Goal: Task Accomplishment & Management: Manage account settings

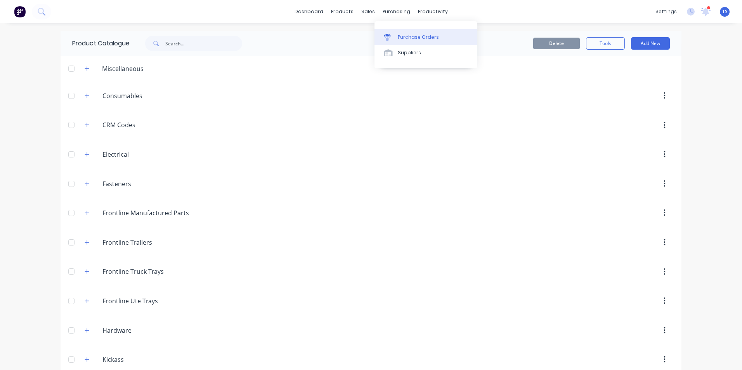
click at [408, 38] on div "Purchase Orders" at bounding box center [418, 37] width 41 height 7
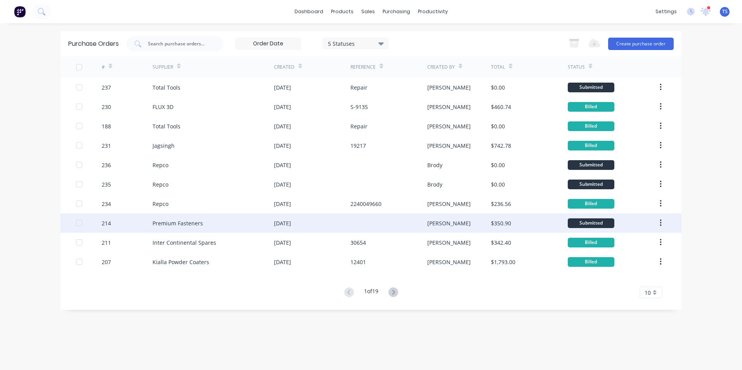
click at [169, 227] on div "Premium Fasteners" at bounding box center [213, 222] width 121 height 19
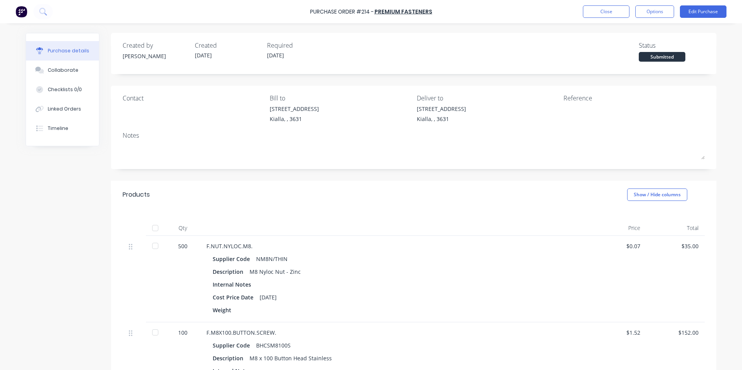
scroll to position [39, 0]
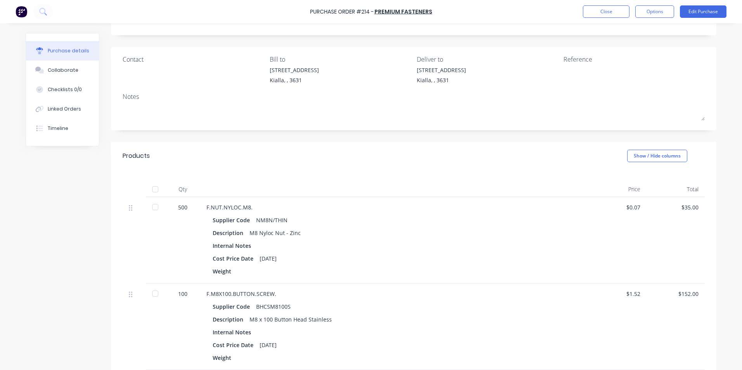
click at [152, 208] on div at bounding box center [155, 208] width 16 height 16
click at [153, 293] on div at bounding box center [155, 294] width 16 height 16
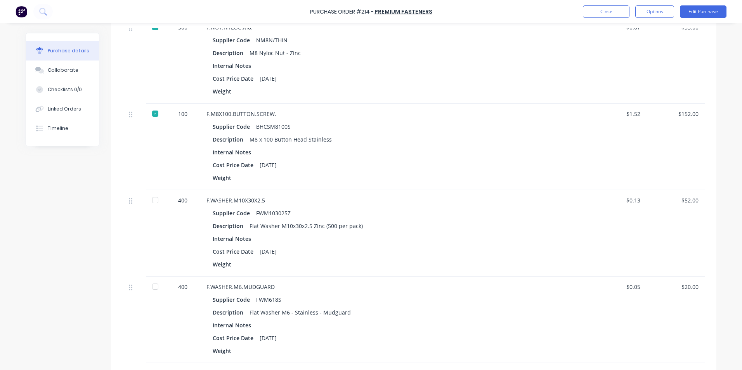
scroll to position [233, 0]
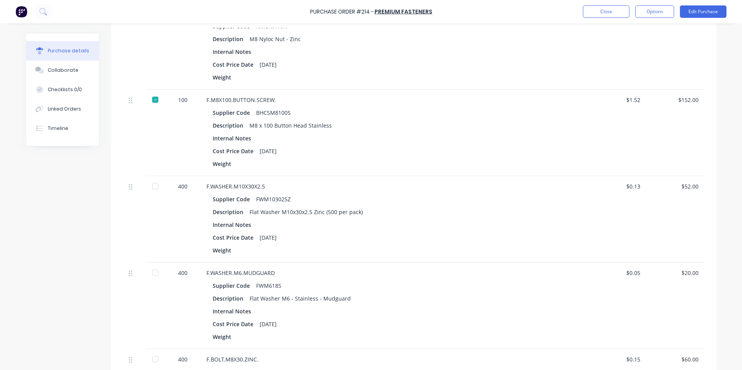
click at [153, 273] on div at bounding box center [155, 273] width 16 height 16
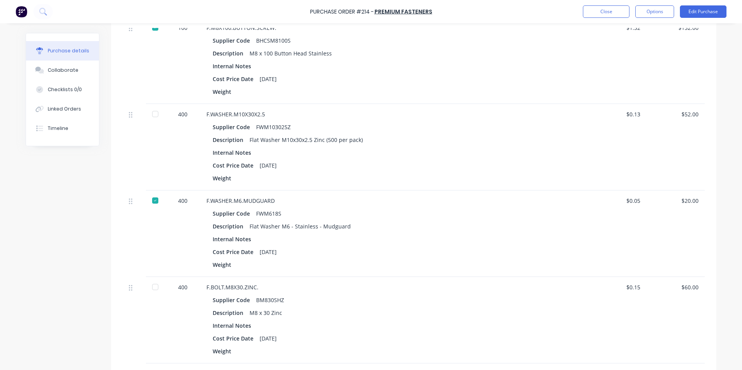
scroll to position [311, 0]
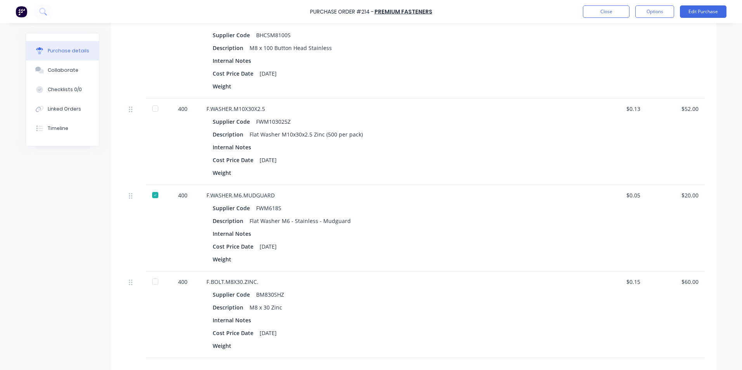
click at [154, 281] on div at bounding box center [155, 282] width 16 height 16
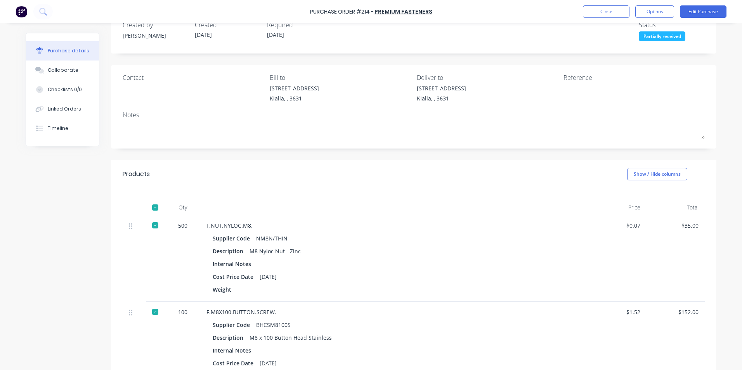
scroll to position [0, 0]
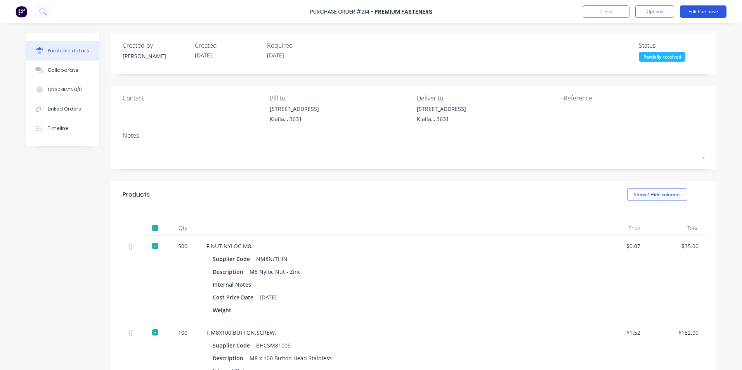
click at [696, 13] on button "Edit Purchase" at bounding box center [703, 11] width 47 height 12
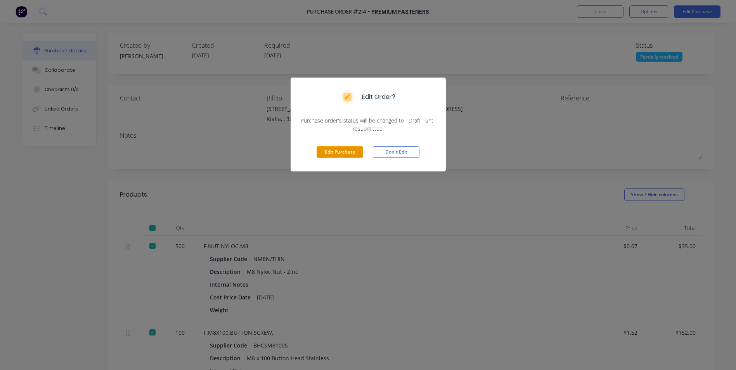
click at [350, 153] on button "Edit Purchase" at bounding box center [340, 152] width 47 height 12
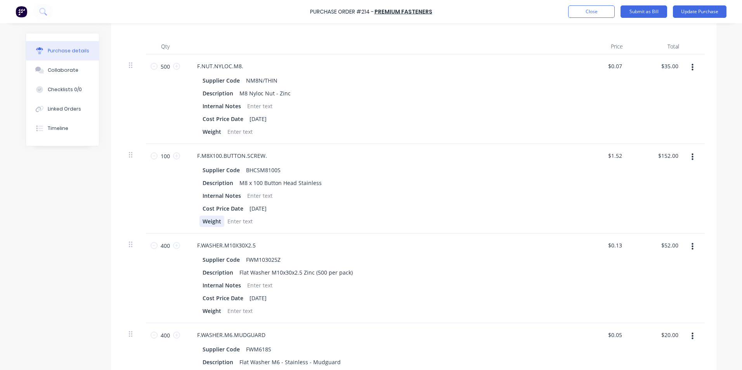
scroll to position [194, 0]
click at [164, 245] on input "400" at bounding box center [166, 245] width 16 height 12
type input "5"
type input "$0.65"
type input "50"
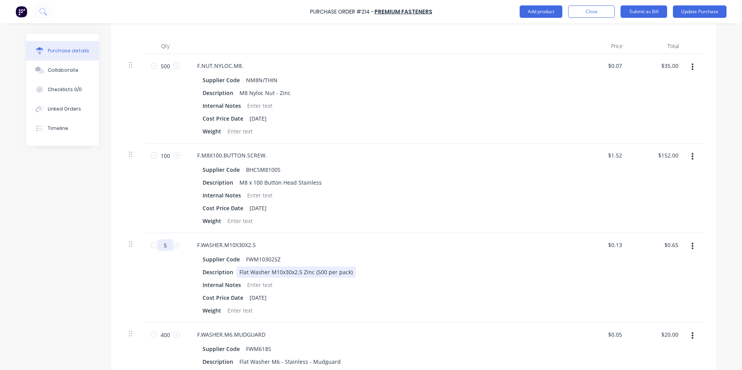
type input "$6.50"
type input "500"
type input "$65.00"
type input "500"
click at [482, 269] on div "Description Flat Washer M10x30x2.5 Zinc (500 per pack)" at bounding box center [378, 272] width 356 height 11
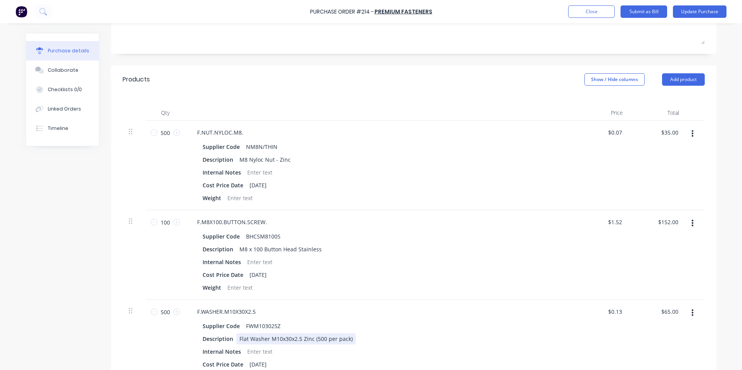
scroll to position [116, 0]
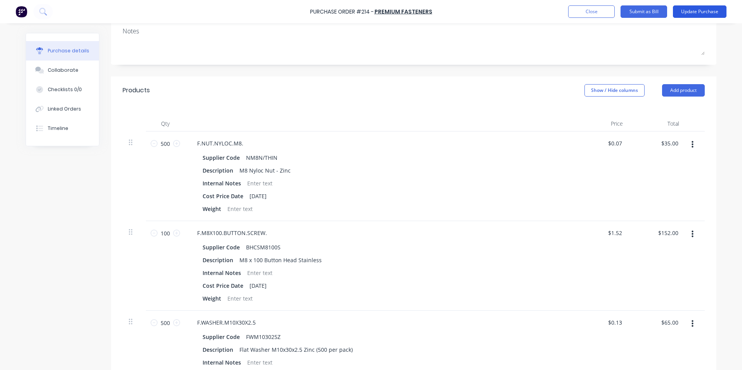
click at [699, 14] on button "Update Purchase" at bounding box center [700, 11] width 54 height 12
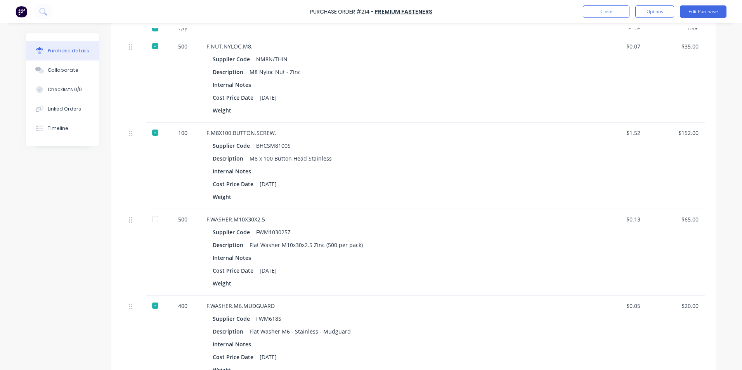
scroll to position [233, 0]
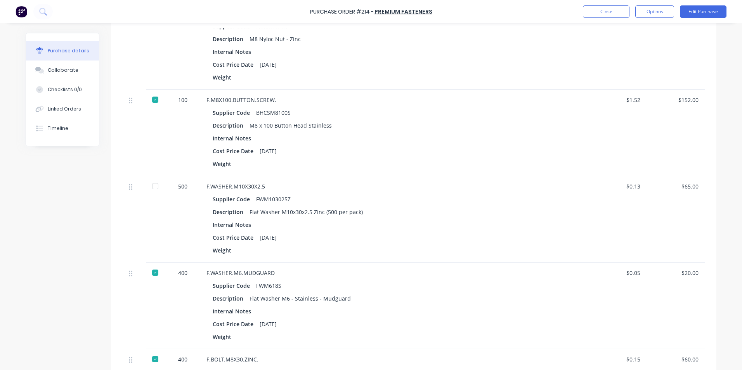
click at [154, 187] on div at bounding box center [155, 187] width 16 height 16
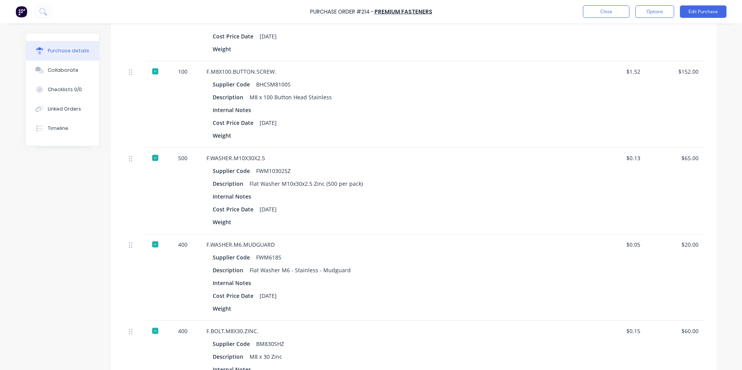
scroll to position [176, 0]
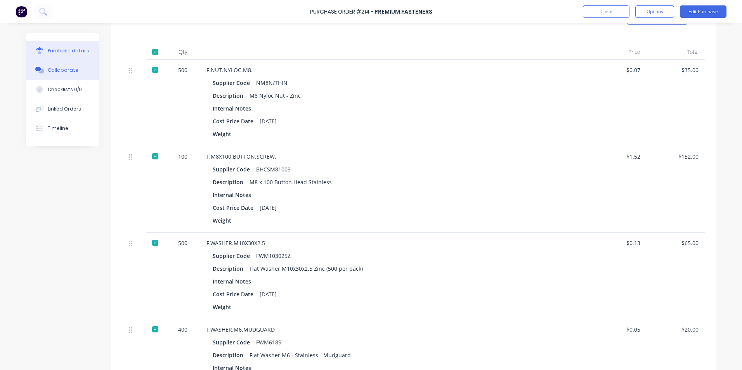
click at [75, 72] on button "Collaborate" at bounding box center [62, 70] width 73 height 19
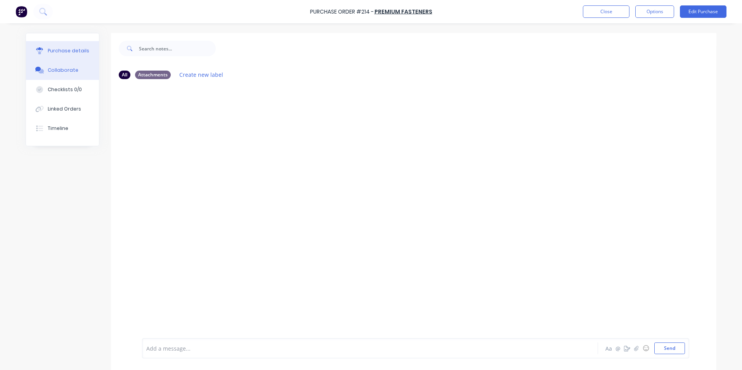
click at [69, 49] on div "Purchase details" at bounding box center [69, 50] width 42 height 7
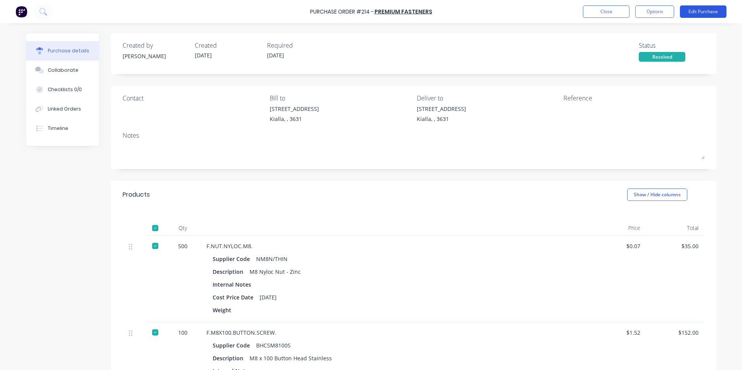
click at [701, 11] on button "Edit Purchase" at bounding box center [703, 11] width 47 height 12
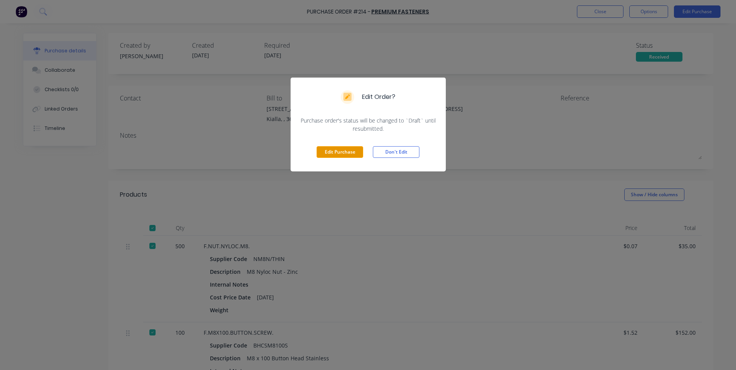
click at [349, 152] on button "Edit Purchase" at bounding box center [340, 152] width 47 height 12
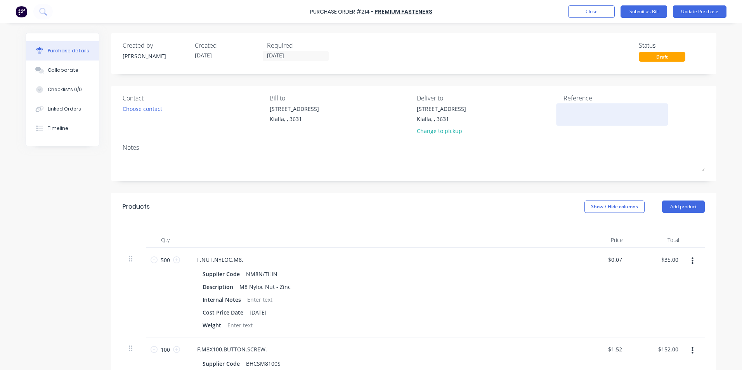
click at [567, 109] on textarea at bounding box center [612, 113] width 97 height 17
type textarea "SI-000140"
type textarea "x"
type textarea "SI-0001408"
type textarea "x"
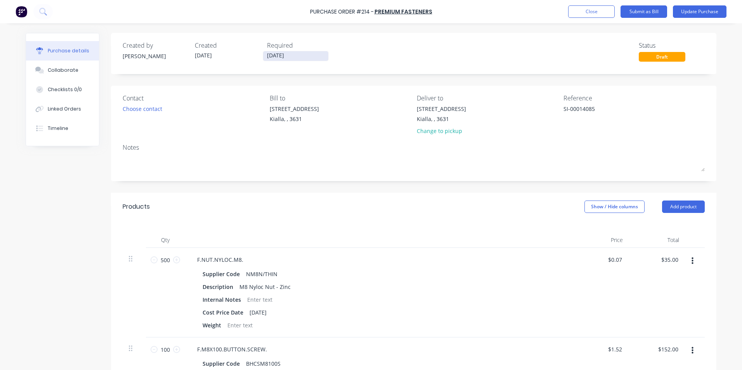
type textarea "SI-00014085"
type textarea "x"
type textarea "SI-00014085"
click at [288, 56] on input "[DATE]" at bounding box center [295, 56] width 65 height 10
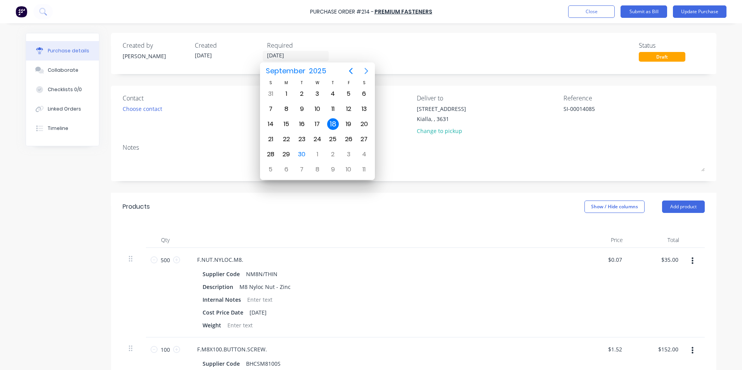
click at [368, 71] on icon "Next page" at bounding box center [366, 71] width 3 height 6
click at [364, 138] on div "25" at bounding box center [364, 140] width 12 height 12
type textarea "x"
type input "[DATE]"
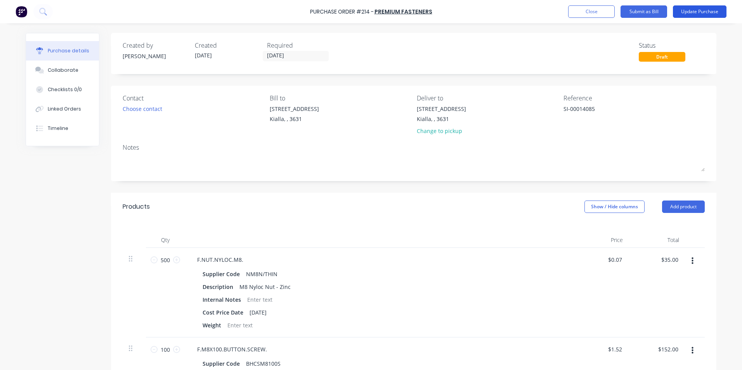
click at [700, 11] on button "Update Purchase" at bounding box center [700, 11] width 54 height 12
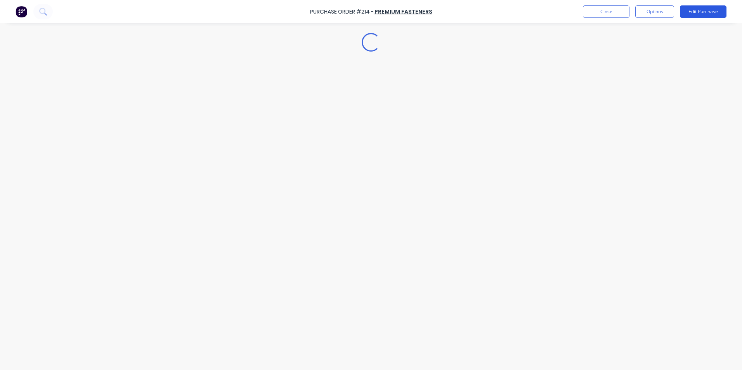
type textarea "x"
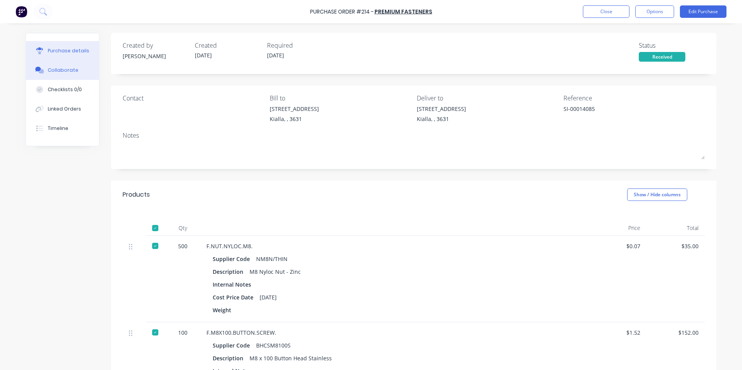
click at [72, 72] on div "Collaborate" at bounding box center [63, 70] width 31 height 7
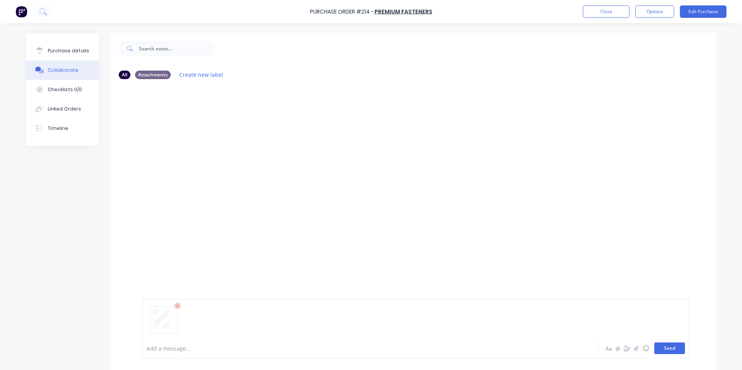
click at [671, 348] on button "Send" at bounding box center [669, 349] width 31 height 12
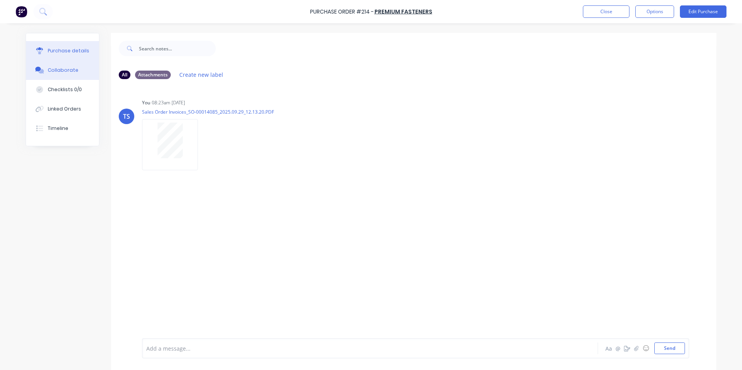
click at [77, 53] on div "Purchase details" at bounding box center [69, 50] width 42 height 7
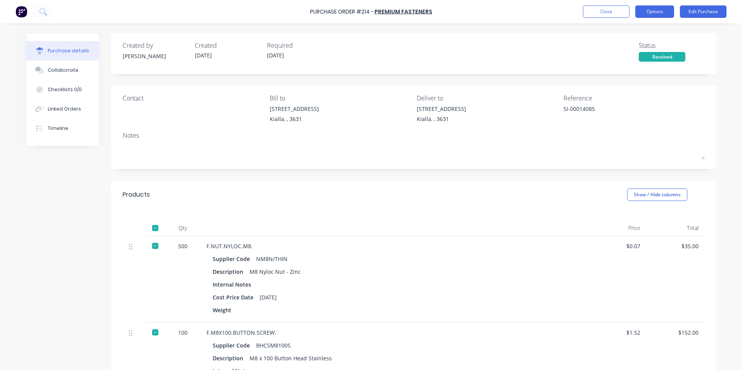
click at [657, 11] on button "Options" at bounding box center [654, 11] width 39 height 12
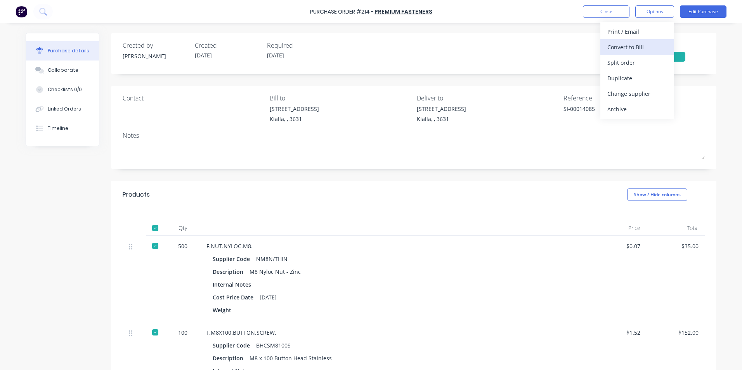
click at [621, 47] on div "Convert to Bill" at bounding box center [637, 47] width 60 height 11
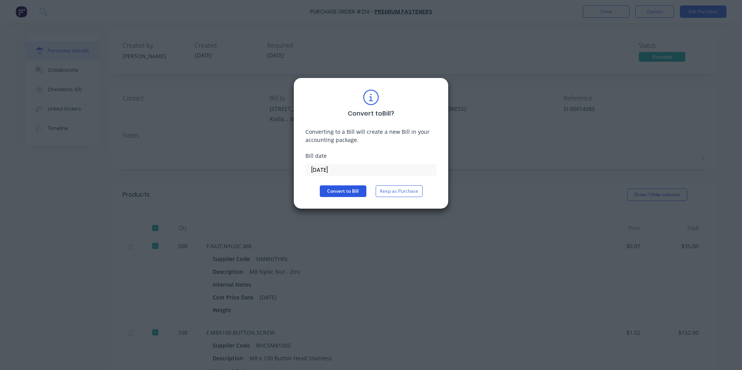
click at [352, 189] on button "Convert to Bill" at bounding box center [343, 192] width 47 height 12
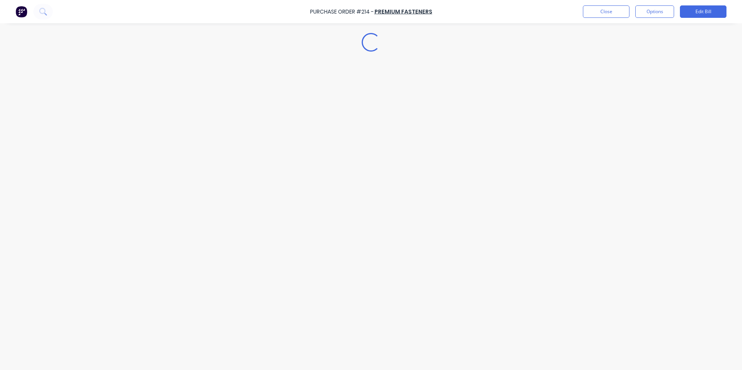
type textarea "x"
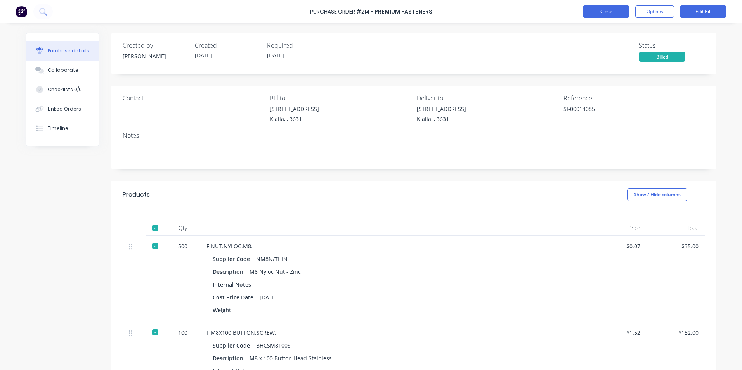
click at [605, 11] on button "Close" at bounding box center [606, 11] width 47 height 12
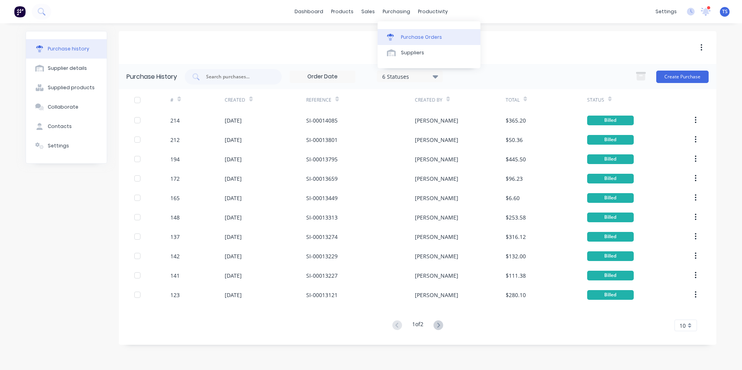
click at [409, 39] on div "Purchase Orders" at bounding box center [421, 37] width 41 height 7
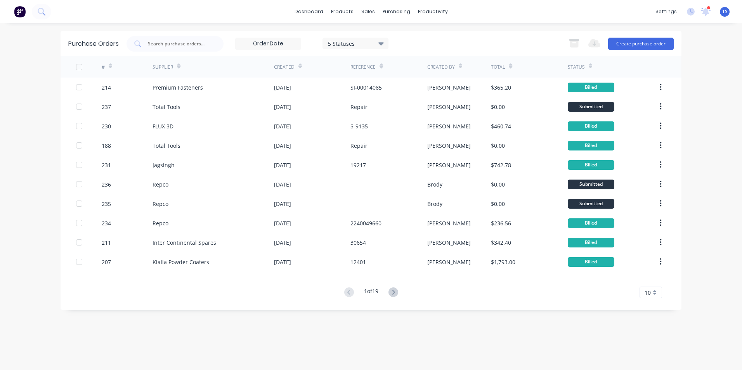
click at [382, 43] on icon at bounding box center [380, 43] width 5 height 3
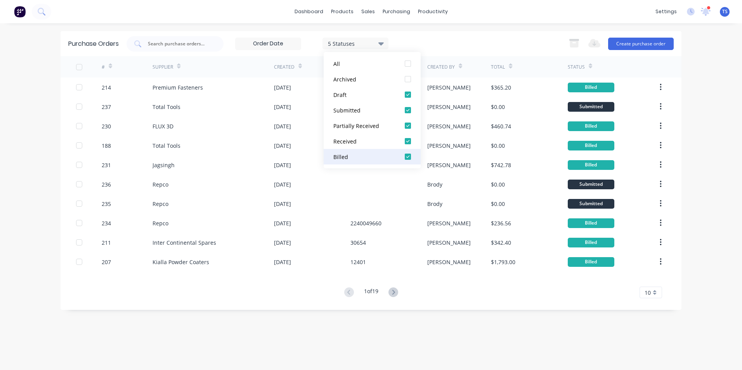
click at [407, 157] on div at bounding box center [408, 157] width 16 height 16
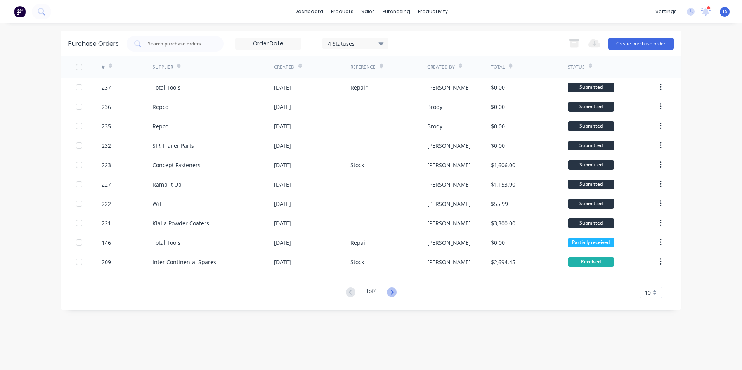
click at [393, 293] on icon at bounding box center [392, 293] width 10 height 10
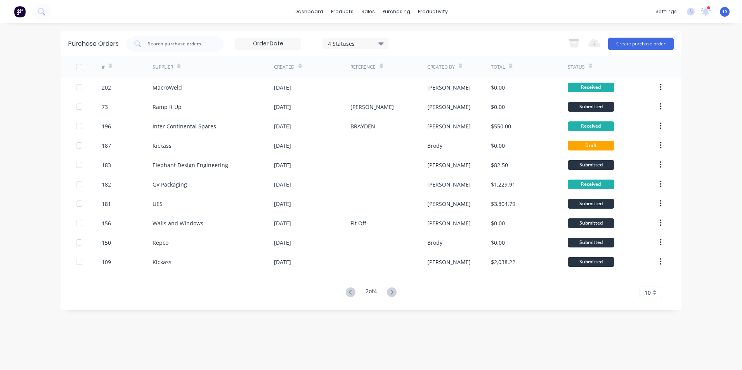
click at [393, 293] on icon at bounding box center [392, 293] width 10 height 10
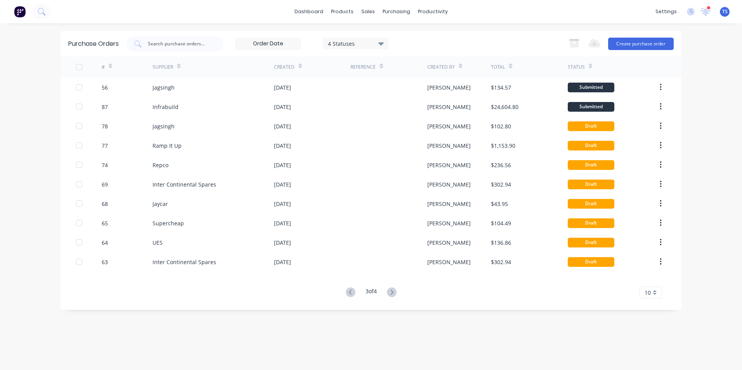
click at [393, 293] on icon at bounding box center [392, 293] width 10 height 10
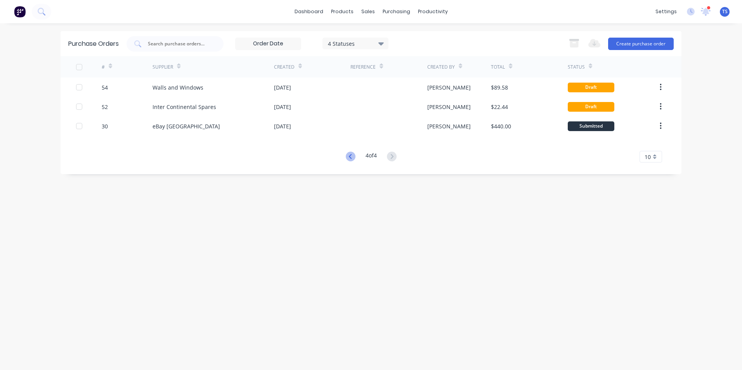
click at [352, 154] on icon at bounding box center [351, 157] width 10 height 10
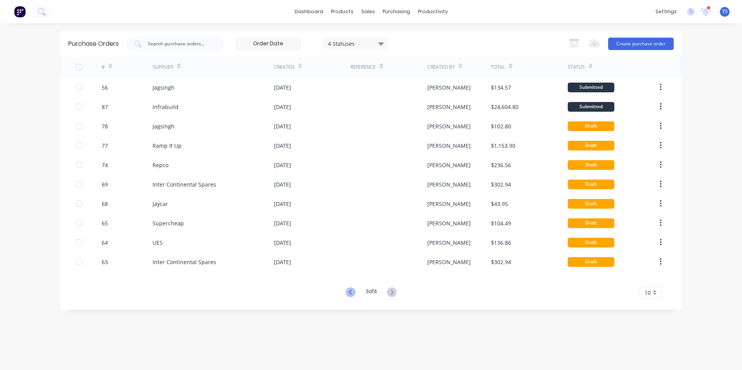
click at [348, 290] on icon at bounding box center [351, 293] width 10 height 10
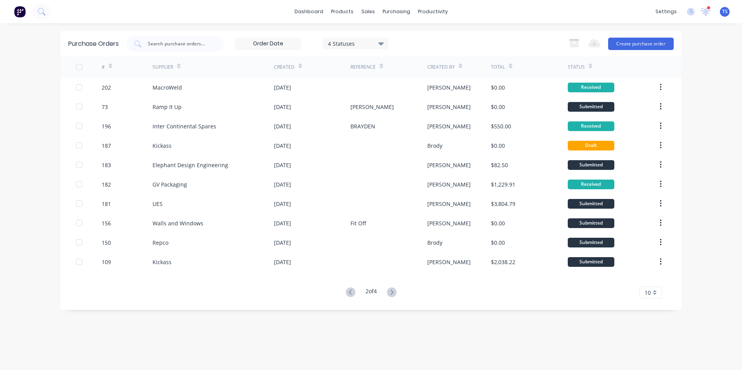
click at [348, 290] on icon at bounding box center [351, 293] width 10 height 10
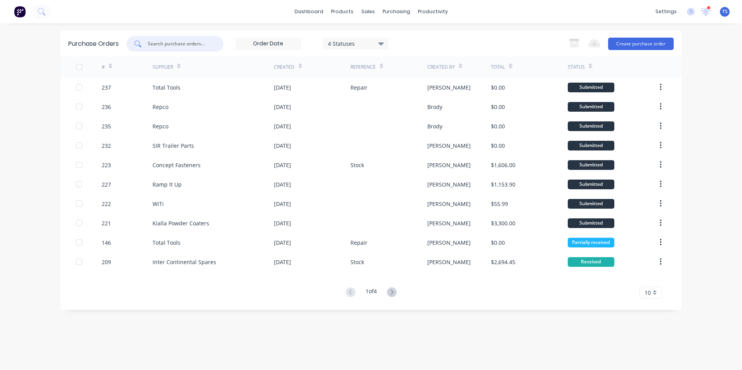
click at [157, 40] on input "text" at bounding box center [179, 44] width 64 height 8
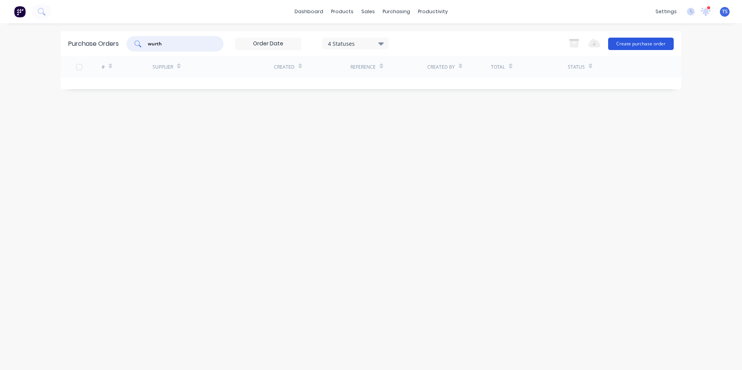
type input "wurth"
click at [647, 42] on button "Create purchase order" at bounding box center [641, 44] width 66 height 12
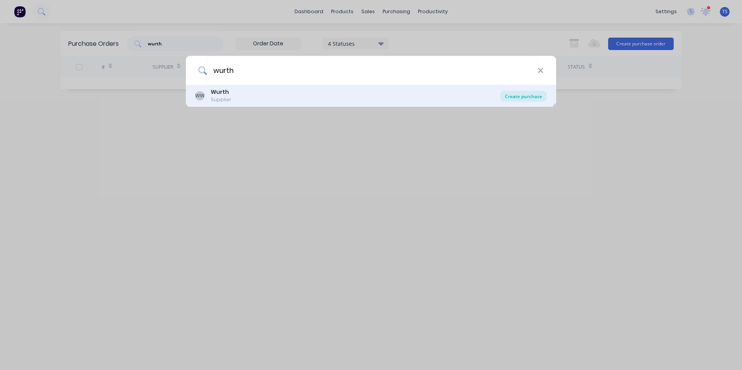
type input "wurth"
click at [538, 98] on div "Create purchase" at bounding box center [523, 96] width 47 height 11
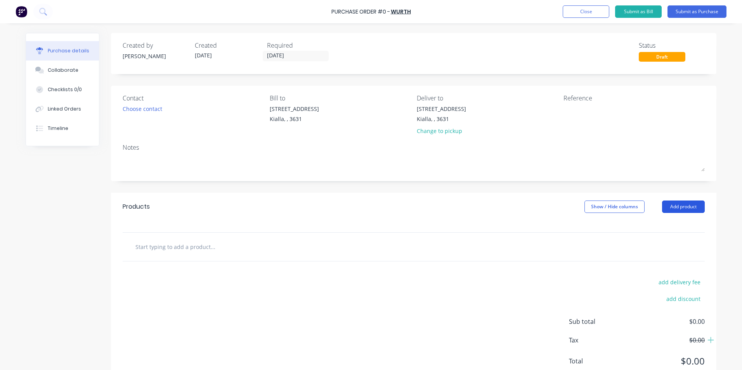
click at [679, 208] on button "Add product" at bounding box center [683, 207] width 43 height 12
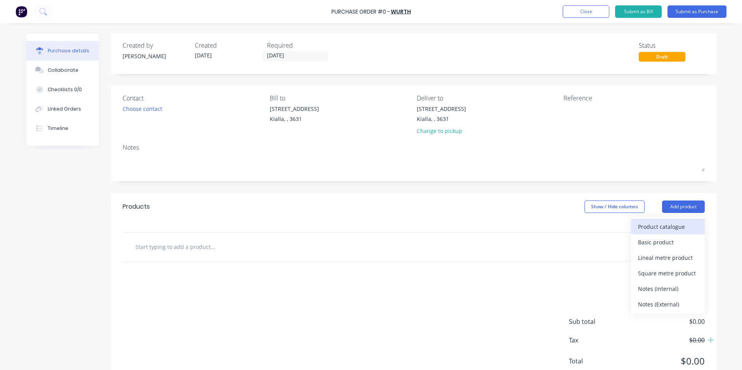
click at [665, 227] on div "Product catalogue" at bounding box center [668, 226] width 60 height 11
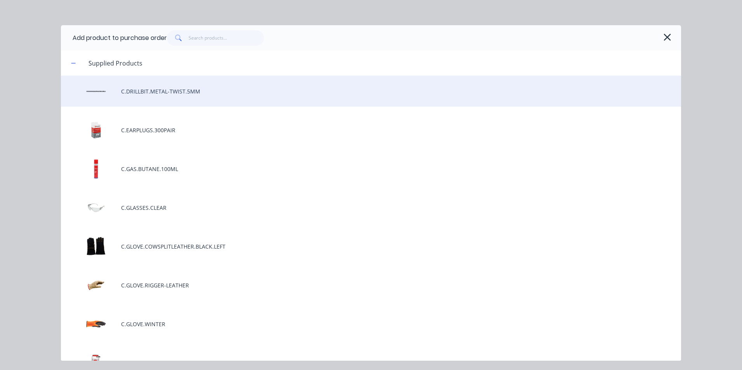
click at [129, 93] on div "C.DRILLBIT.METAL-TWIST.5MM" at bounding box center [371, 91] width 620 height 31
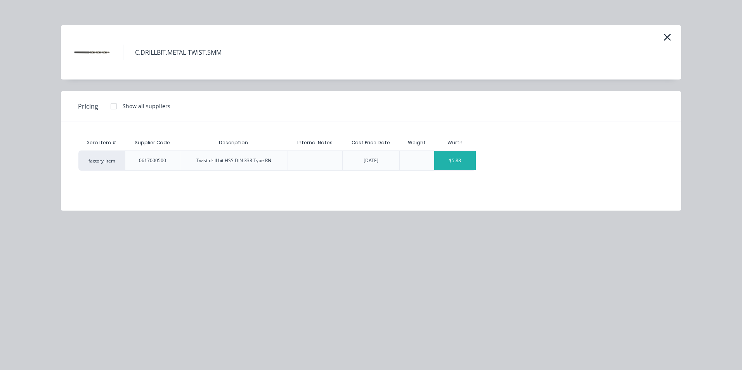
click at [468, 163] on div "$5.83" at bounding box center [455, 160] width 42 height 19
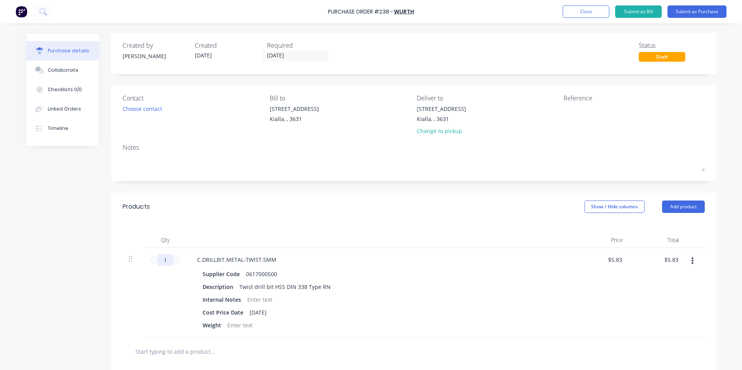
click at [163, 259] on input "1" at bounding box center [166, 260] width 16 height 12
type input "10"
type input "$58.30"
type input "10"
click at [381, 283] on div "Description Twist drill bit HSS DIN 338 Type RN" at bounding box center [378, 286] width 356 height 11
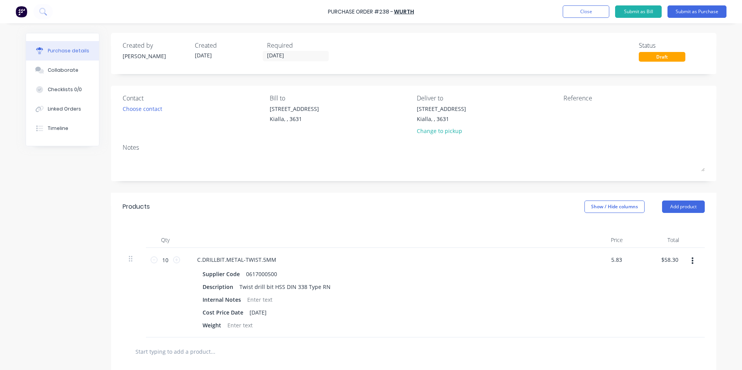
drag, startPoint x: 620, startPoint y: 259, endPoint x: 602, endPoint y: 257, distance: 17.5
click at [602, 257] on div "5.83 5.83" at bounding box center [601, 293] width 56 height 90
type input "$4.86"
type input "$48.60"
click at [376, 356] on div at bounding box center [414, 352] width 570 height 16
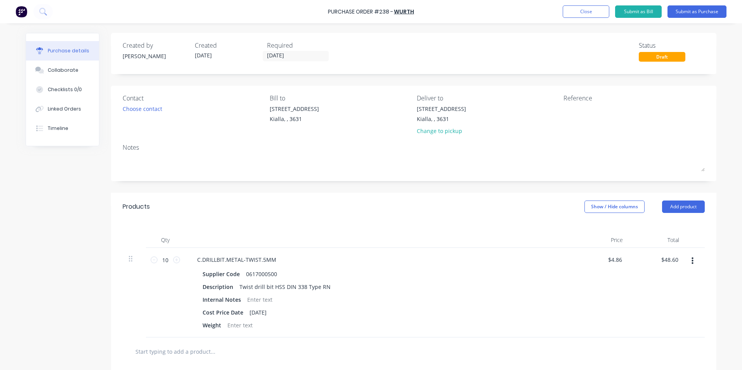
click at [142, 350] on input "text" at bounding box center [212, 352] width 155 height 16
click at [686, 211] on button "Add product" at bounding box center [683, 207] width 43 height 12
click at [677, 229] on div "Product catalogue" at bounding box center [668, 226] width 60 height 11
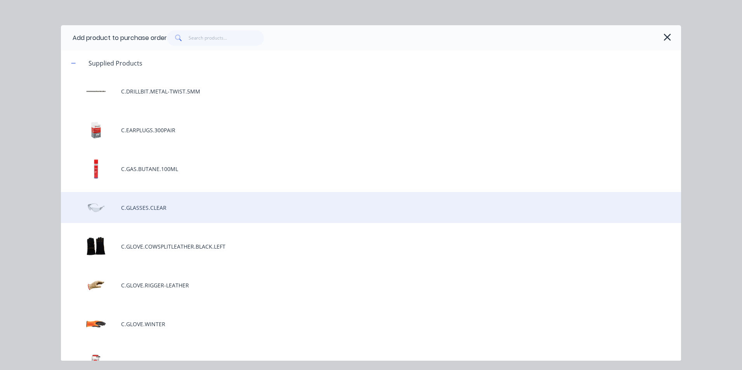
click at [183, 206] on div "C.GLASSES.CLEAR" at bounding box center [371, 207] width 620 height 31
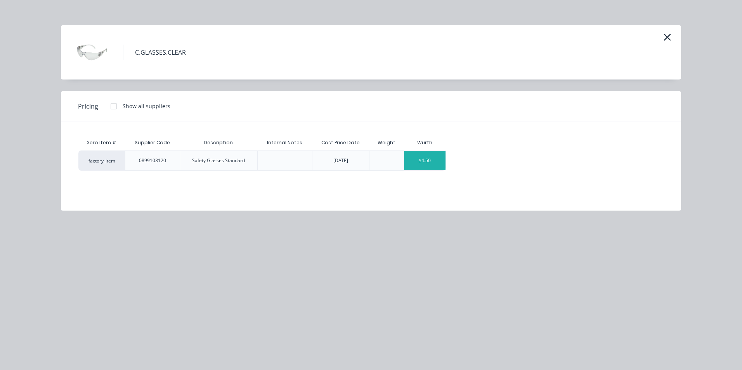
click at [413, 167] on div "$4.50" at bounding box center [425, 160] width 42 height 19
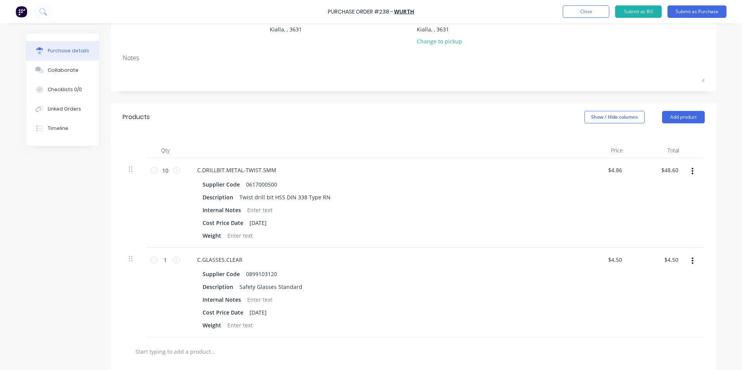
scroll to position [116, 0]
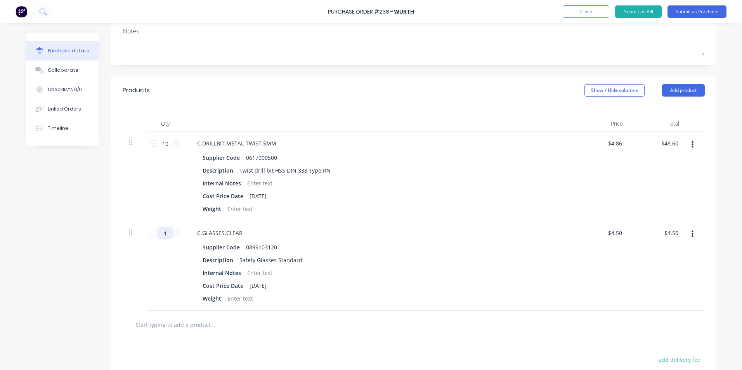
click at [165, 234] on input "1" at bounding box center [166, 233] width 16 height 12
type input "10"
type input "$45.00"
type input "10"
click at [541, 268] on div "Internal Notes" at bounding box center [378, 272] width 356 height 11
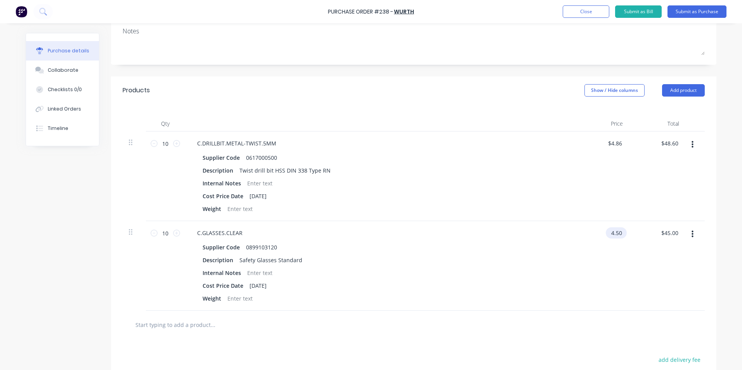
click at [619, 233] on input "4.50" at bounding box center [615, 232] width 18 height 11
type input "$4.84"
type input "$48.40"
click at [188, 325] on input "text" at bounding box center [212, 325] width 155 height 16
click at [677, 89] on button "Add product" at bounding box center [683, 90] width 43 height 12
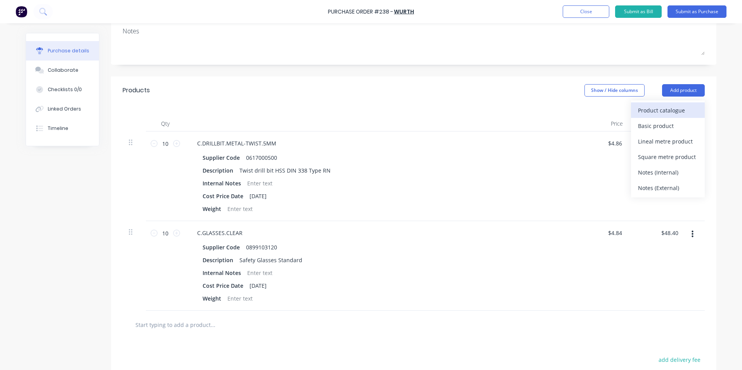
click at [657, 111] on div "Product catalogue" at bounding box center [668, 110] width 60 height 11
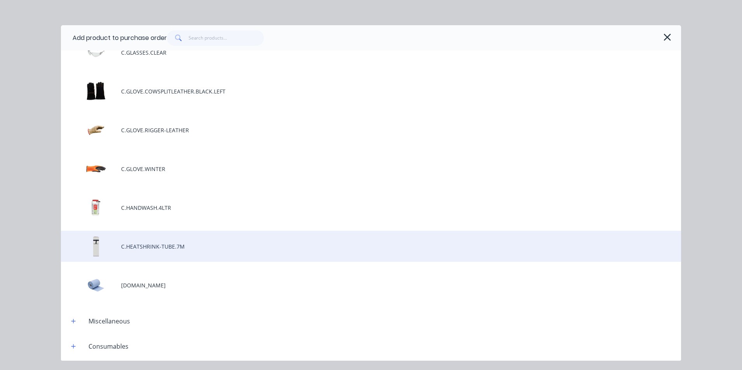
scroll to position [194, 0]
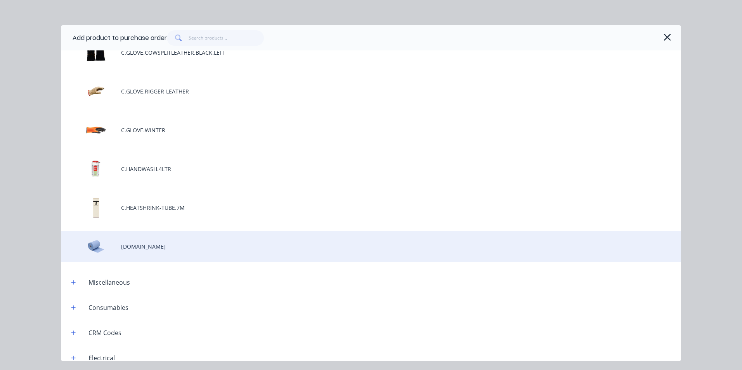
click at [128, 246] on div "[DOMAIN_NAME]" at bounding box center [371, 246] width 620 height 31
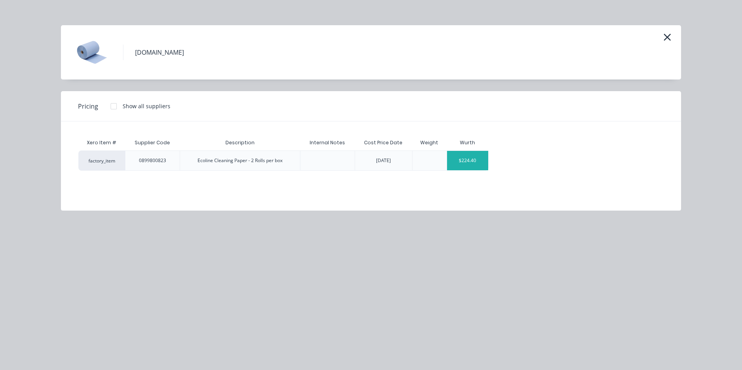
click at [482, 168] on div "$224.40" at bounding box center [468, 160] width 42 height 19
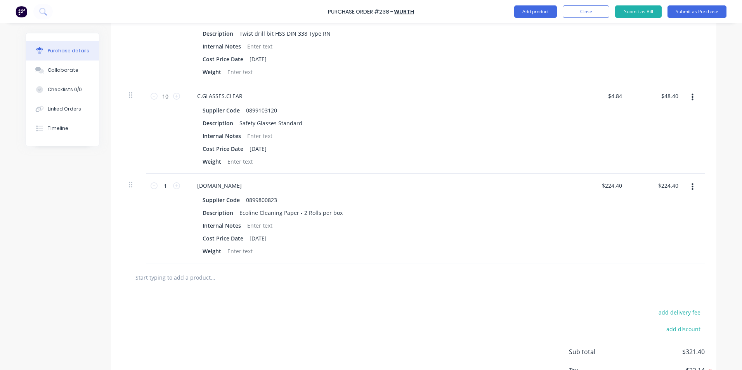
scroll to position [272, 0]
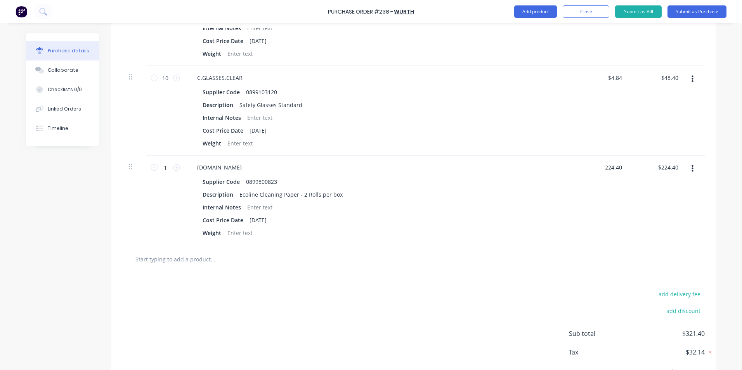
drag, startPoint x: 621, startPoint y: 168, endPoint x: 598, endPoint y: 171, distance: 22.7
click at [598, 171] on div "224.40 224.40" at bounding box center [601, 201] width 56 height 90
type input "$95.00"
click at [615, 202] on div "$95.00 $95.00" at bounding box center [601, 201] width 56 height 90
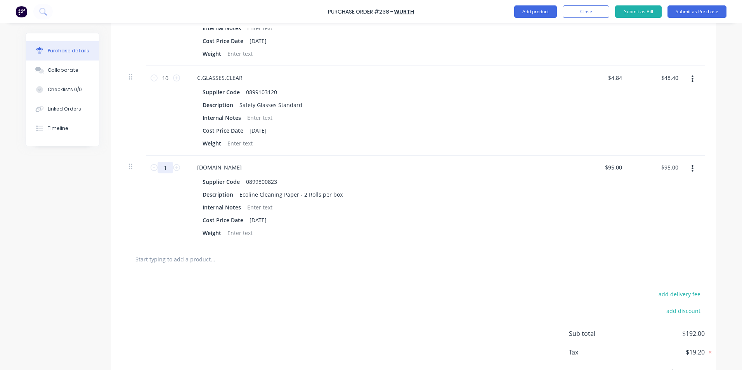
click at [165, 168] on input "1" at bounding box center [166, 168] width 16 height 12
type input "2"
type input "$190.00"
type input "2"
click at [171, 215] on div "2 2" at bounding box center [165, 201] width 39 height 90
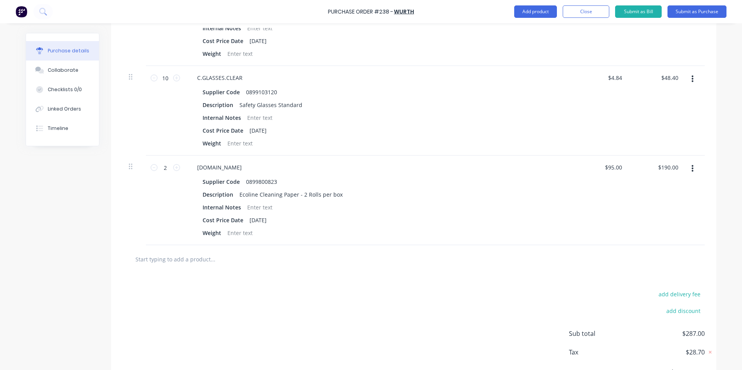
click at [168, 260] on input "text" at bounding box center [212, 260] width 155 height 16
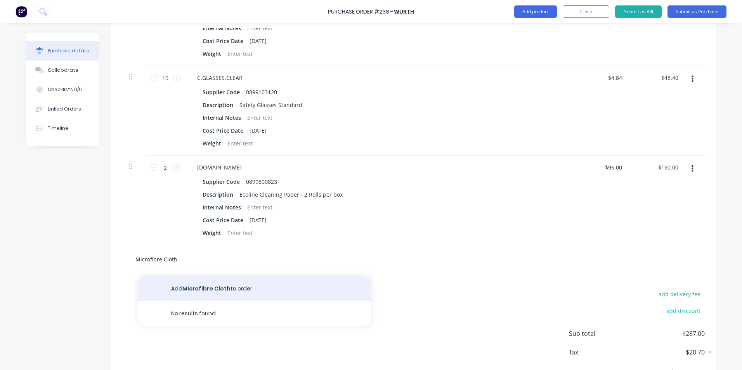
type input "Microfibre Cloth"
click at [221, 286] on button "Add Microfibre Cloth to order" at bounding box center [254, 288] width 233 height 25
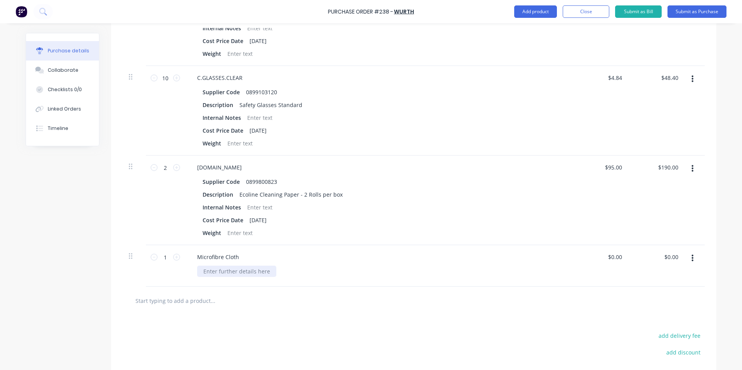
click at [201, 274] on div at bounding box center [236, 271] width 79 height 11
click at [175, 257] on icon at bounding box center [176, 257] width 7 height 7
type input "2"
drag, startPoint x: 619, startPoint y: 255, endPoint x: 597, endPoint y: 256, distance: 22.9
click at [597, 256] on div "0.00 0.00" at bounding box center [601, 266] width 56 height 42
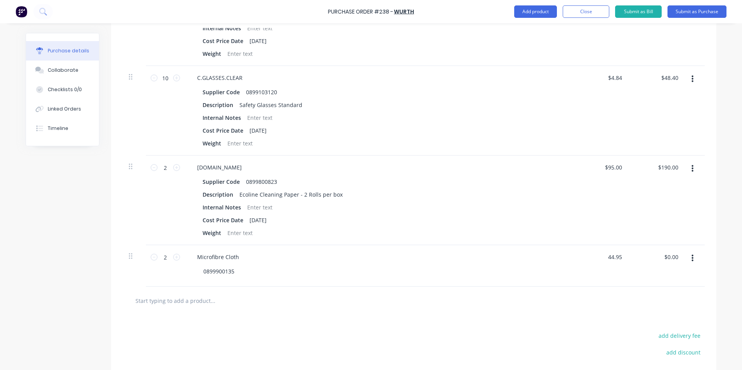
type input "$44.95"
type input "$89.90"
click at [696, 277] on div at bounding box center [694, 266] width 19 height 42
click at [184, 299] on input "text" at bounding box center [212, 301] width 155 height 16
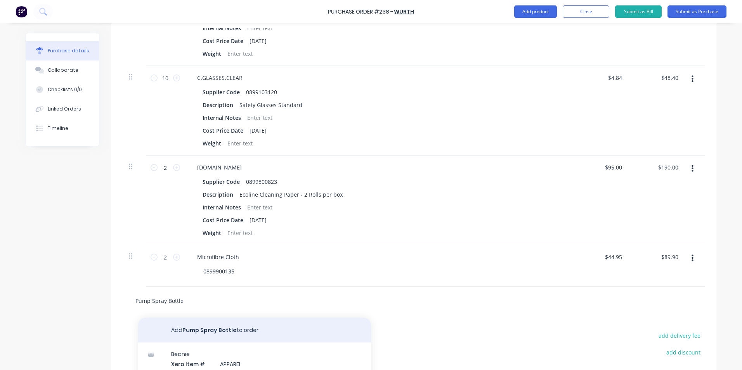
type input "Pump Spray Bottle"
click at [203, 330] on button "Add Pump Spray Bottle to order" at bounding box center [254, 330] width 233 height 25
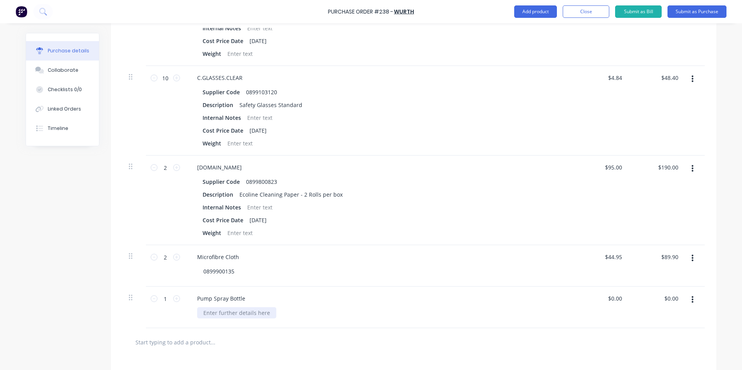
click at [208, 316] on div at bounding box center [236, 312] width 79 height 11
click at [462, 311] on div "0891503002" at bounding box center [382, 312] width 370 height 11
drag, startPoint x: 622, startPoint y: 299, endPoint x: 605, endPoint y: 303, distance: 17.6
click at [606, 303] on div "$0.00 $0.00" at bounding box center [616, 298] width 21 height 11
click at [618, 298] on input "0.00" at bounding box center [615, 298] width 18 height 11
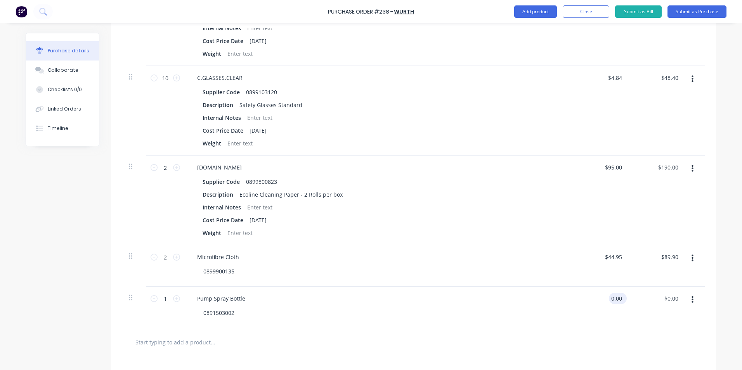
drag, startPoint x: 619, startPoint y: 298, endPoint x: 607, endPoint y: 301, distance: 12.3
click at [609, 301] on input "0.00" at bounding box center [616, 298] width 15 height 11
type input "$66.59"
click at [662, 310] on div "$66.59 $66.59" at bounding box center [657, 308] width 56 height 42
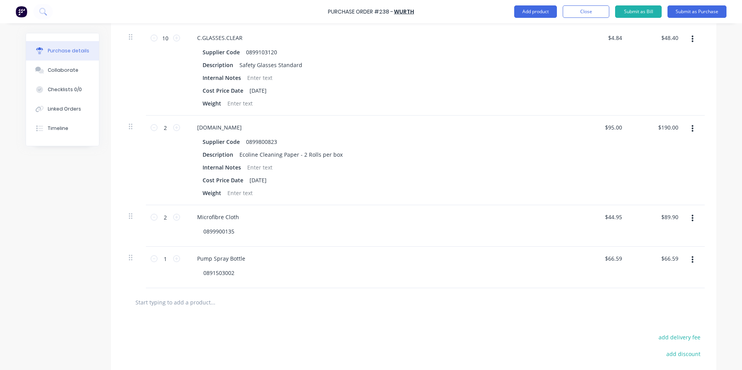
scroll to position [161, 0]
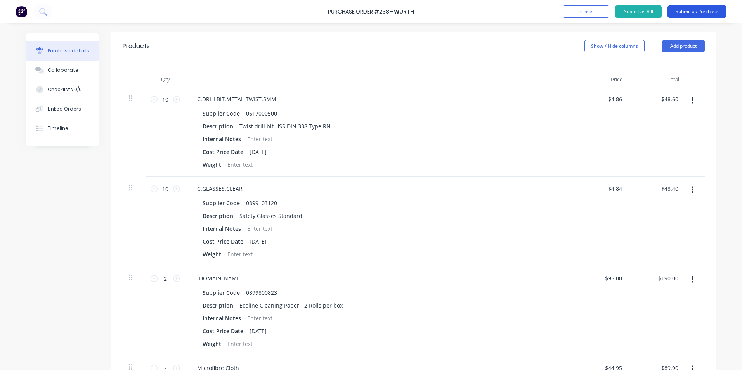
click at [698, 13] on button "Submit as Purchase" at bounding box center [697, 11] width 59 height 12
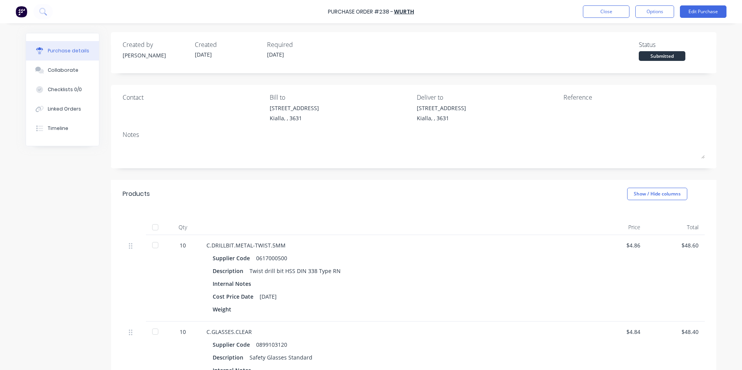
scroll to position [0, 0]
click at [565, 103] on div "Reference" at bounding box center [634, 110] width 141 height 33
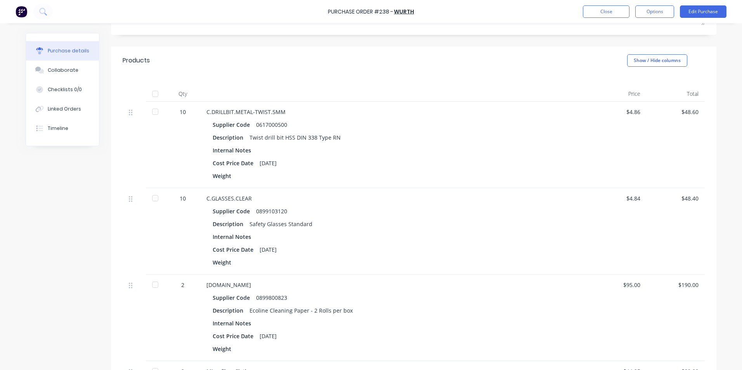
scroll to position [78, 0]
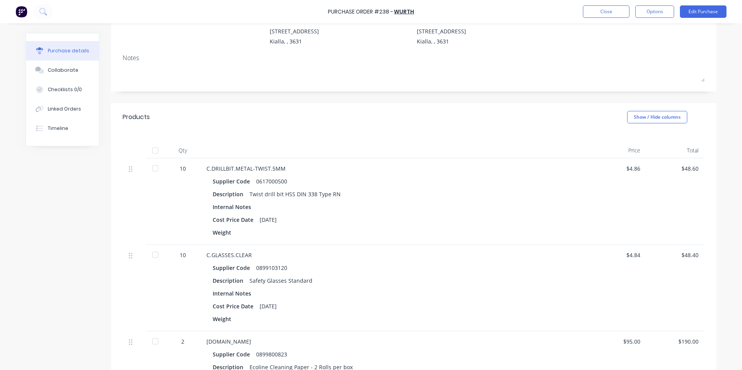
click at [151, 167] on div at bounding box center [155, 169] width 16 height 16
click at [152, 256] on div at bounding box center [155, 255] width 16 height 16
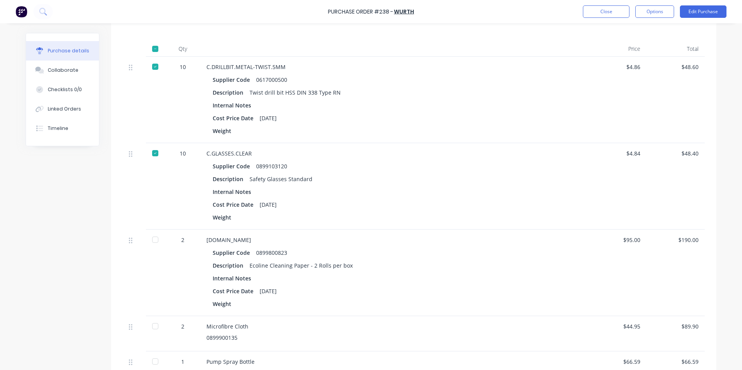
scroll to position [194, 0]
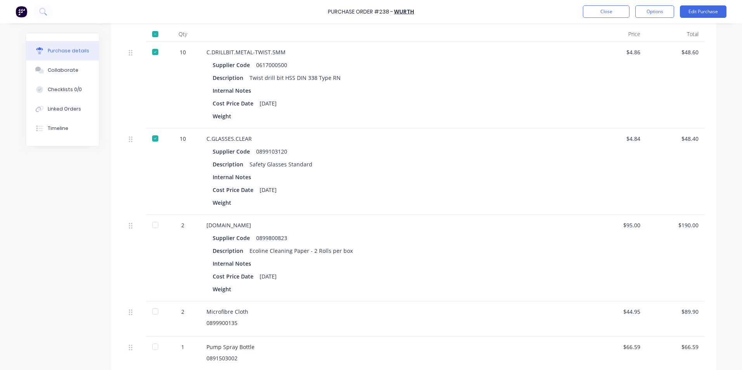
click at [153, 310] on div at bounding box center [155, 312] width 16 height 16
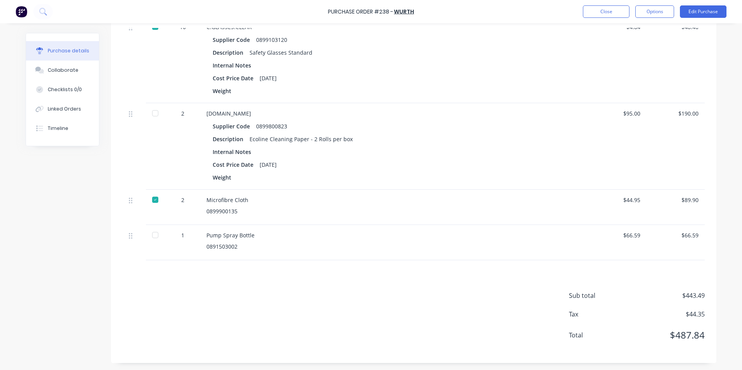
scroll to position [307, 0]
click at [152, 235] on div at bounding box center [155, 235] width 16 height 16
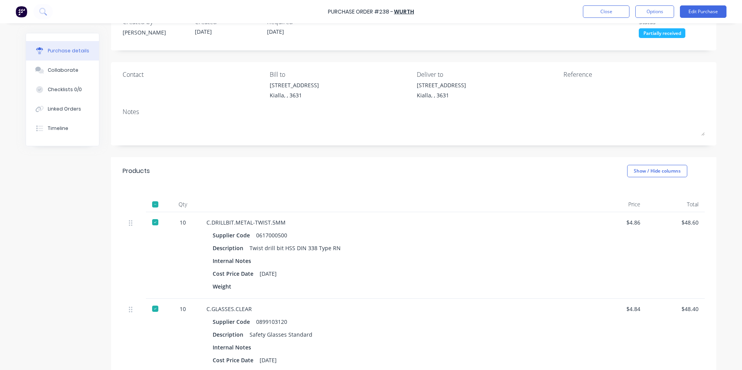
scroll to position [0, 0]
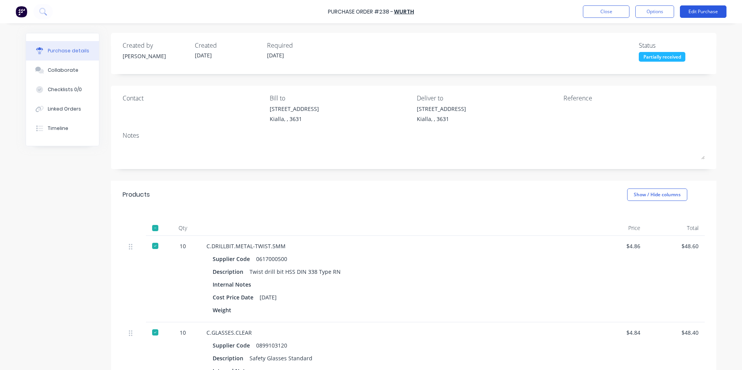
click at [700, 10] on button "Edit Purchase" at bounding box center [703, 11] width 47 height 12
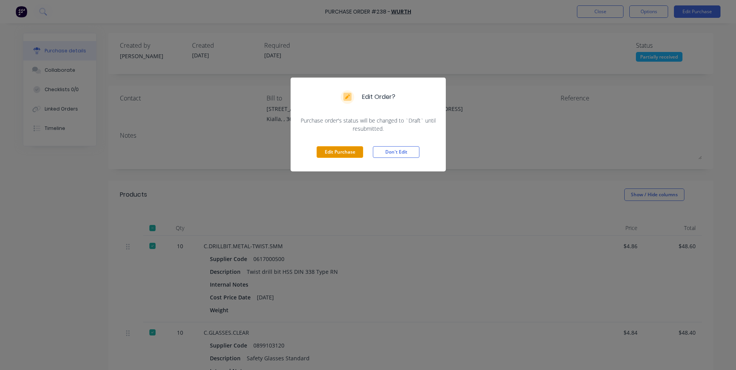
click at [328, 152] on button "Edit Purchase" at bounding box center [340, 152] width 47 height 12
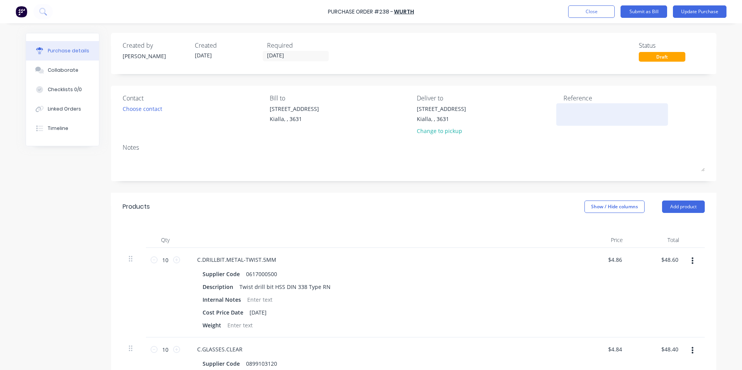
click at [564, 108] on div at bounding box center [612, 114] width 97 height 19
click at [564, 109] on div at bounding box center [612, 114] width 97 height 19
click at [564, 109] on textarea at bounding box center [612, 113] width 97 height 17
type textarea "4321569732"
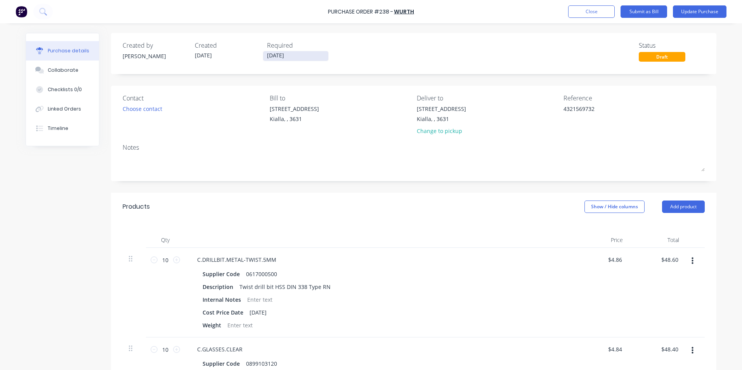
type textarea "x"
type textarea "4321569732"
click at [300, 56] on input "[DATE]" at bounding box center [295, 56] width 65 height 10
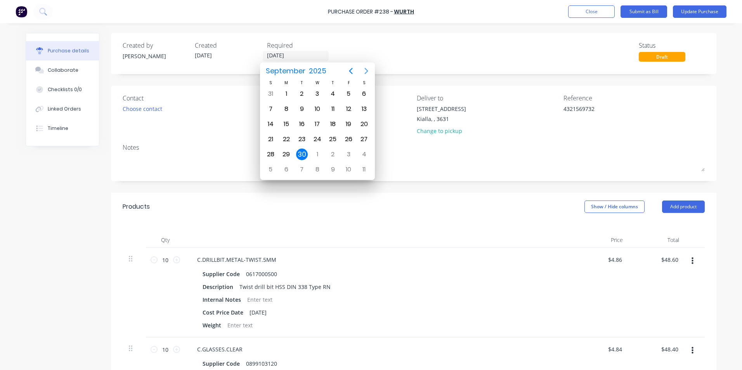
click at [368, 71] on icon "Next page" at bounding box center [366, 70] width 9 height 9
click at [351, 154] on div "31" at bounding box center [349, 155] width 12 height 12
type textarea "x"
type input "[DATE]"
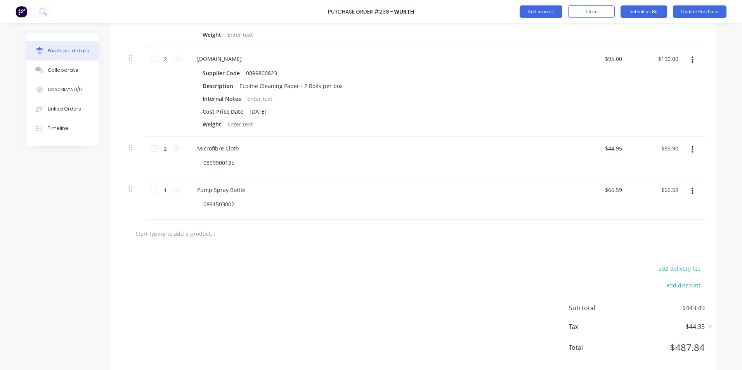
scroll to position [388, 0]
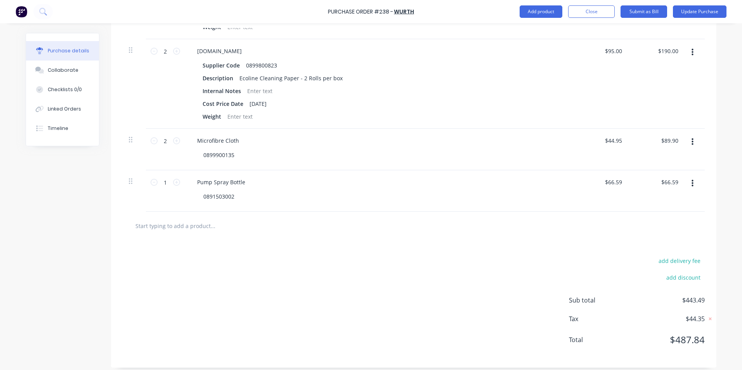
click at [163, 227] on input "text" at bounding box center [212, 226] width 155 height 16
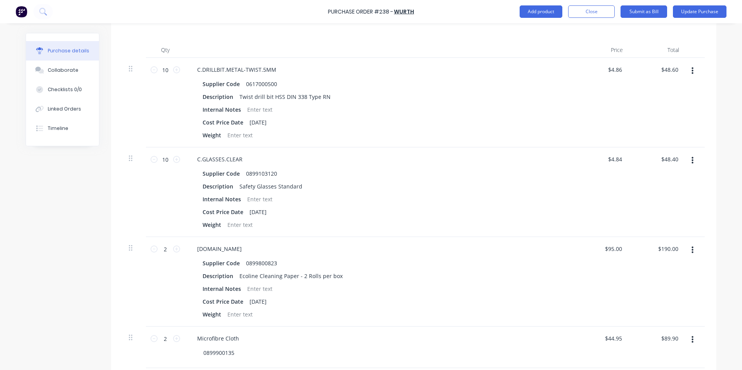
scroll to position [39, 0]
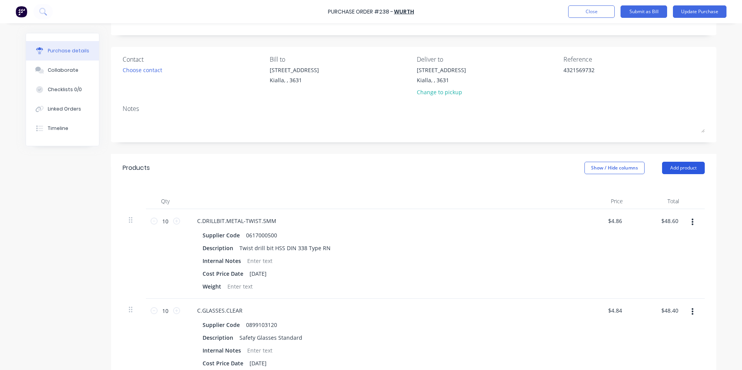
click at [678, 167] on button "Add product" at bounding box center [683, 168] width 43 height 12
click at [656, 188] on div "Product catalogue" at bounding box center [668, 187] width 60 height 11
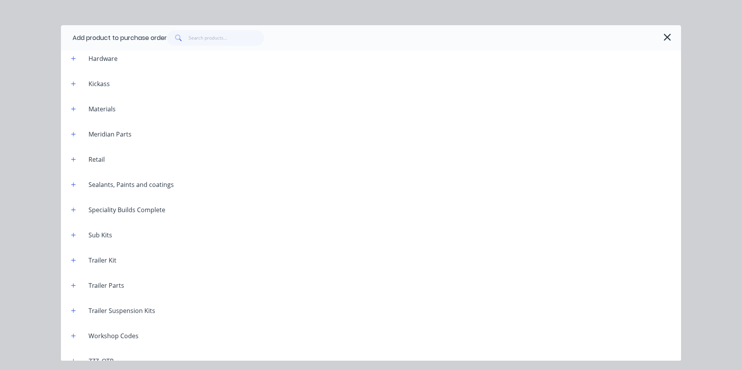
scroll to position [658, 0]
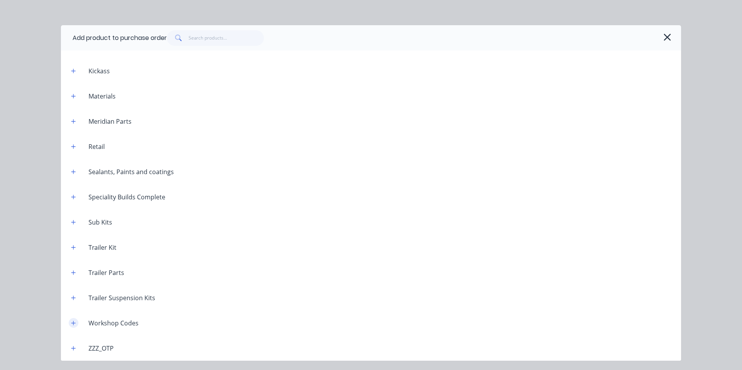
click at [71, 325] on icon "button" at bounding box center [73, 323] width 5 height 5
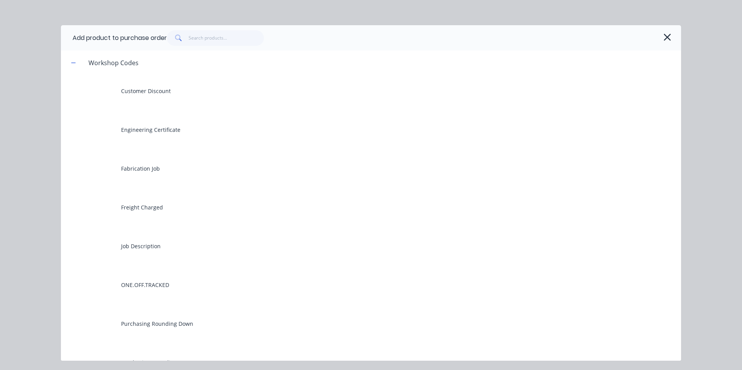
scroll to position [930, 0]
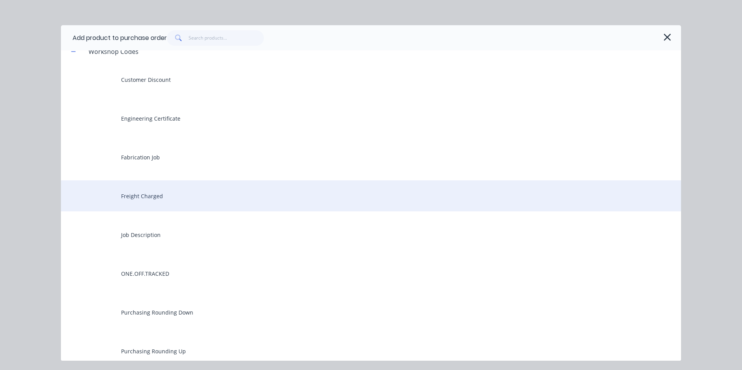
click at [142, 196] on div "Freight Charged" at bounding box center [371, 195] width 620 height 31
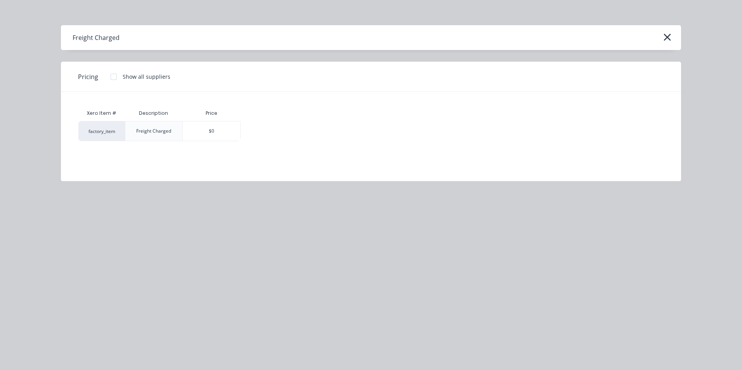
drag, startPoint x: 221, startPoint y: 132, endPoint x: 235, endPoint y: 135, distance: 13.9
click at [222, 132] on div "$0" at bounding box center [211, 130] width 57 height 19
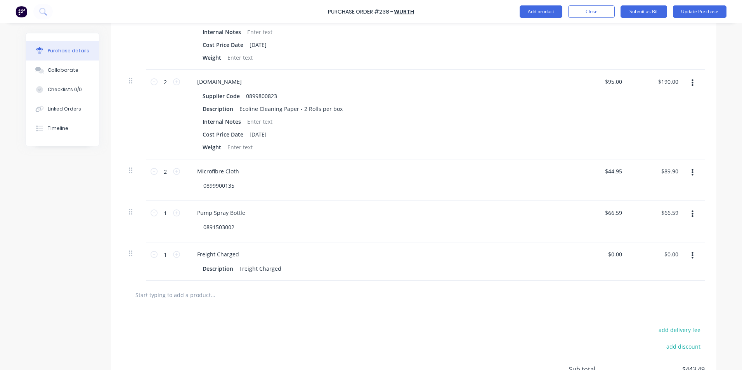
scroll to position [354, 0]
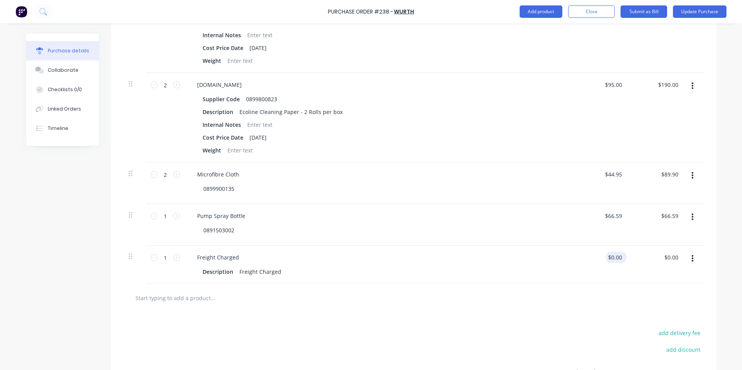
type textarea "x"
drag, startPoint x: 621, startPoint y: 259, endPoint x: 603, endPoint y: 269, distance: 20.0
click at [587, 262] on div "0.00 0.00" at bounding box center [601, 265] width 56 height 38
type input "14.95"
type textarea "x"
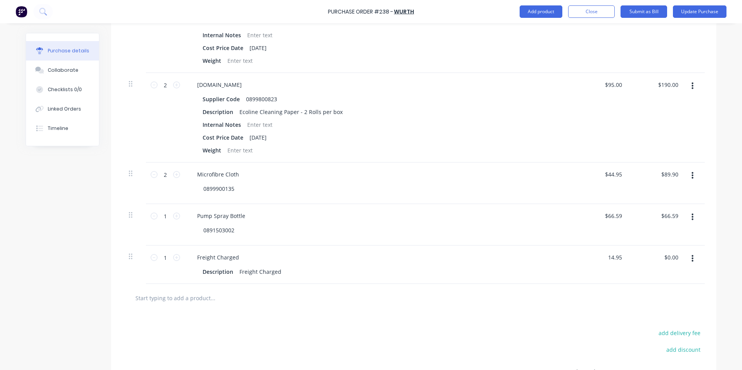
type input "$14.95"
click at [475, 257] on div "Freight Charged" at bounding box center [379, 257] width 376 height 11
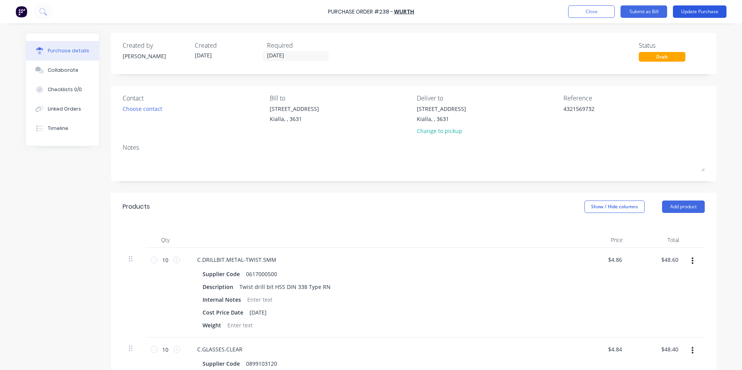
click at [704, 12] on button "Update Purchase" at bounding box center [700, 11] width 54 height 12
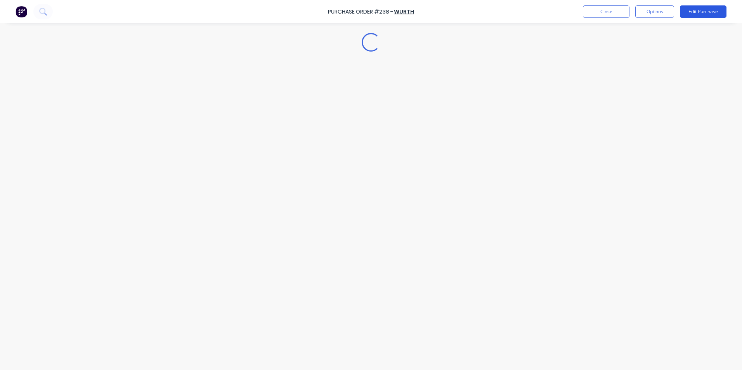
type textarea "x"
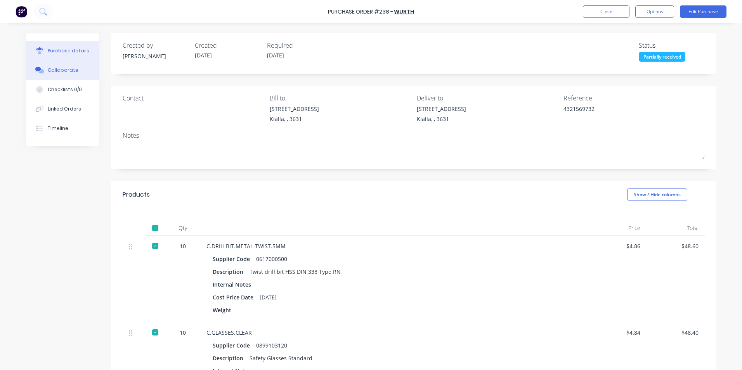
click at [56, 71] on div "Collaborate" at bounding box center [63, 70] width 31 height 7
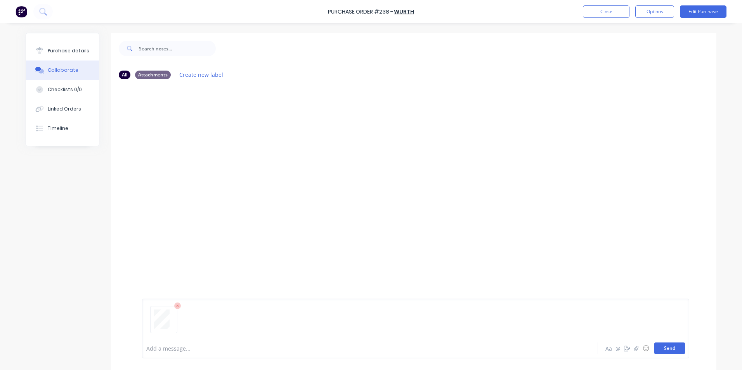
click at [670, 349] on button "Send" at bounding box center [669, 349] width 31 height 12
click at [68, 50] on div "Purchase details" at bounding box center [69, 50] width 42 height 7
type textarea "x"
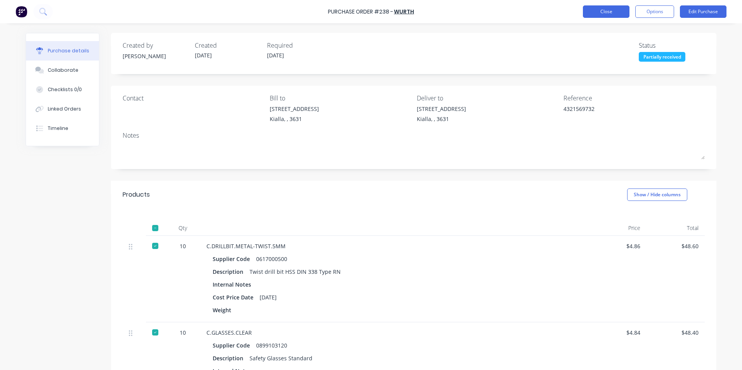
click at [600, 12] on button "Close" at bounding box center [606, 11] width 47 height 12
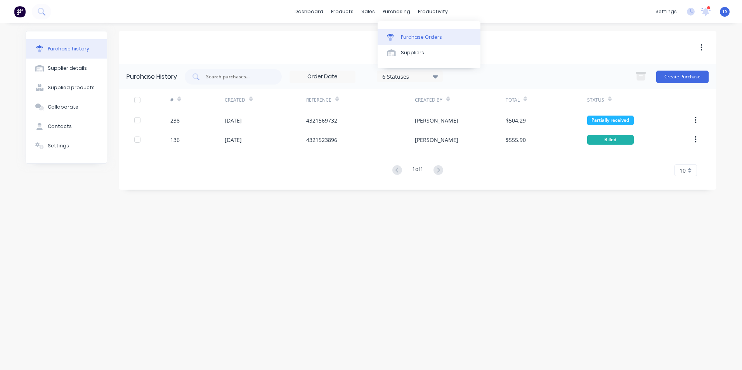
click at [411, 34] on div "Purchase Orders" at bounding box center [421, 37] width 41 height 7
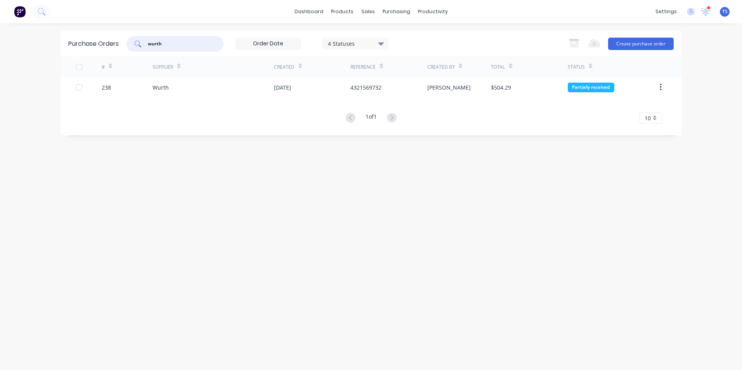
click at [166, 42] on input "wurth" at bounding box center [179, 44] width 64 height 8
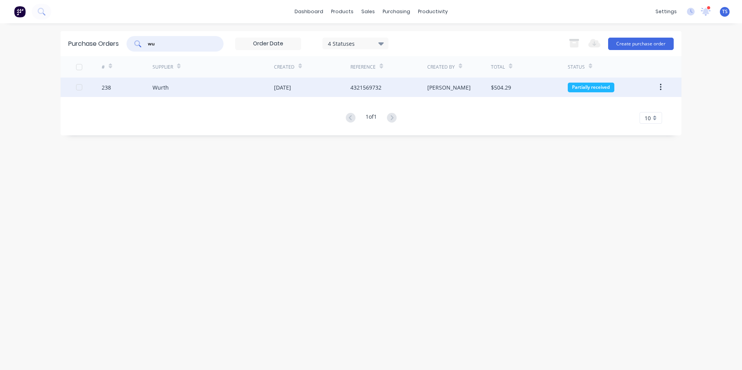
type input "w"
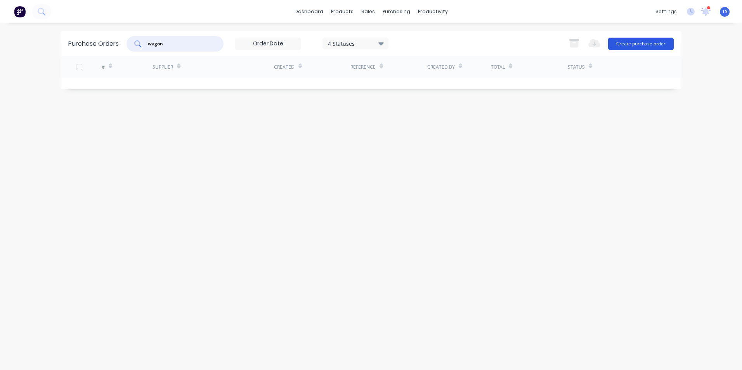
type input "wagon"
click at [654, 43] on button "Create purchase order" at bounding box center [641, 44] width 66 height 12
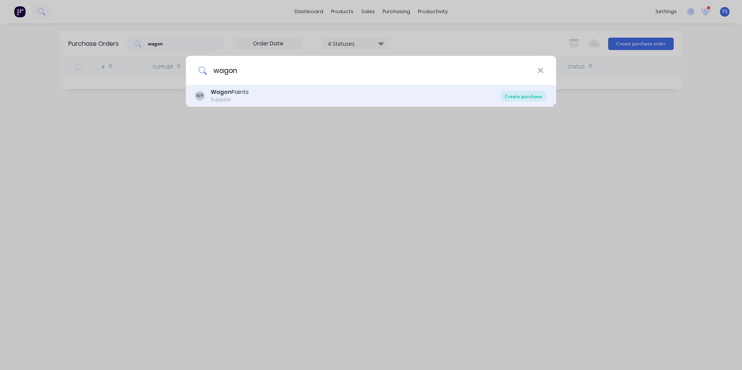
type input "wagon"
click at [532, 95] on div "Create purchase" at bounding box center [523, 96] width 47 height 11
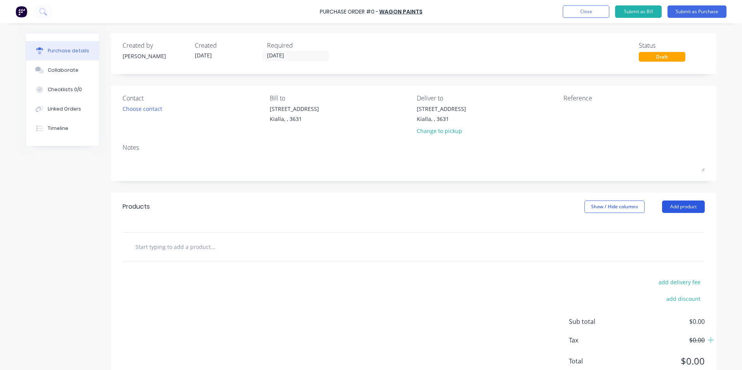
click at [680, 206] on button "Add product" at bounding box center [683, 207] width 43 height 12
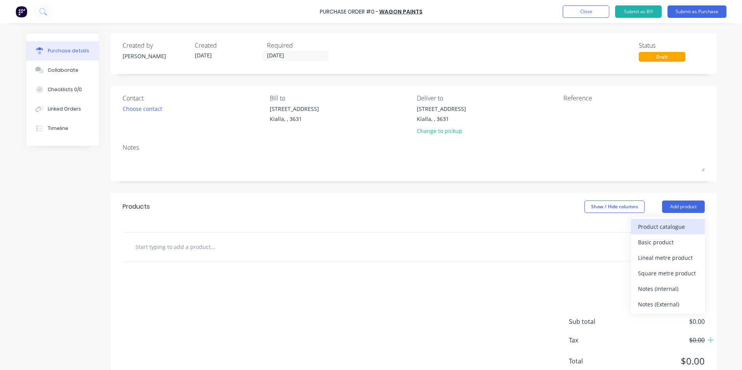
click at [639, 227] on div "Product catalogue" at bounding box center [668, 226] width 60 height 11
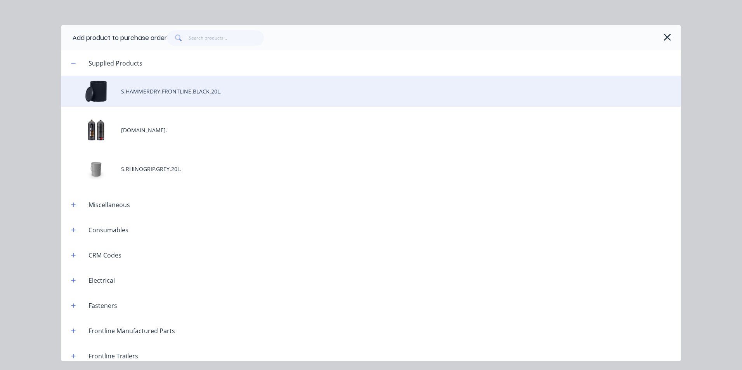
click at [221, 94] on div "S.HAMMERDRY.FRONTLINE.BLACK.20L." at bounding box center [371, 91] width 620 height 31
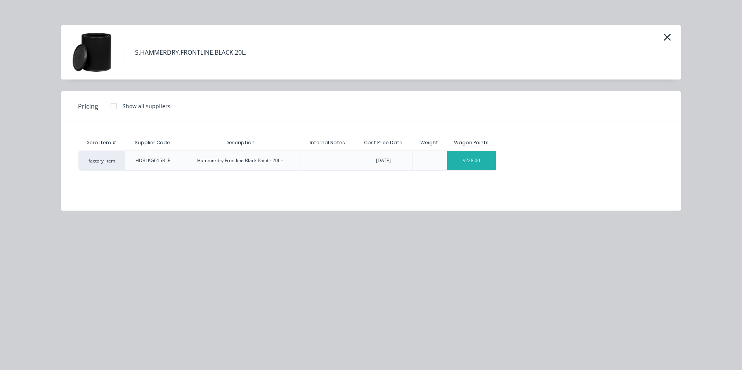
click at [487, 158] on div "$228.00" at bounding box center [471, 160] width 49 height 19
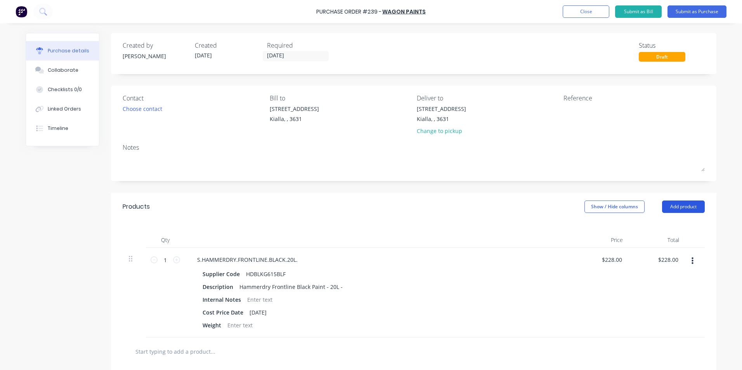
click at [677, 208] on button "Add product" at bounding box center [683, 207] width 43 height 12
click at [671, 226] on div "Product catalogue" at bounding box center [668, 226] width 60 height 11
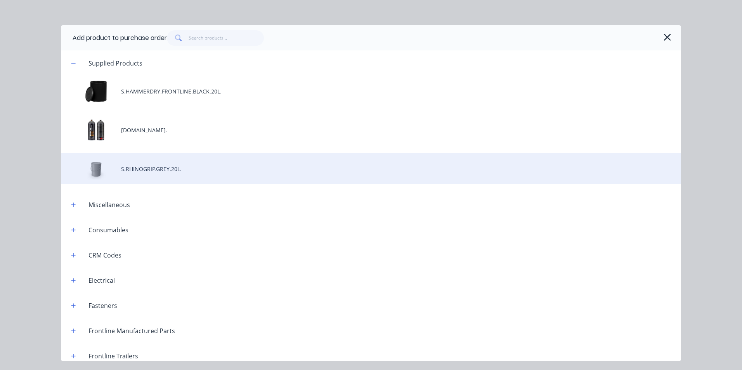
click at [188, 166] on div "S.RHINOGRIP.GREY.20L." at bounding box center [371, 168] width 620 height 31
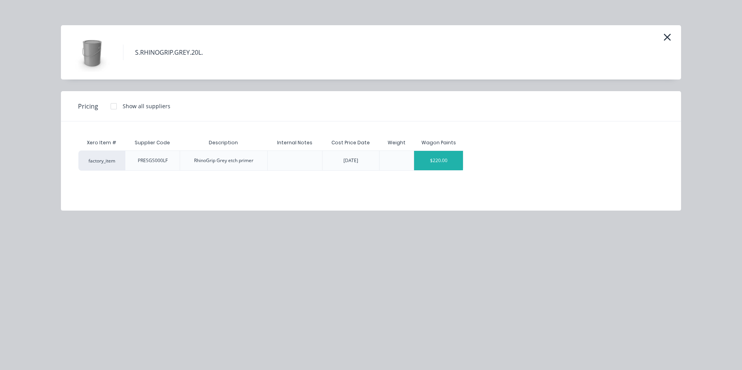
click at [457, 164] on div "$220.00" at bounding box center [438, 160] width 49 height 19
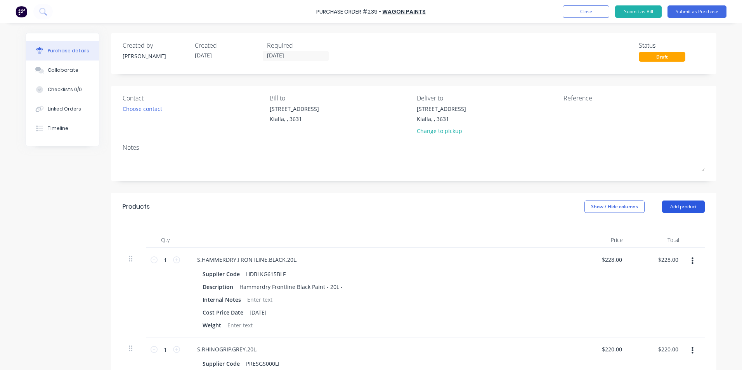
click at [691, 207] on button "Add product" at bounding box center [683, 207] width 43 height 12
click at [673, 228] on div "Product catalogue" at bounding box center [668, 226] width 60 height 11
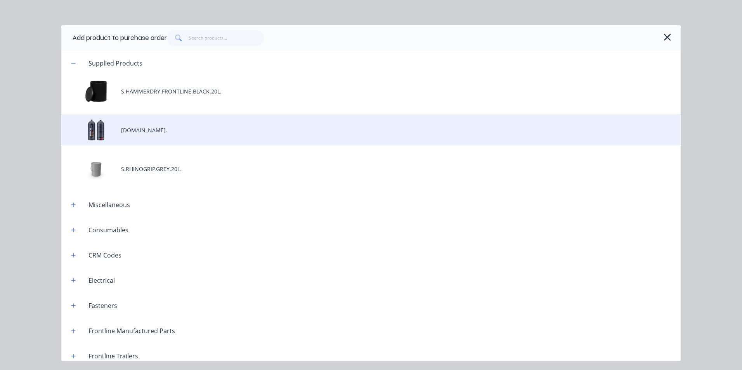
click at [159, 131] on div "[DOMAIN_NAME]." at bounding box center [371, 130] width 620 height 31
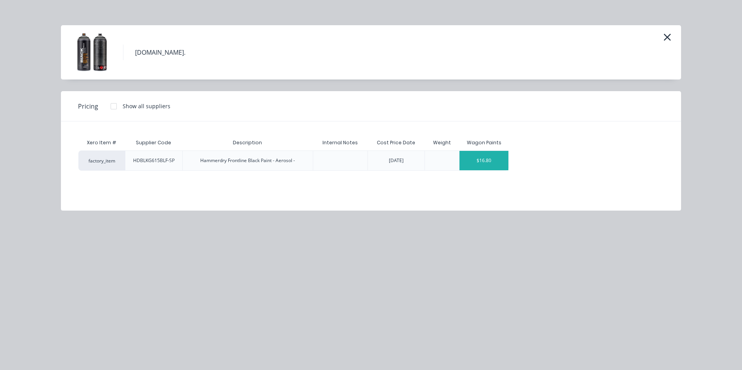
click at [502, 160] on div "$16.80" at bounding box center [484, 160] width 49 height 19
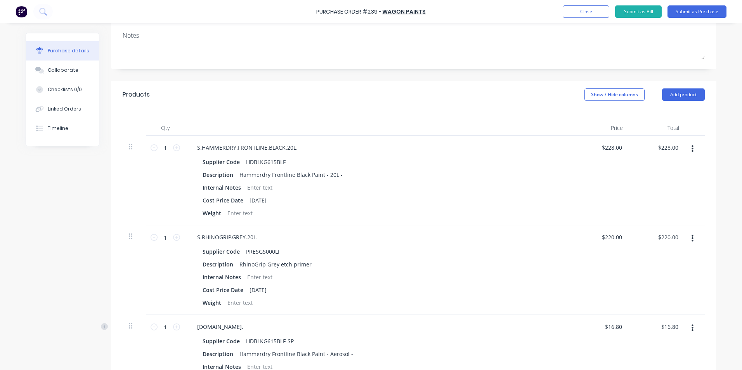
scroll to position [155, 0]
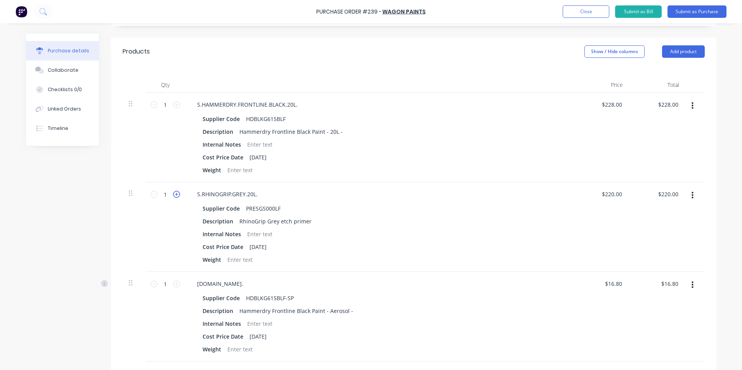
click at [174, 195] on icon at bounding box center [176, 194] width 7 height 7
type input "2"
type input "$440.00"
click at [164, 284] on input "1" at bounding box center [166, 284] width 16 height 12
type input "12"
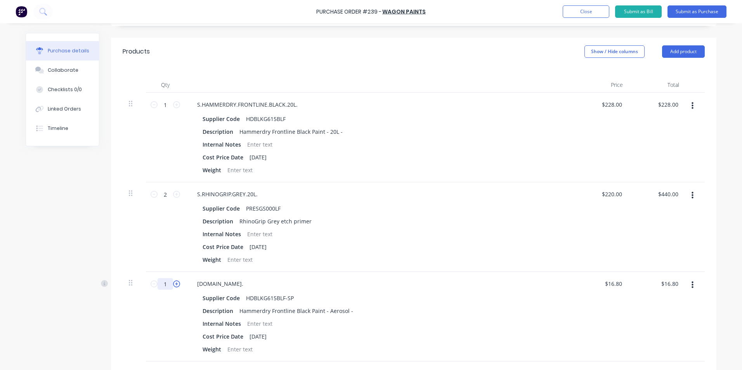
type input "$201.60"
type input "12"
click at [443, 343] on div "Supplier Code HDBLKG615BLF-SP Description Hammerdry Frontline Black Paint - Aer…" at bounding box center [379, 324] width 376 height 62
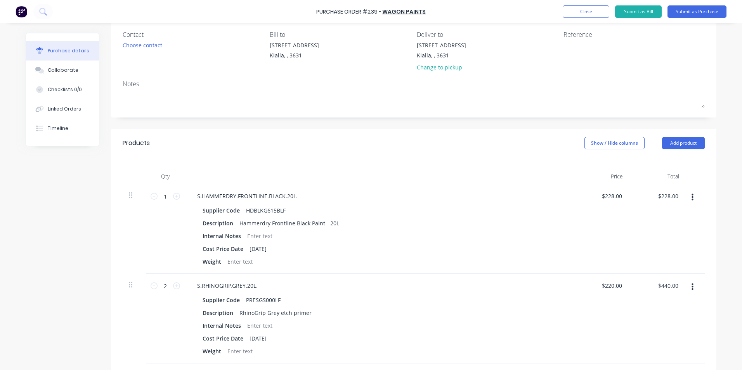
scroll to position [39, 0]
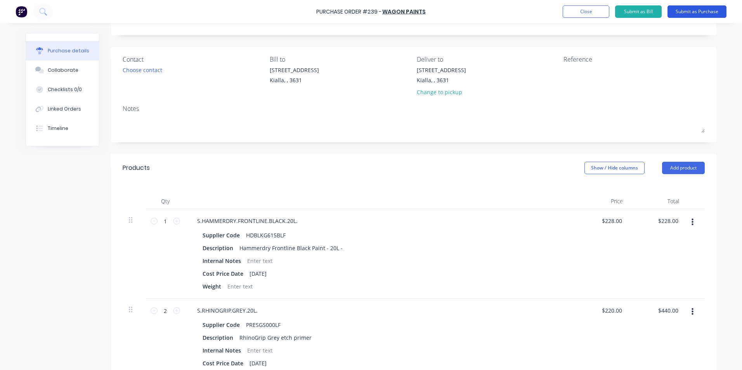
click at [689, 12] on button "Submit as Purchase" at bounding box center [697, 11] width 59 height 12
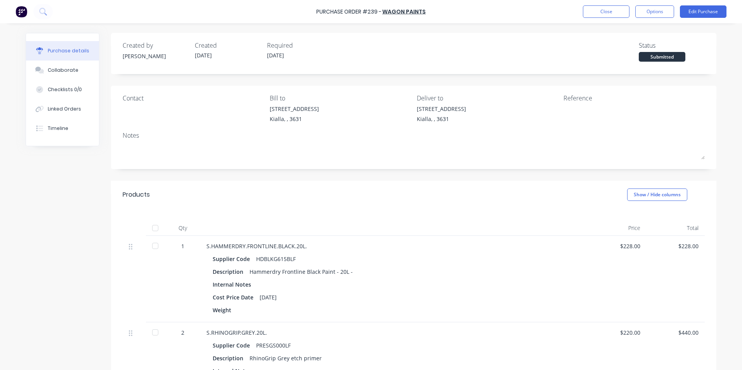
click at [154, 227] on div at bounding box center [155, 228] width 16 height 16
click at [703, 11] on button "Edit Purchase" at bounding box center [703, 11] width 47 height 12
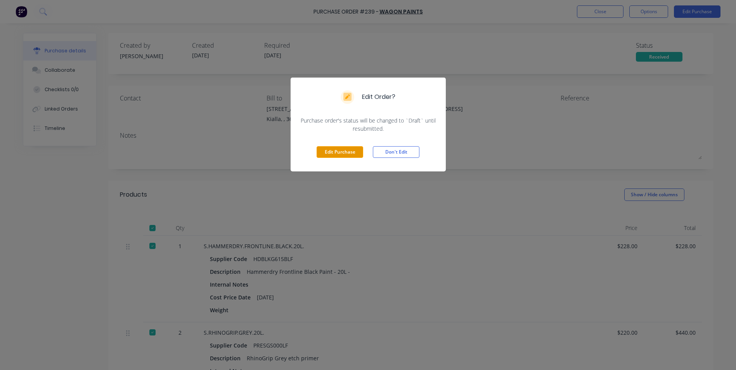
click at [339, 150] on button "Edit Purchase" at bounding box center [340, 152] width 47 height 12
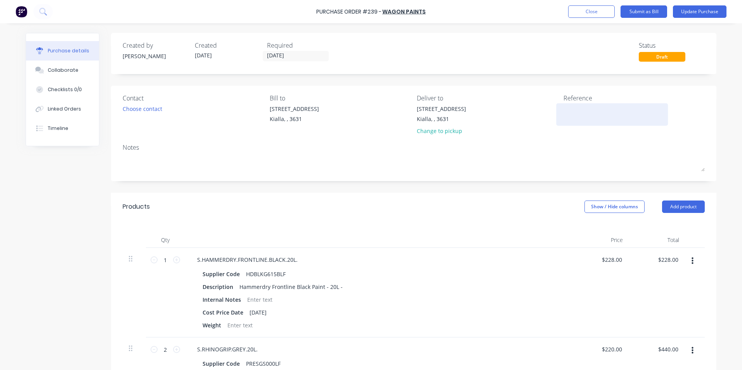
click at [564, 108] on textarea at bounding box center [612, 113] width 97 height 17
type textarea "43001"
type textarea "x"
type textarea "430016"
type textarea "x"
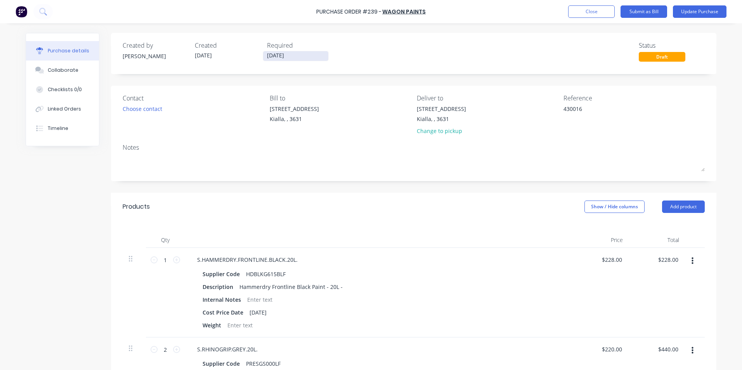
type textarea "430016"
click at [301, 56] on input "[DATE]" at bounding box center [295, 56] width 65 height 10
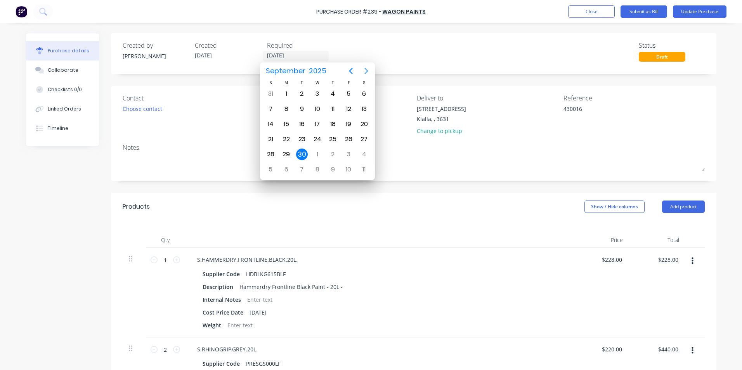
click at [368, 69] on icon "Next page" at bounding box center [366, 70] width 9 height 9
click at [349, 153] on div "31" at bounding box center [349, 155] width 12 height 12
type textarea "x"
type input "[DATE]"
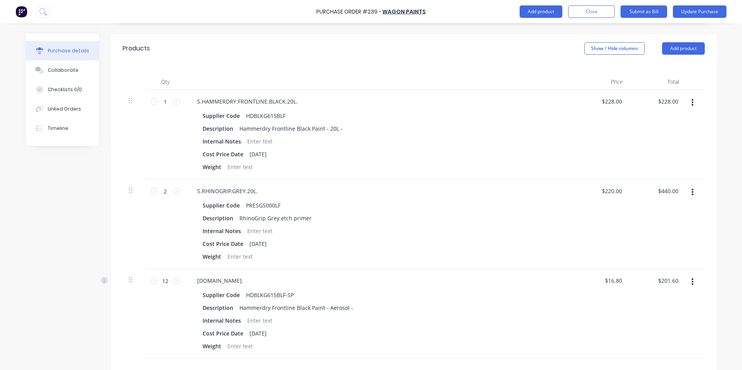
scroll to position [155, 0]
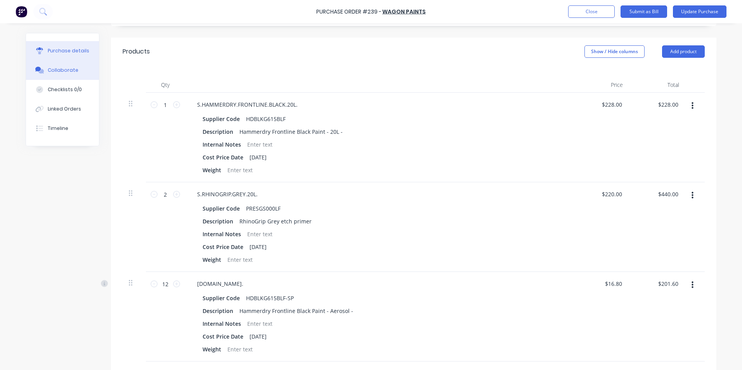
type textarea "x"
click at [55, 70] on div "Collaborate" at bounding box center [63, 70] width 31 height 7
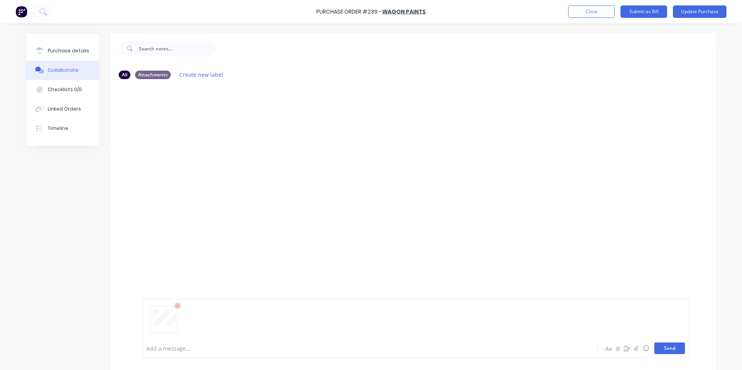
click at [674, 350] on button "Send" at bounding box center [669, 349] width 31 height 12
click at [69, 51] on div "Purchase details" at bounding box center [69, 50] width 42 height 7
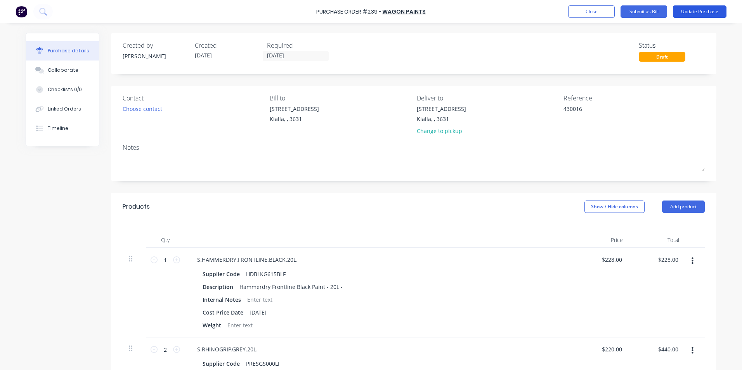
click at [699, 12] on button "Update Purchase" at bounding box center [700, 11] width 54 height 12
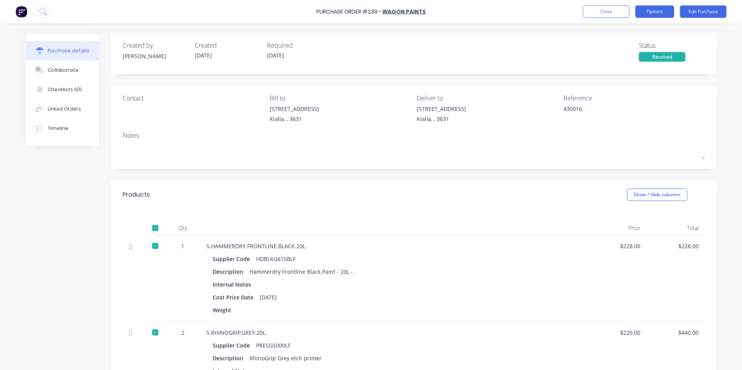
click at [648, 12] on button "Options" at bounding box center [654, 11] width 39 height 12
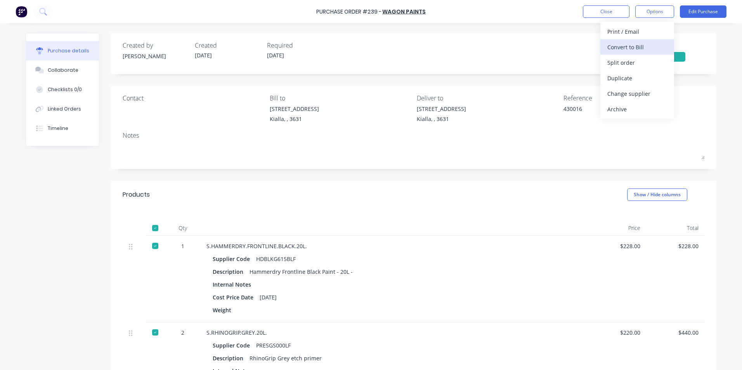
click at [618, 45] on div "Convert to Bill" at bounding box center [637, 47] width 60 height 11
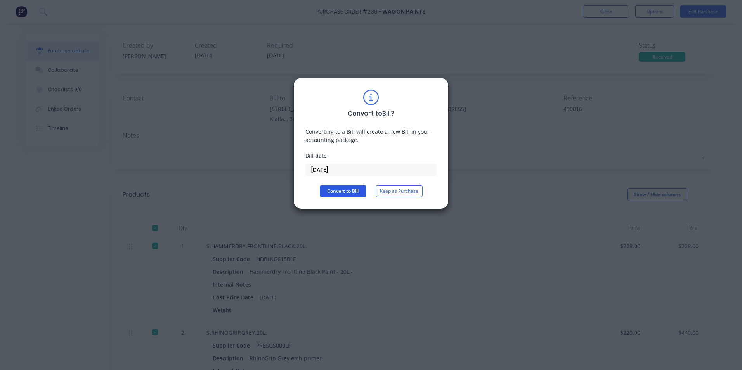
click at [352, 191] on button "Convert to Bill" at bounding box center [343, 192] width 47 height 12
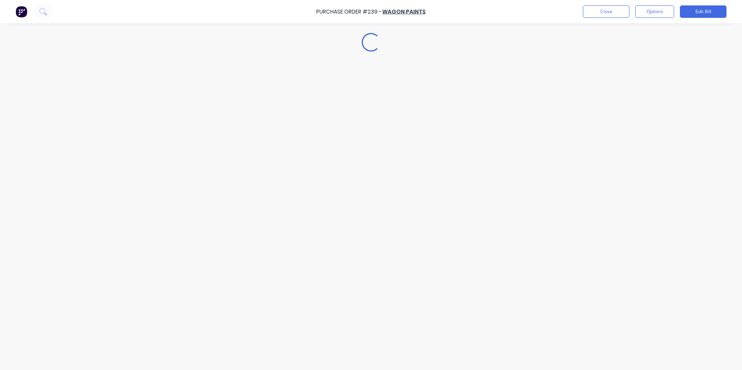
type textarea "x"
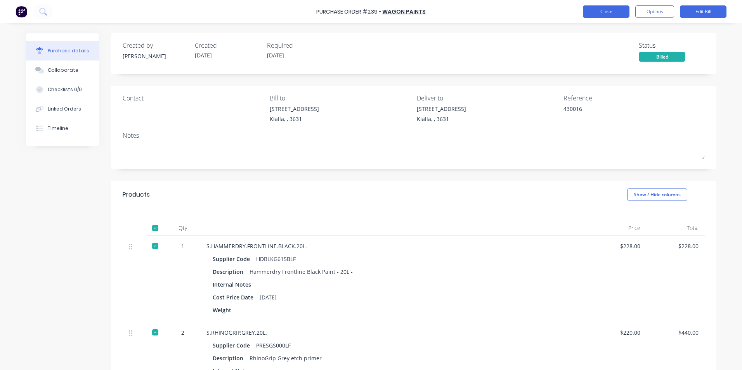
click at [591, 11] on button "Close" at bounding box center [606, 11] width 47 height 12
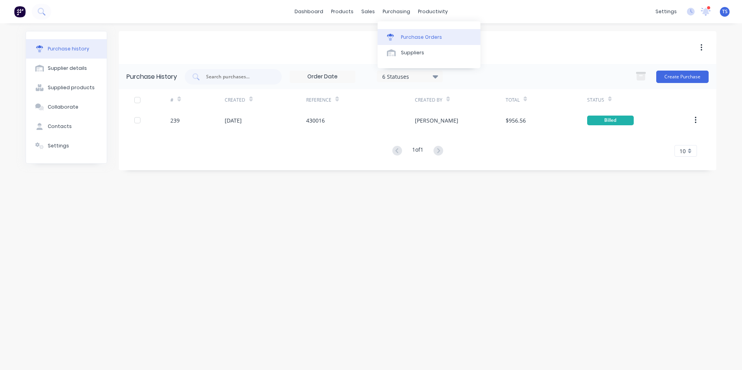
click at [404, 38] on div "Purchase Orders" at bounding box center [421, 37] width 41 height 7
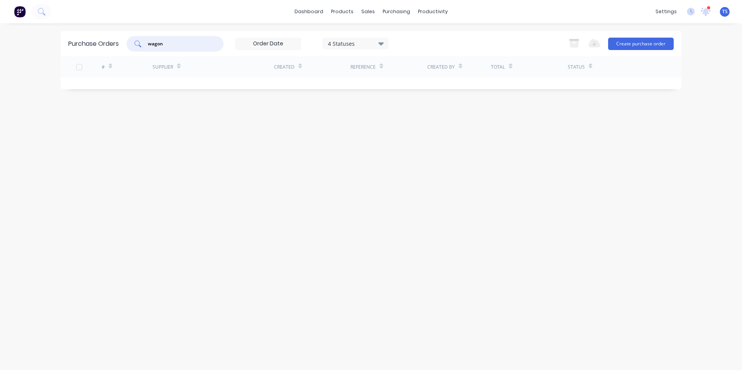
click at [171, 40] on input "wagon" at bounding box center [179, 44] width 64 height 8
type input "w"
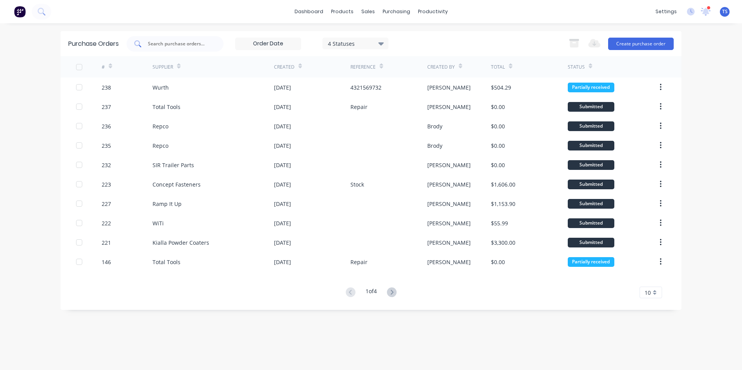
click at [151, 38] on div at bounding box center [175, 44] width 97 height 16
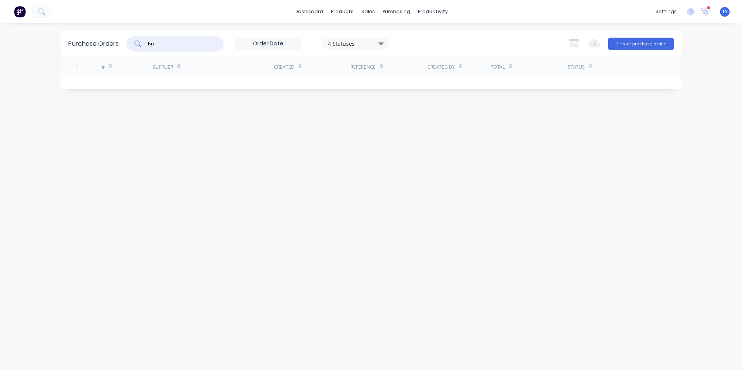
type input "h"
type input "[PERSON_NAME]"
click at [650, 43] on button "Create purchase order" at bounding box center [641, 44] width 66 height 12
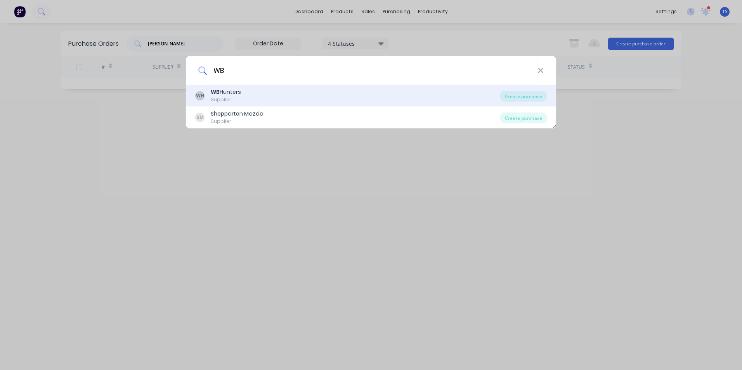
type input "WB"
click at [252, 93] on div "WH WB Hunters Supplier" at bounding box center [347, 95] width 305 height 15
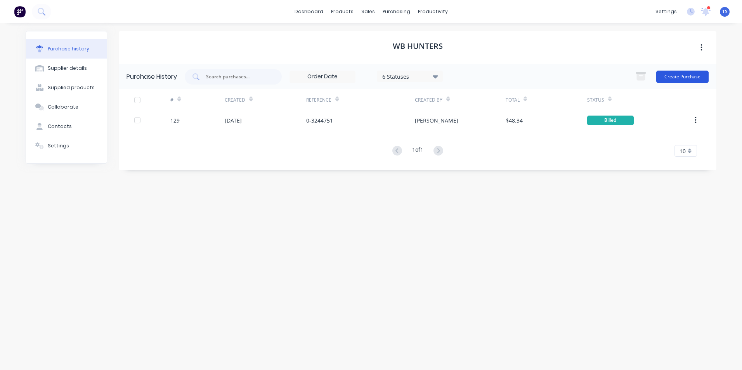
click at [690, 76] on button "Create Purchase" at bounding box center [682, 77] width 52 height 12
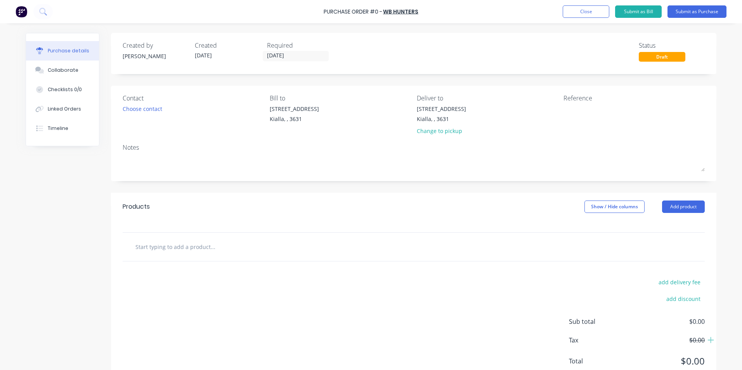
click at [145, 248] on input "text" at bounding box center [212, 247] width 155 height 16
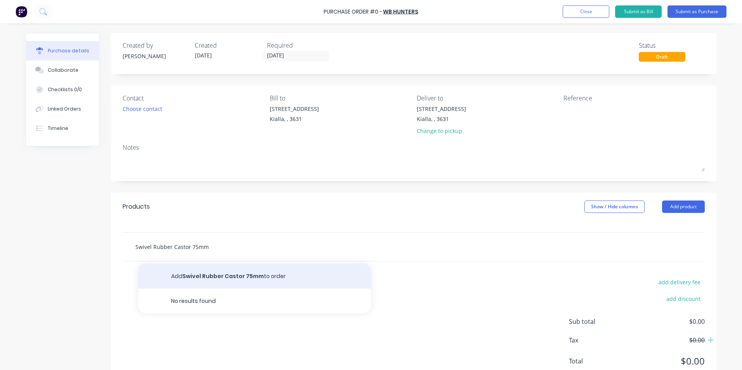
type input "Swivel Rubber Castor 75mm"
click at [221, 279] on button "Add Swivel Rubber Castor 75mm to order" at bounding box center [254, 276] width 233 height 25
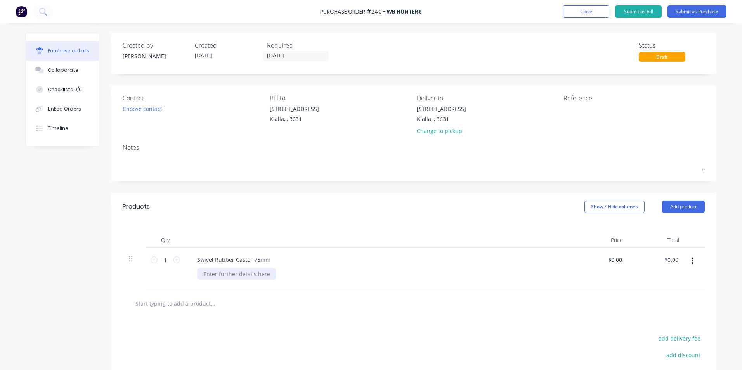
click at [206, 274] on div at bounding box center [236, 274] width 79 height 11
click at [621, 259] on input "0.00" at bounding box center [616, 259] width 15 height 11
type input "0"
type input "$9.22"
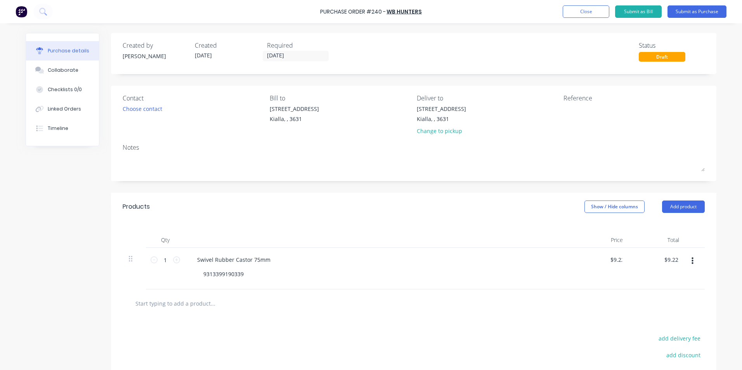
click at [650, 275] on div "$9.22 $0.00" at bounding box center [657, 269] width 56 height 42
drag, startPoint x: 165, startPoint y: 261, endPoint x: 159, endPoint y: 262, distance: 6.6
click at [159, 262] on input "1" at bounding box center [166, 260] width 16 height 12
type input "4"
type input "$36.88"
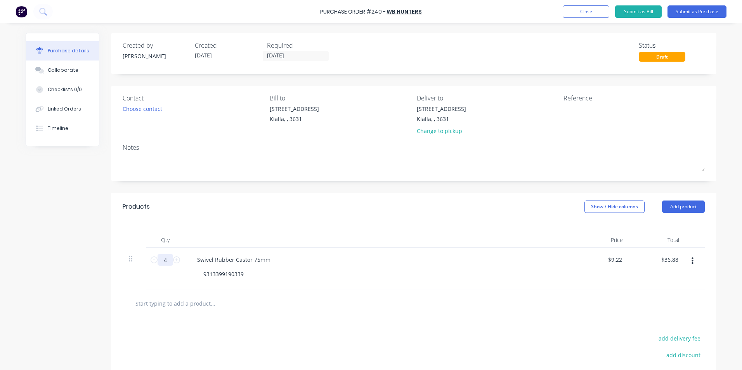
type input "4"
click at [352, 275] on div "9313399190339" at bounding box center [382, 274] width 370 height 11
click at [676, 260] on input "36.88" at bounding box center [669, 259] width 21 height 11
type input "36.89"
type input "$9.2225"
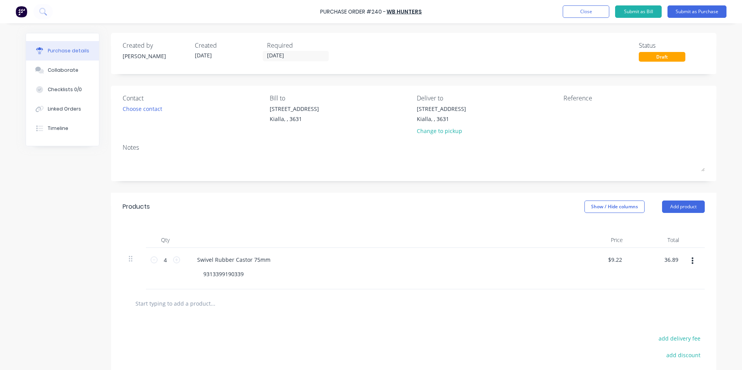
type input "$36.89"
click at [193, 301] on input "text" at bounding box center [212, 304] width 155 height 16
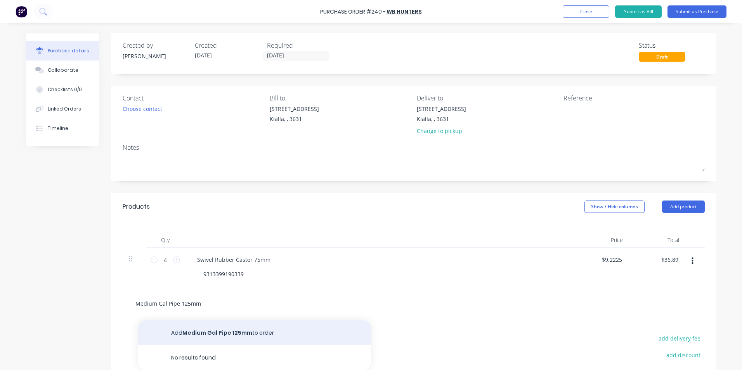
type input "Medium Gal Pipe 125mm"
click at [203, 336] on button "Add Medium Gal Pipe 125mm to order" at bounding box center [254, 333] width 233 height 25
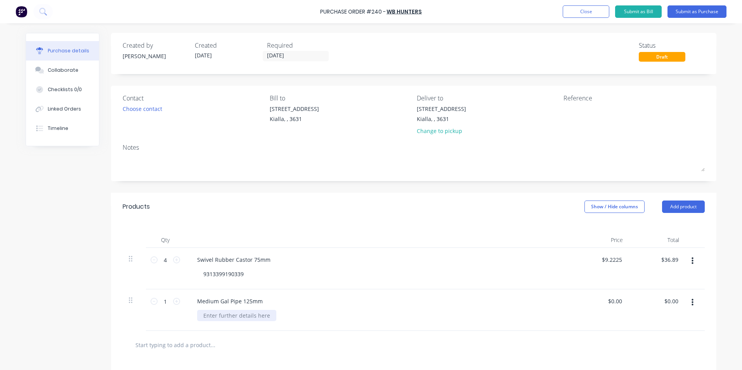
click at [206, 313] on div at bounding box center [236, 315] width 79 height 11
click at [620, 301] on input "0.00" at bounding box center [615, 301] width 18 height 11
type input "0"
type input "$58.68"
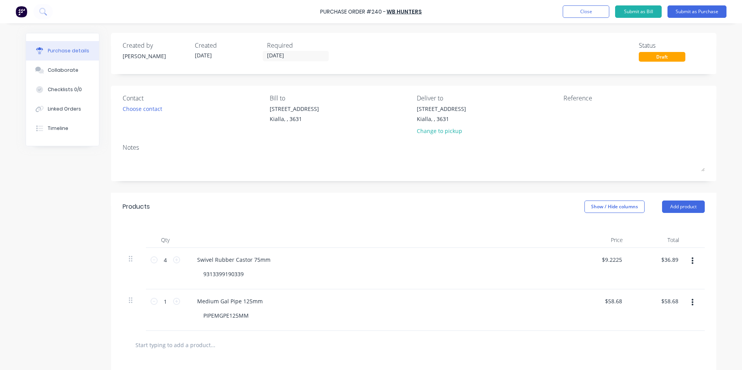
click at [670, 316] on div "$58.68 $58.68" at bounding box center [657, 311] width 56 height 42
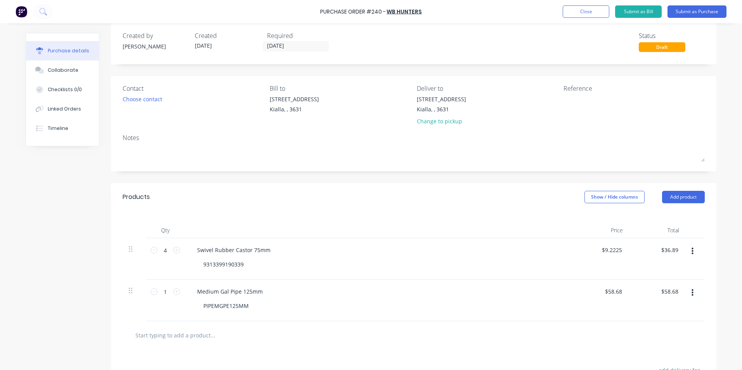
scroll to position [8, 0]
click at [620, 253] on input "9.22" at bounding box center [616, 251] width 15 height 11
type input "9"
type input "$8.38"
type input "$33.52"
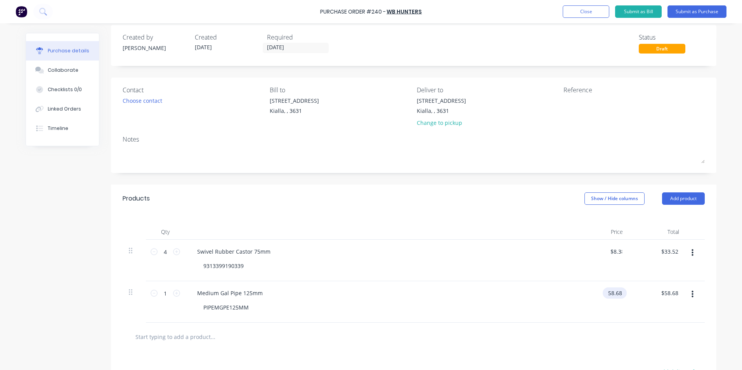
click at [621, 292] on input "58.68" at bounding box center [613, 293] width 21 height 11
type input "5"
type input "$53.34"
click at [606, 318] on div "$53.34 $53.34" at bounding box center [601, 302] width 56 height 42
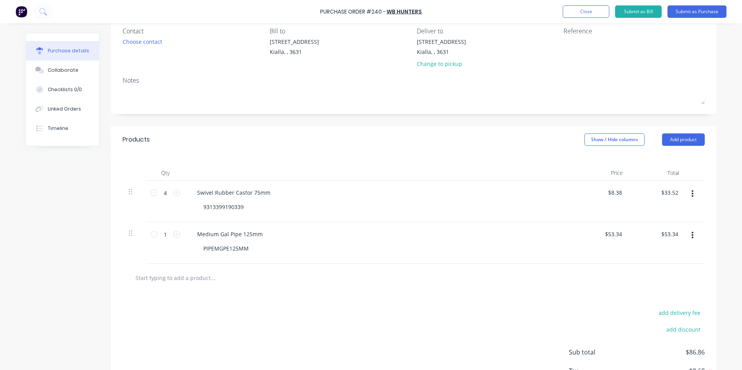
scroll to position [86, 0]
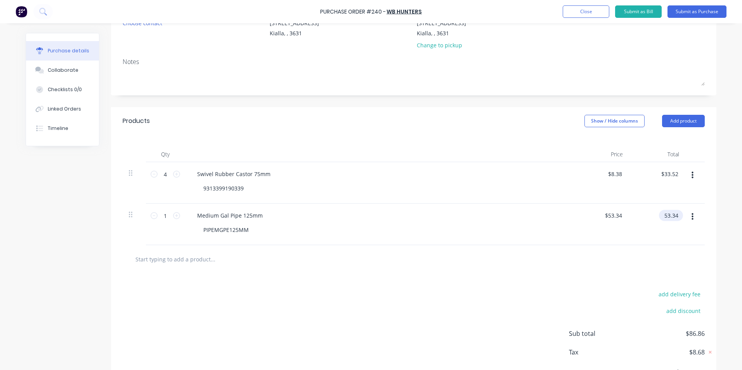
click at [676, 215] on input "53.34" at bounding box center [669, 215] width 21 height 11
type input "53.35"
type input "$53.35"
click at [554, 285] on div "add delivery fee add discount Sub total $86.87 Tax $8.69 Total $95.56" at bounding box center [414, 338] width 606 height 128
click at [676, 216] on input "53.35" at bounding box center [669, 215] width 21 height 11
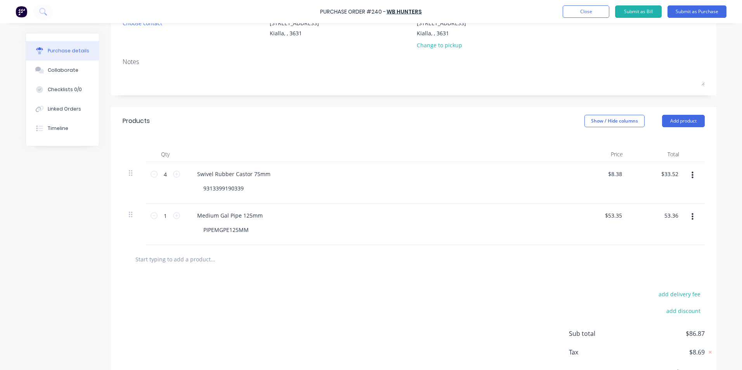
type input "53.36"
type input "$53.36"
click at [449, 320] on div "add delivery fee add discount Sub total $86.87 Tax $8.69 Total $95.56" at bounding box center [414, 338] width 606 height 128
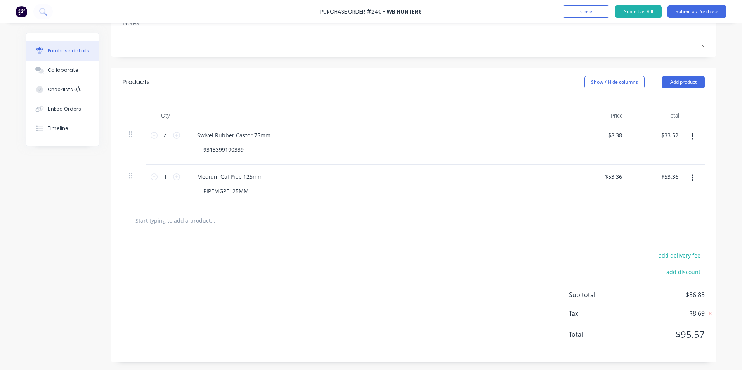
scroll to position [0, 0]
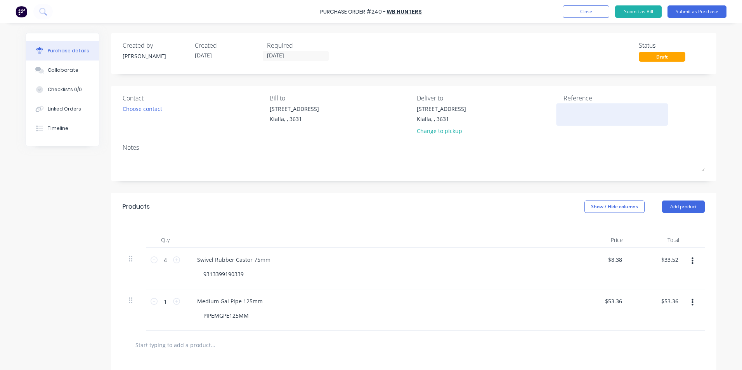
click at [564, 106] on textarea at bounding box center [612, 113] width 97 height 17
type textarea "0-32676"
type textarea "x"
type textarea "0-326763"
type textarea "x"
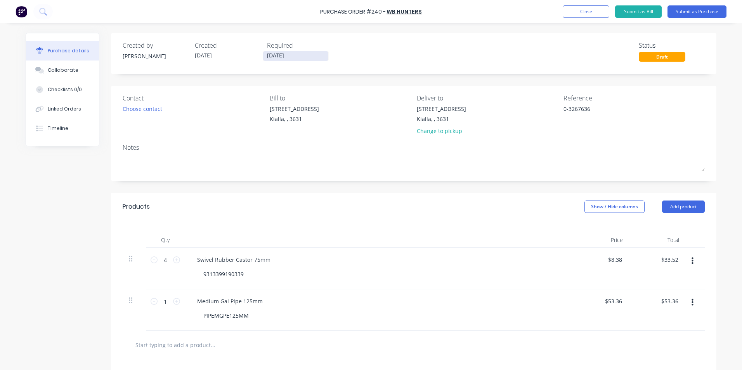
type textarea "0-3267636"
type textarea "x"
type textarea "0-3267636"
click at [300, 57] on input "[DATE]" at bounding box center [295, 56] width 65 height 10
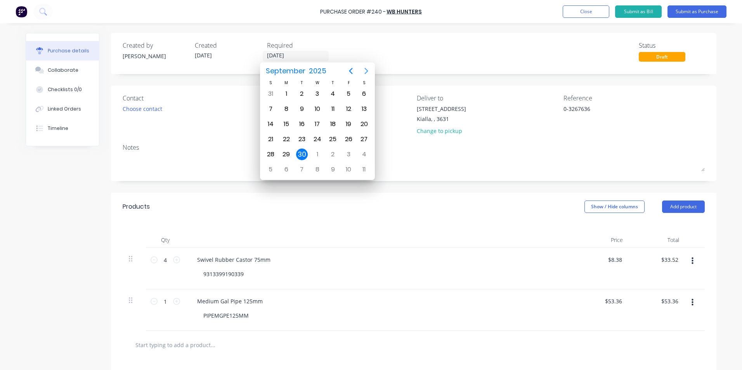
click at [366, 70] on icon "Next page" at bounding box center [366, 70] width 9 height 9
click at [333, 154] on div "30" at bounding box center [333, 155] width 12 height 12
type textarea "x"
type input "[DATE]"
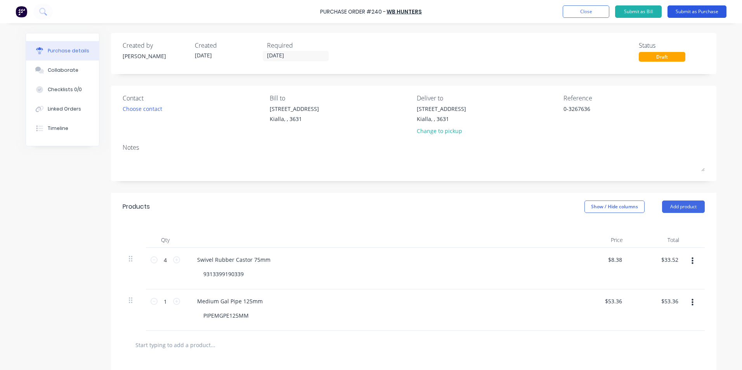
click at [695, 10] on button "Submit as Purchase" at bounding box center [697, 11] width 59 height 12
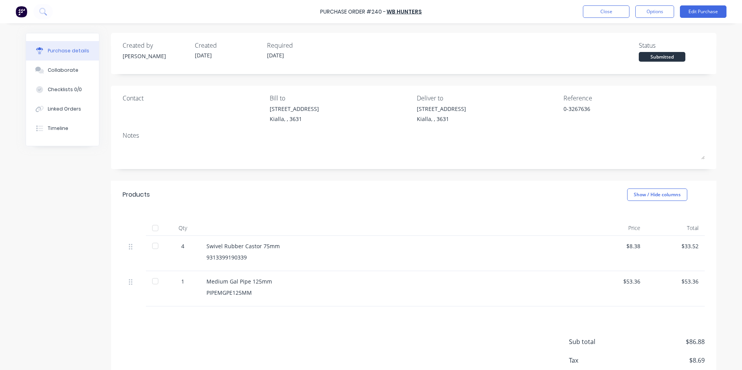
click at [151, 228] on div at bounding box center [155, 228] width 16 height 16
type textarea "x"
click at [67, 67] on div "Collaborate" at bounding box center [63, 70] width 31 height 7
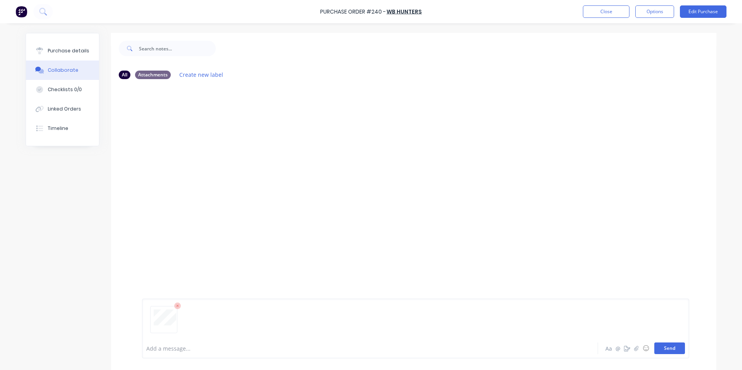
click at [671, 351] on button "Send" at bounding box center [669, 349] width 31 height 12
click at [60, 50] on div "Purchase details" at bounding box center [69, 50] width 42 height 7
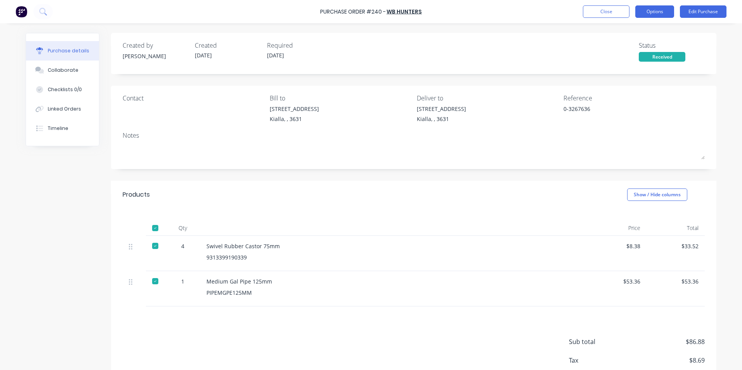
click at [652, 10] on button "Options" at bounding box center [654, 11] width 39 height 12
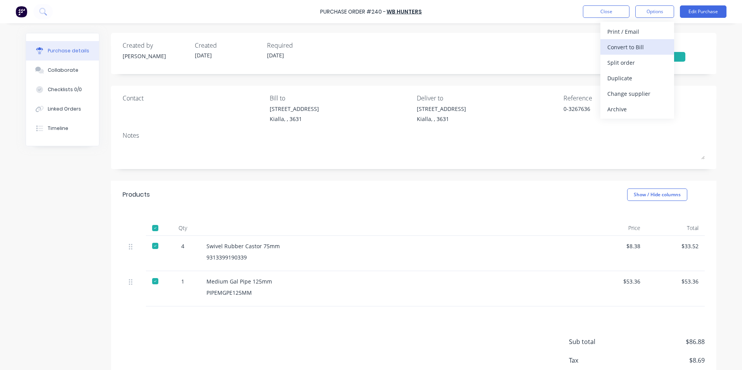
click at [640, 47] on div "Convert to Bill" at bounding box center [637, 47] width 60 height 11
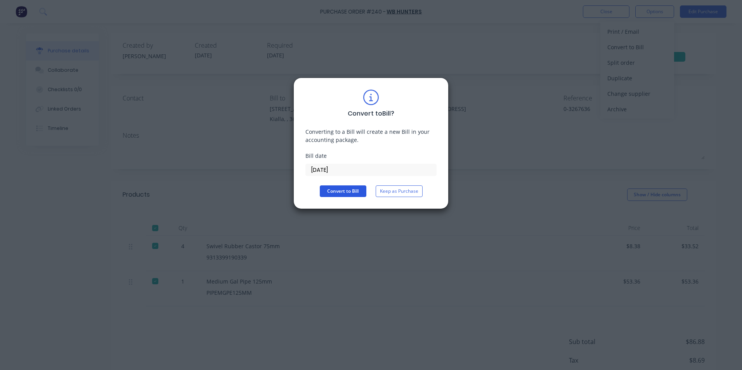
click at [346, 191] on button "Convert to Bill" at bounding box center [343, 192] width 47 height 12
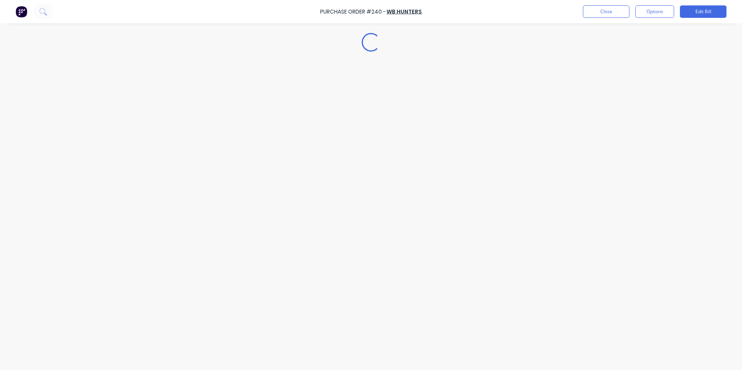
type textarea "x"
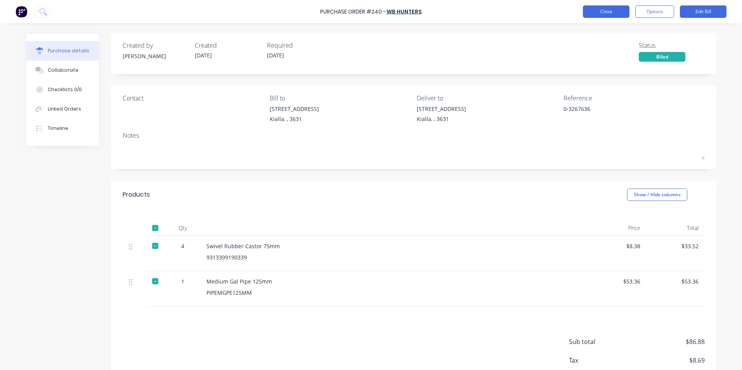
click at [614, 12] on button "Close" at bounding box center [606, 11] width 47 height 12
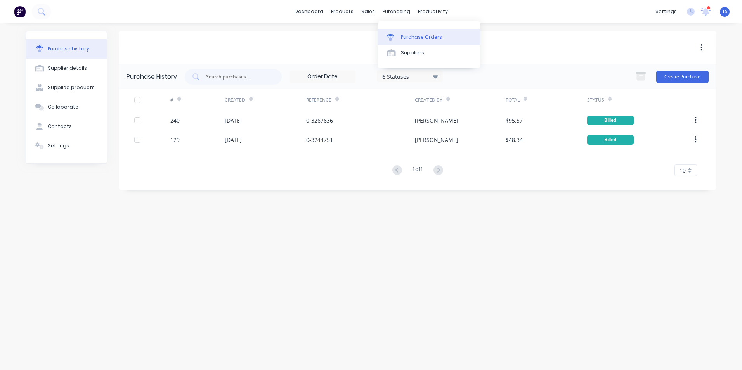
click at [404, 38] on div "Purchase Orders" at bounding box center [421, 37] width 41 height 7
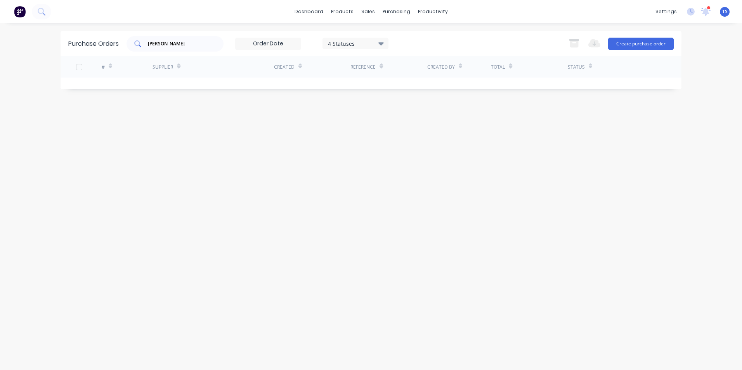
click at [168, 44] on input "[PERSON_NAME]" at bounding box center [179, 44] width 64 height 8
type input "W"
type input "s"
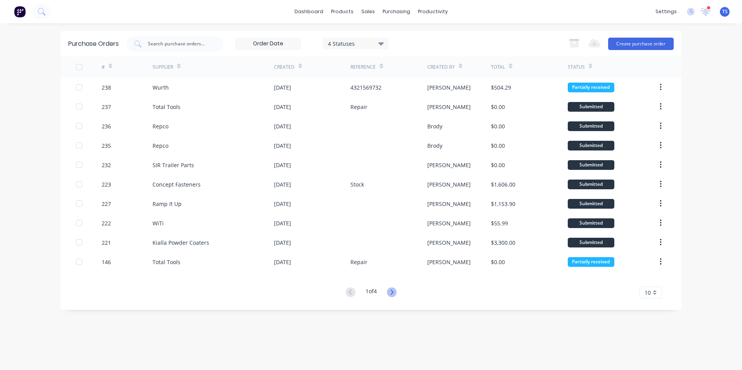
click at [393, 293] on icon at bounding box center [392, 293] width 10 height 10
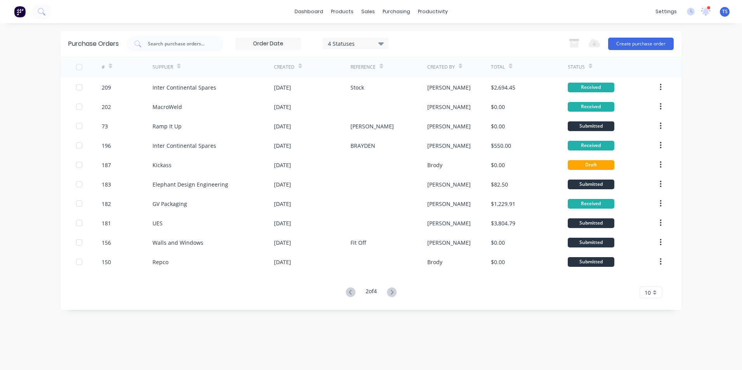
click at [393, 293] on icon at bounding box center [392, 293] width 10 height 10
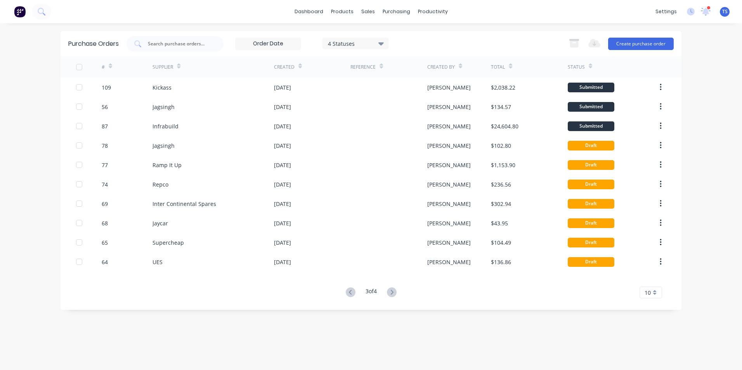
click at [393, 293] on icon at bounding box center [392, 293] width 10 height 10
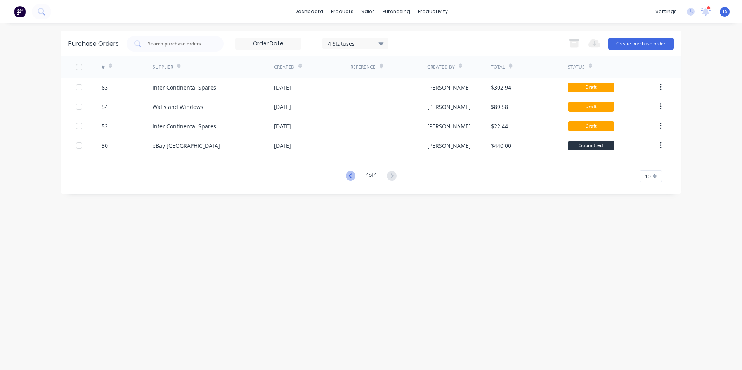
click at [346, 176] on icon at bounding box center [351, 176] width 10 height 10
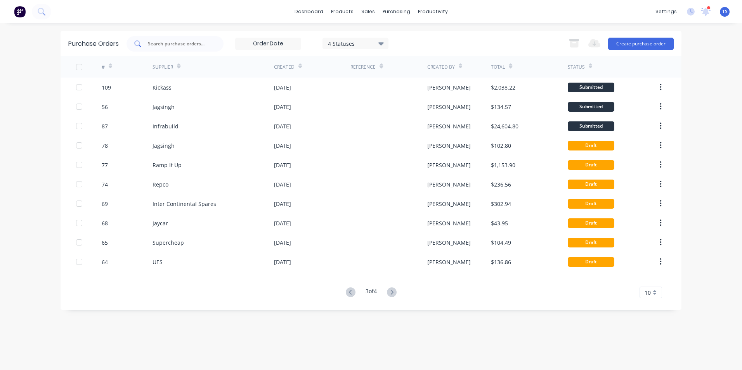
click at [158, 44] on input "text" at bounding box center [179, 44] width 64 height 8
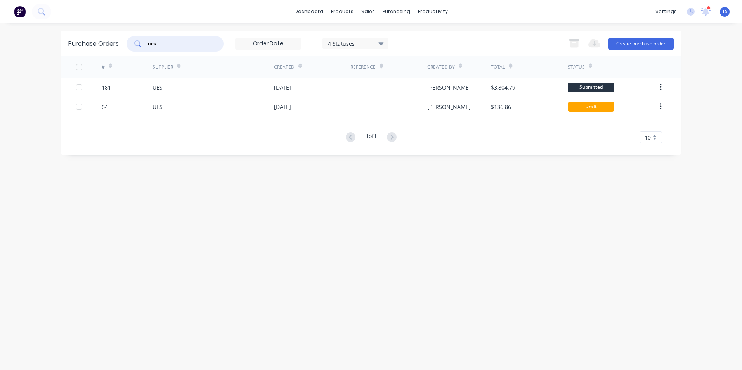
type input "ues"
click at [384, 44] on icon at bounding box center [380, 43] width 5 height 3
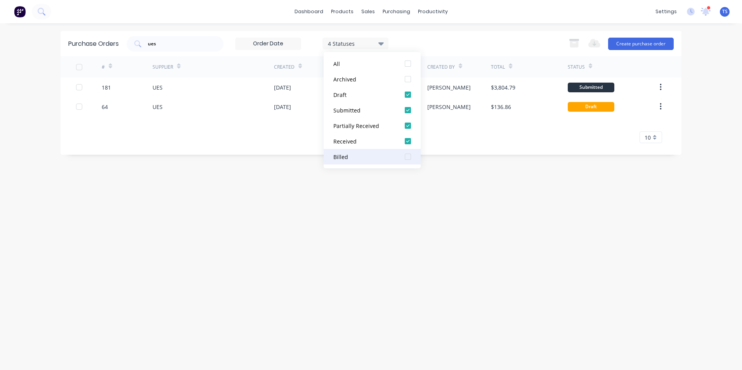
click at [407, 157] on div at bounding box center [408, 157] width 16 height 16
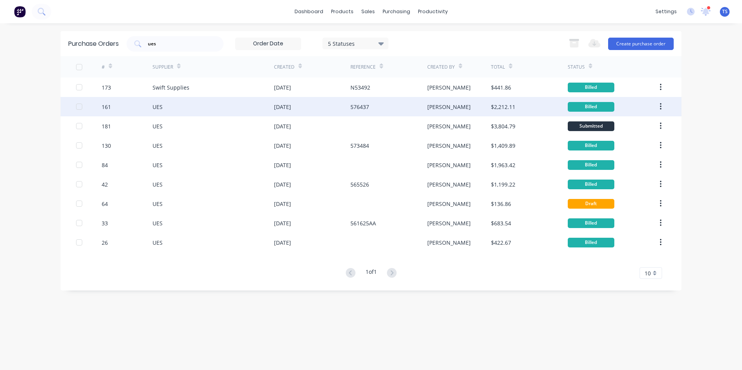
click at [288, 110] on div "[DATE]" at bounding box center [282, 107] width 17 height 8
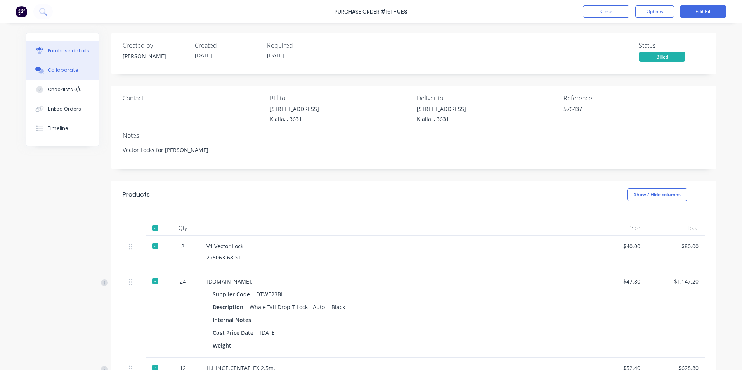
click at [54, 68] on div "Collaborate" at bounding box center [63, 70] width 31 height 7
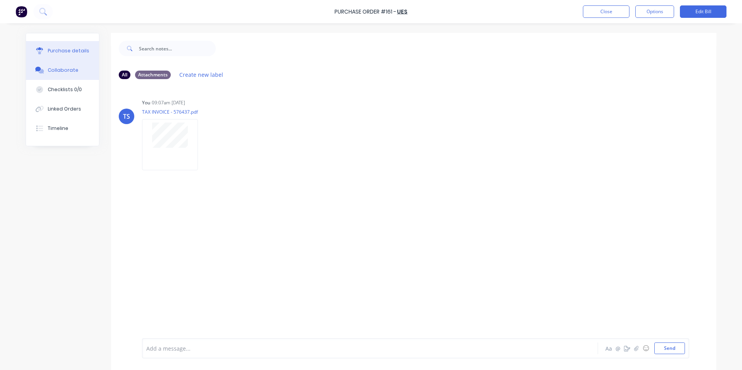
click at [63, 50] on div "Purchase details" at bounding box center [69, 50] width 42 height 7
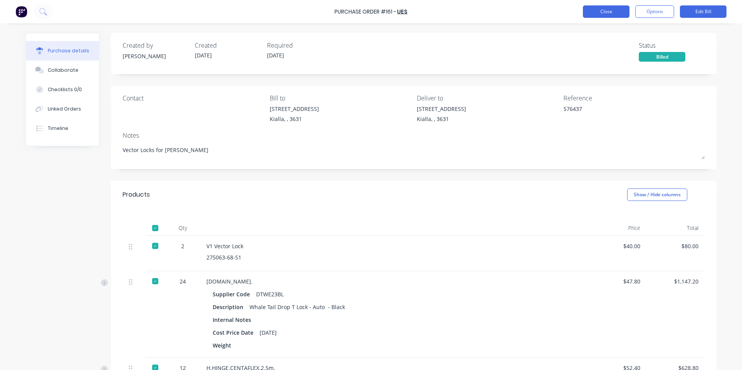
click at [597, 9] on button "Close" at bounding box center [606, 11] width 47 height 12
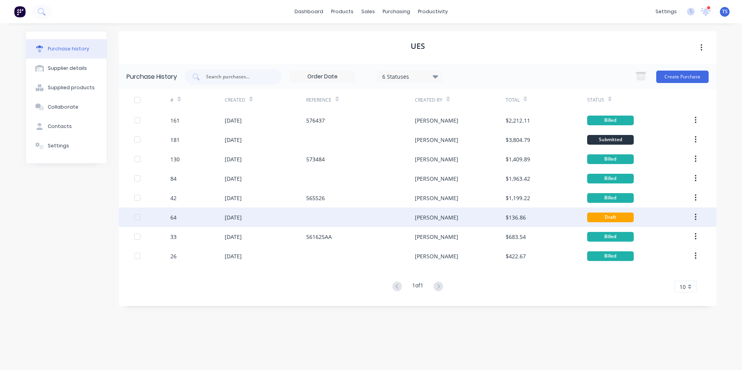
click at [241, 217] on div "[DATE]" at bounding box center [233, 217] width 17 height 8
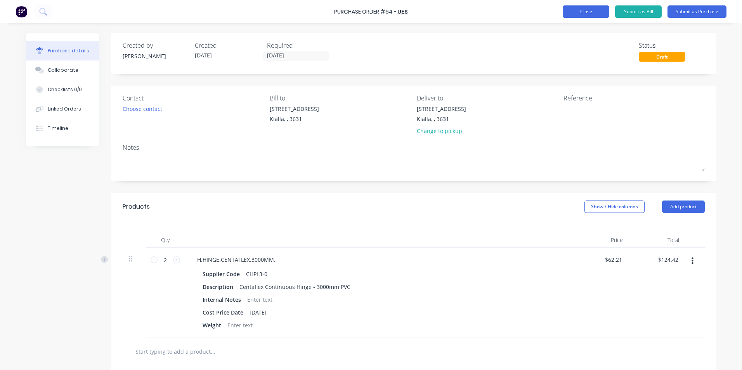
click at [581, 11] on button "Close" at bounding box center [586, 11] width 47 height 12
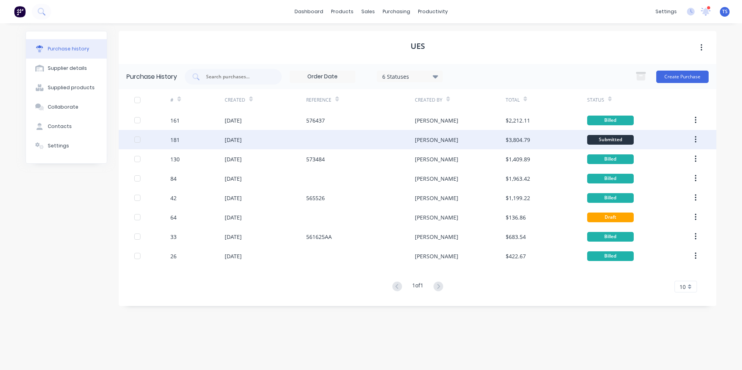
click at [242, 141] on div "[DATE]" at bounding box center [233, 140] width 17 height 8
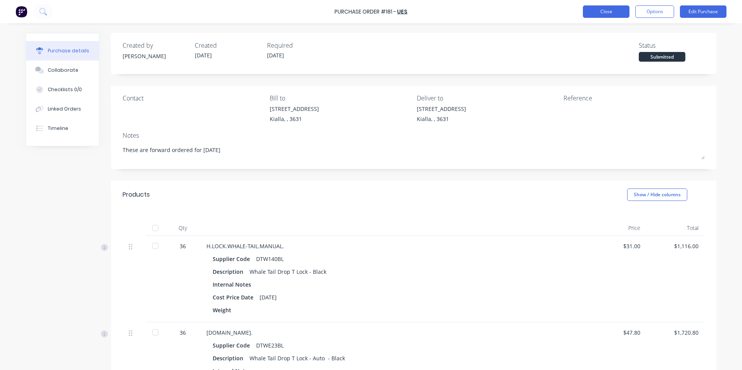
click at [600, 11] on button "Close" at bounding box center [606, 11] width 47 height 12
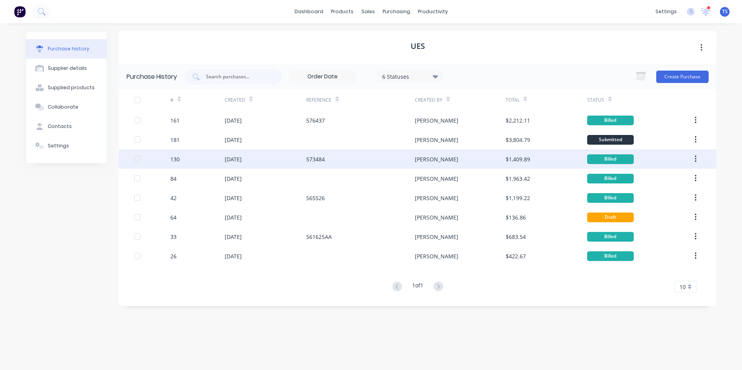
click at [234, 158] on div "[DATE]" at bounding box center [233, 159] width 17 height 8
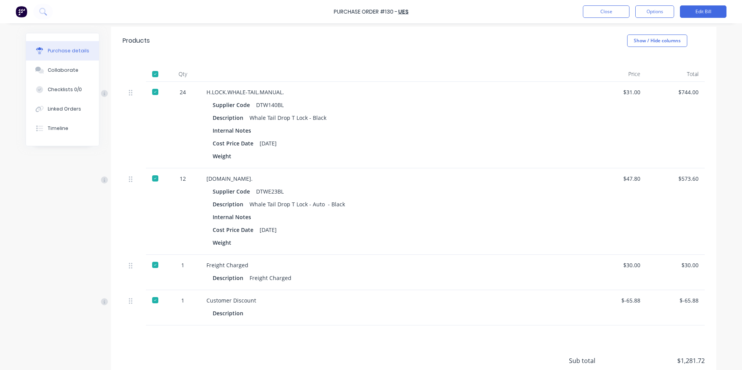
scroll to position [155, 0]
click at [604, 12] on button "Close" at bounding box center [606, 11] width 47 height 12
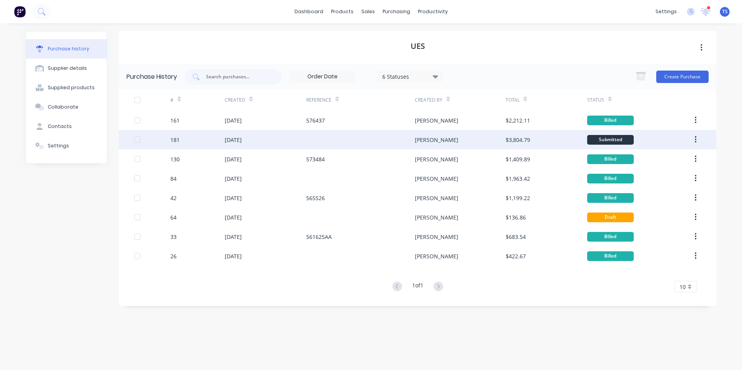
click at [240, 142] on div "[DATE]" at bounding box center [233, 140] width 17 height 8
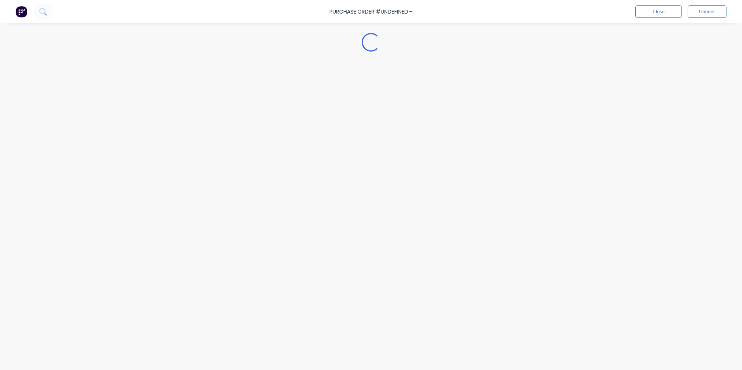
type textarea "x"
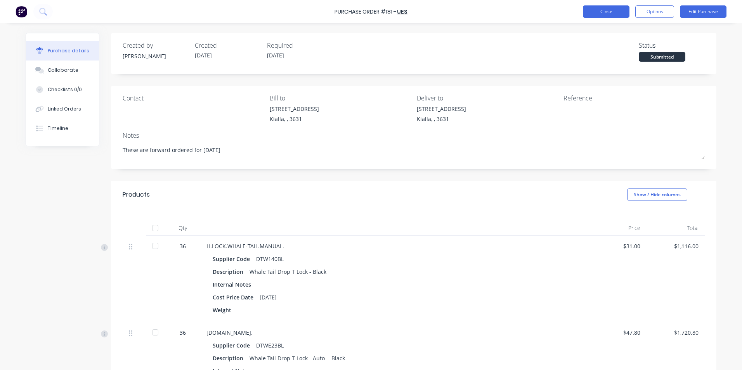
click at [607, 9] on button "Close" at bounding box center [606, 11] width 47 height 12
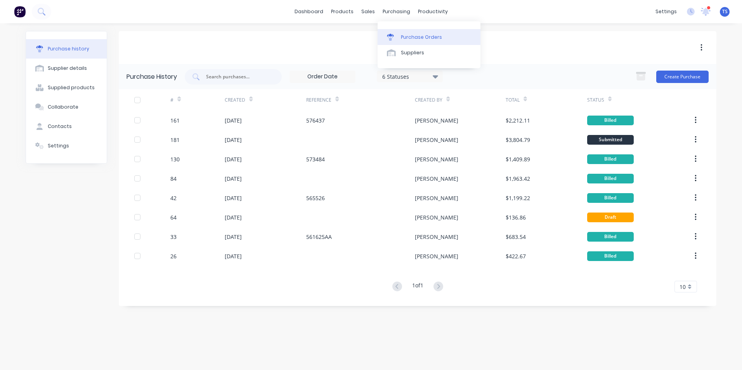
click at [415, 37] on div "Purchase Orders" at bounding box center [421, 37] width 41 height 7
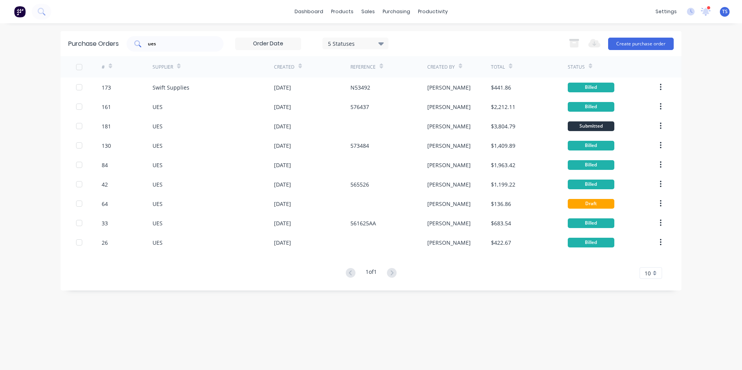
click at [168, 43] on input "ues" at bounding box center [179, 44] width 64 height 8
type input "u"
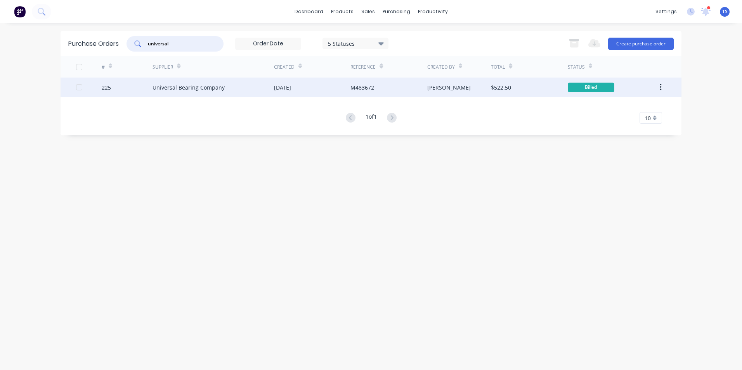
type input "universal"
click at [185, 88] on div "Universal Bearing Company" at bounding box center [189, 87] width 72 height 8
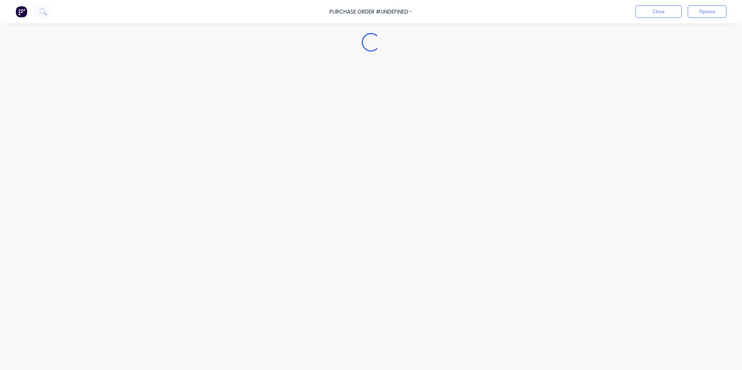
type textarea "x"
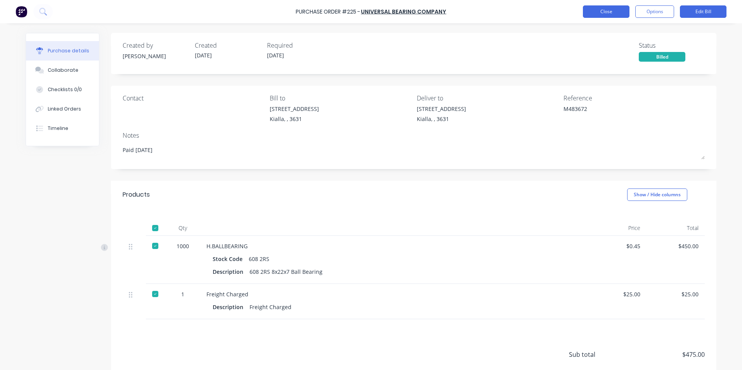
click at [605, 13] on button "Close" at bounding box center [606, 11] width 47 height 12
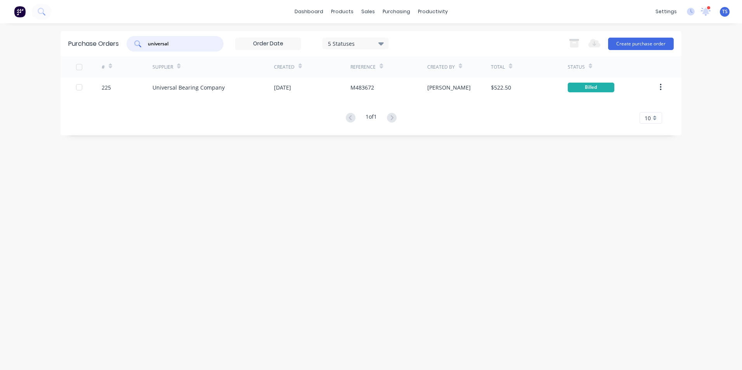
click at [175, 41] on input "universal" at bounding box center [179, 44] width 64 height 8
type input "u"
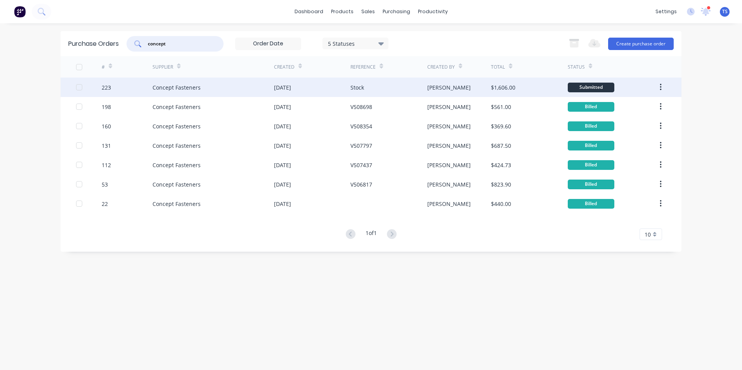
type input "concept"
click at [165, 87] on div "Concept Fasteners" at bounding box center [177, 87] width 48 height 8
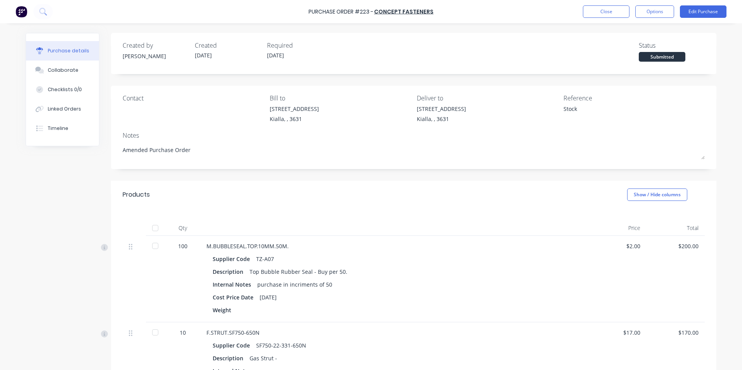
click at [153, 247] on div at bounding box center [155, 246] width 16 height 16
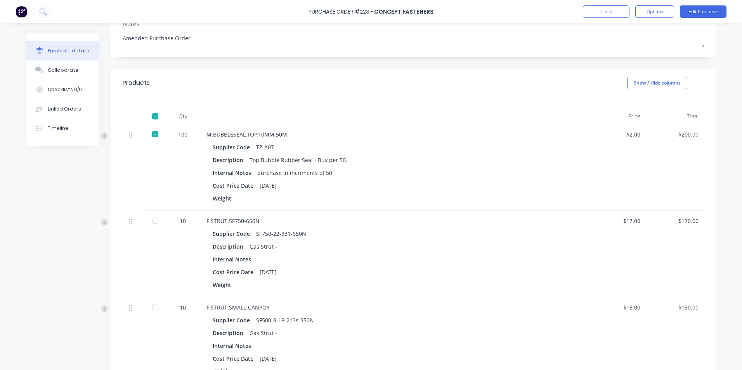
scroll to position [116, 0]
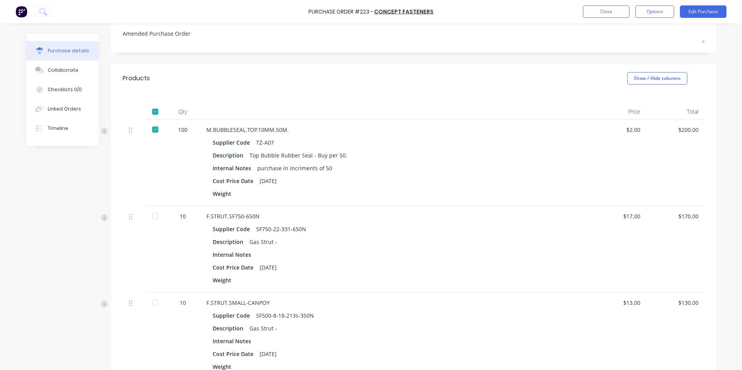
click at [155, 216] on div at bounding box center [155, 216] width 16 height 16
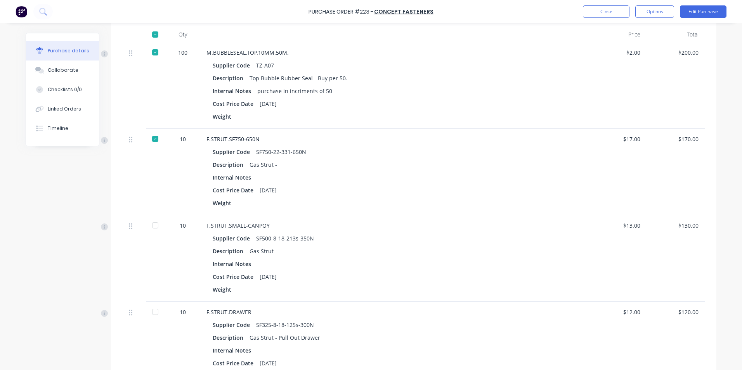
scroll to position [194, 0]
click at [154, 224] on div at bounding box center [155, 225] width 16 height 16
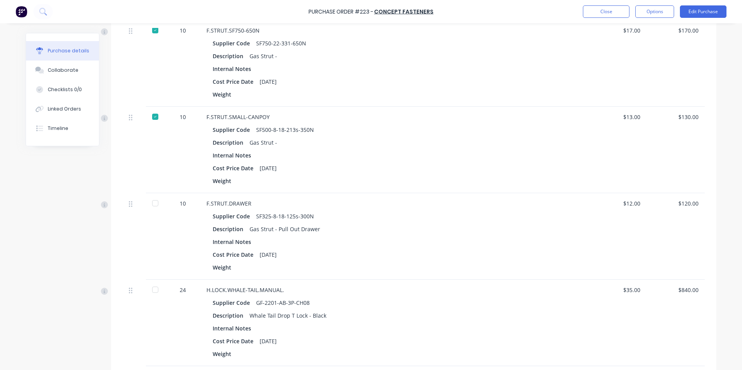
scroll to position [311, 0]
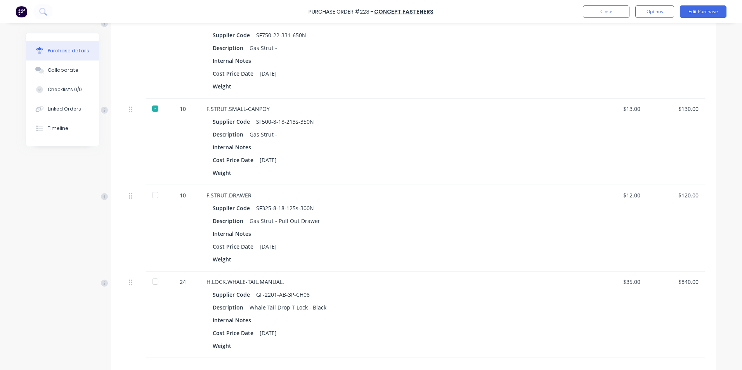
click at [155, 195] on div at bounding box center [155, 195] width 16 height 16
click at [153, 283] on div at bounding box center [155, 282] width 16 height 16
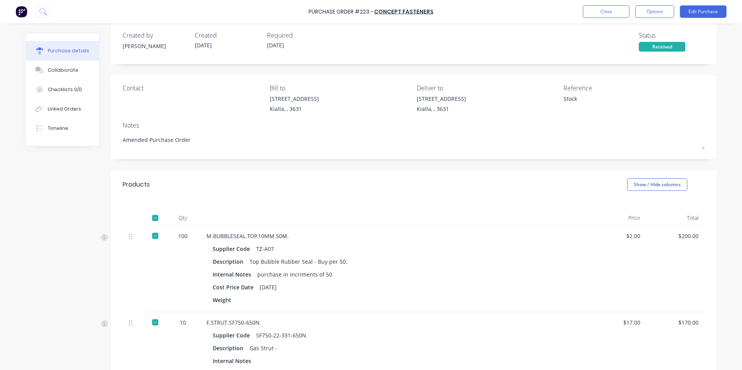
scroll to position [0, 0]
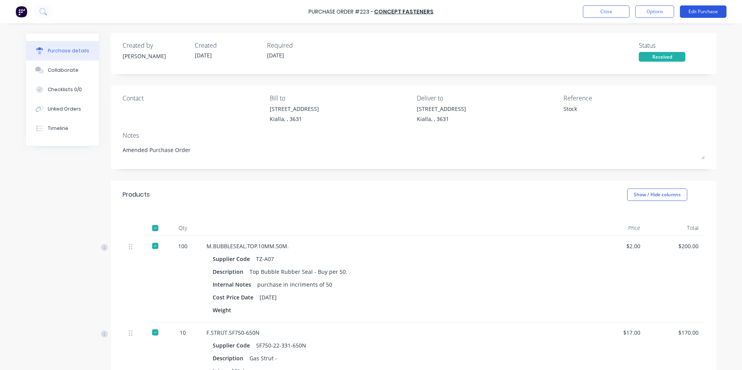
click at [708, 12] on button "Edit Purchase" at bounding box center [703, 11] width 47 height 12
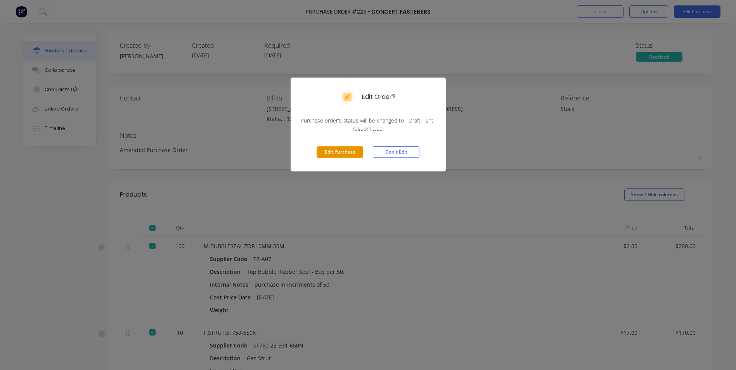
click at [347, 151] on button "Edit Purchase" at bounding box center [340, 152] width 47 height 12
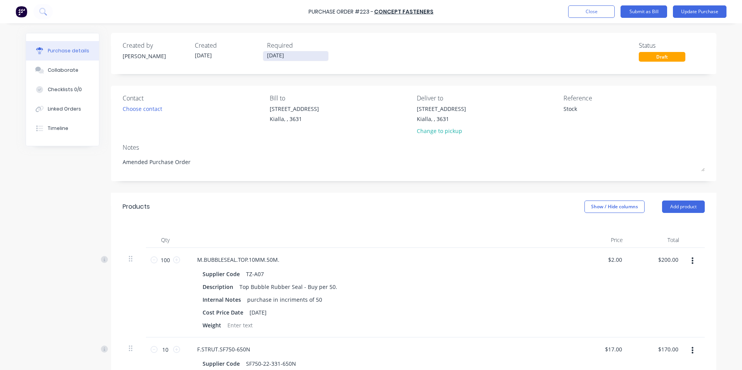
click at [286, 56] on input "[DATE]" at bounding box center [295, 56] width 65 height 10
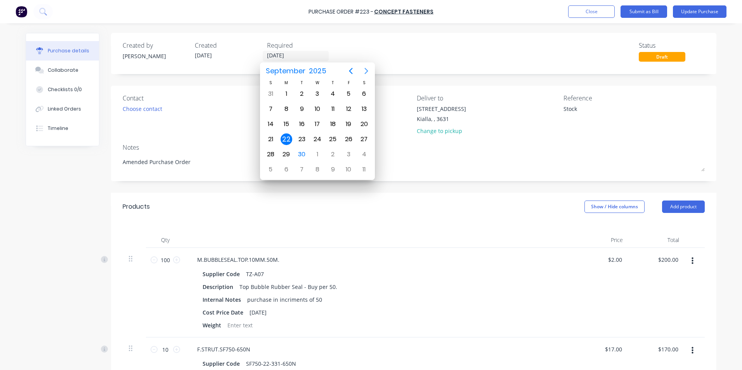
click at [366, 71] on icon "Next page" at bounding box center [366, 70] width 9 height 9
click at [349, 156] on div "31" at bounding box center [349, 155] width 12 height 12
type textarea "x"
type input "[DATE]"
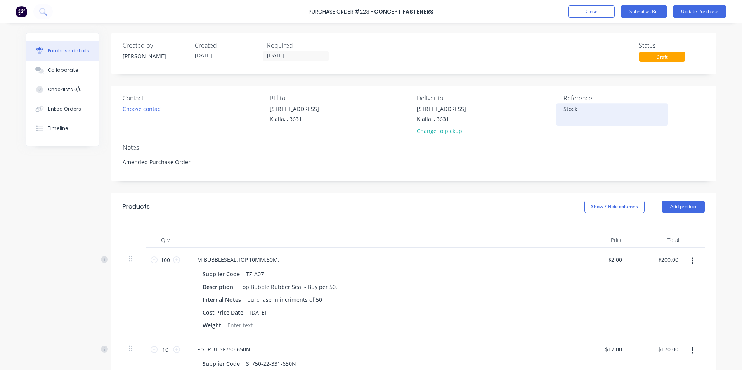
click at [576, 110] on textarea "Stock" at bounding box center [612, 113] width 97 height 17
type textarea "S"
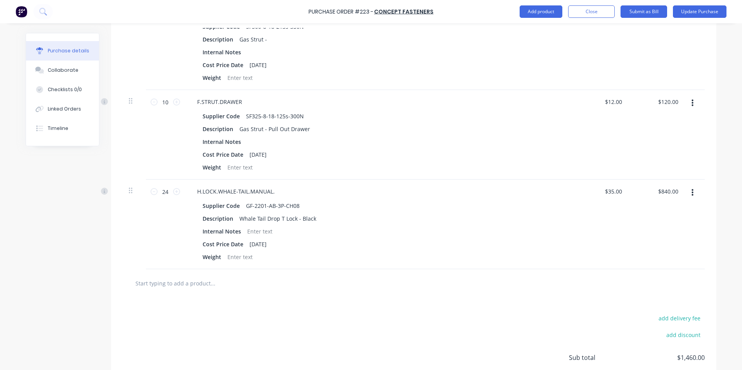
scroll to position [490, 0]
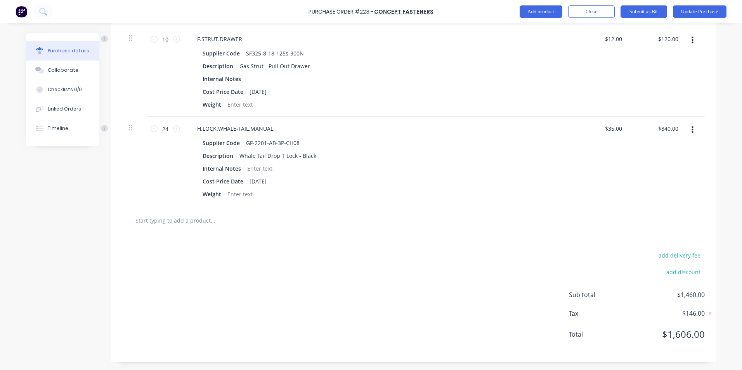
type textarea "V509324"
type textarea "x"
type textarea "V509324"
click at [174, 220] on input "text" at bounding box center [212, 221] width 155 height 16
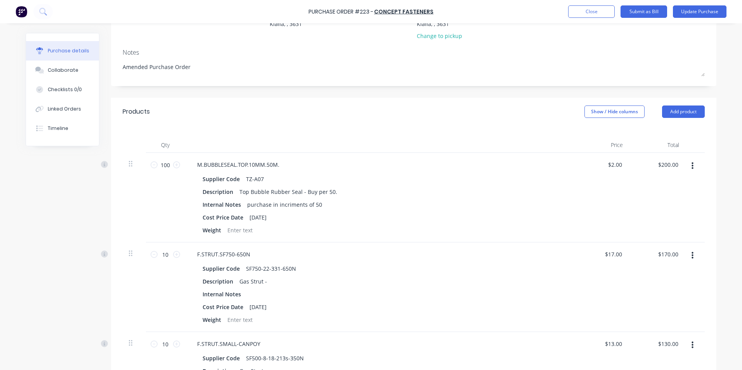
scroll to position [0, 0]
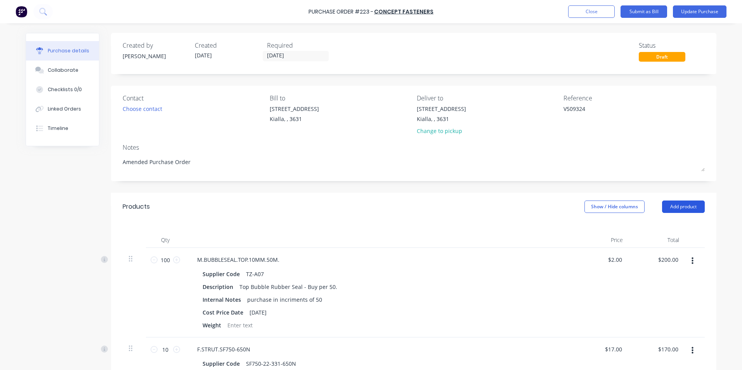
click at [683, 206] on button "Add product" at bounding box center [683, 207] width 43 height 12
click at [653, 225] on div "Product catalogue" at bounding box center [668, 226] width 60 height 11
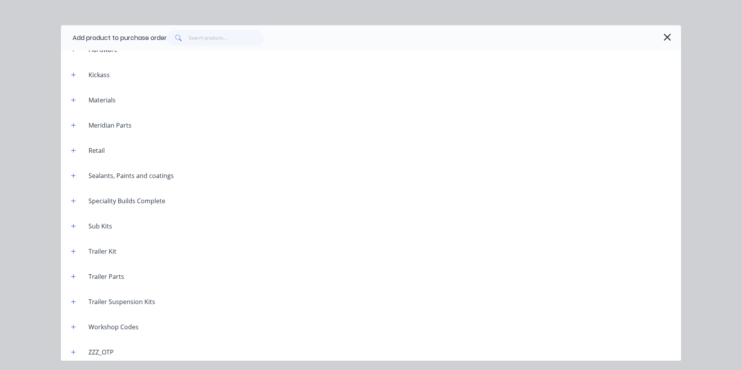
scroll to position [891, 0]
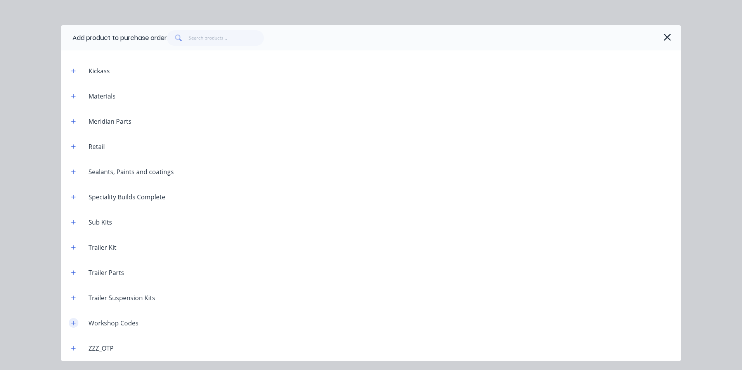
click at [72, 324] on icon "button" at bounding box center [73, 323] width 5 height 5
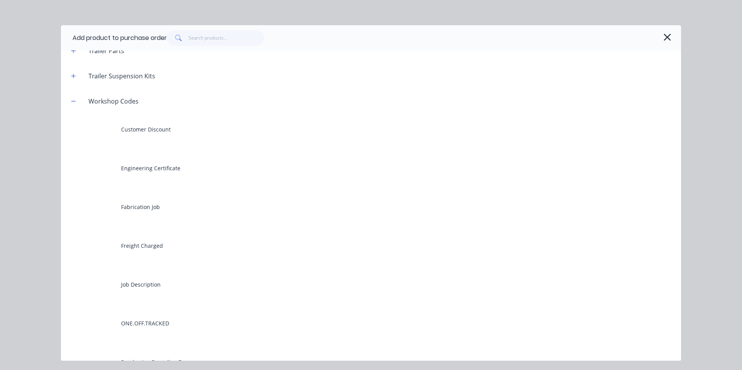
scroll to position [1124, 0]
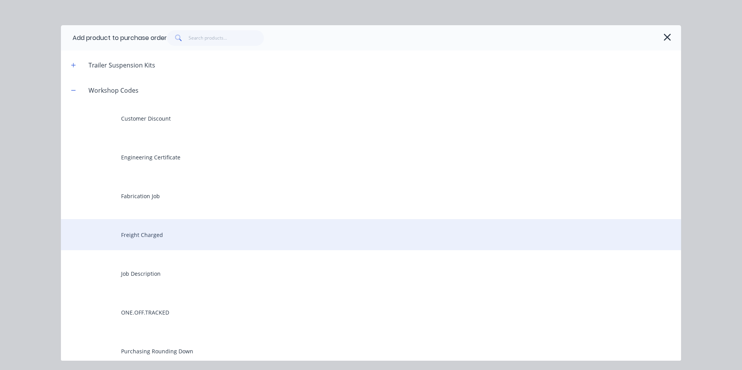
click at [163, 232] on div "Freight Charged" at bounding box center [371, 234] width 620 height 31
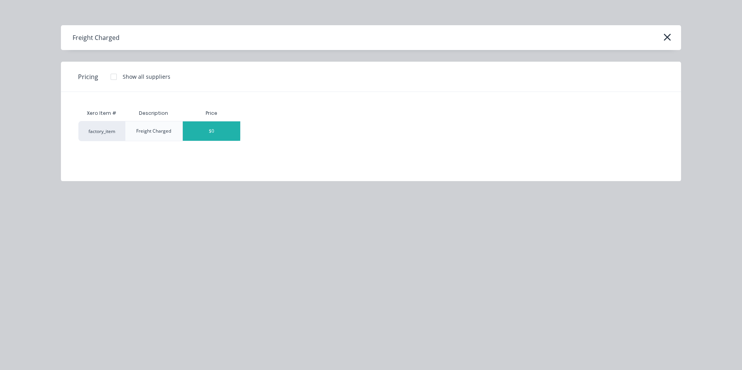
click at [231, 128] on div "$0" at bounding box center [211, 130] width 57 height 19
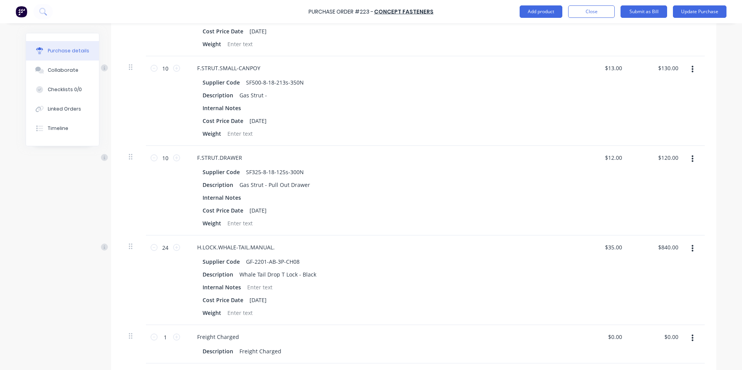
scroll to position [528, 0]
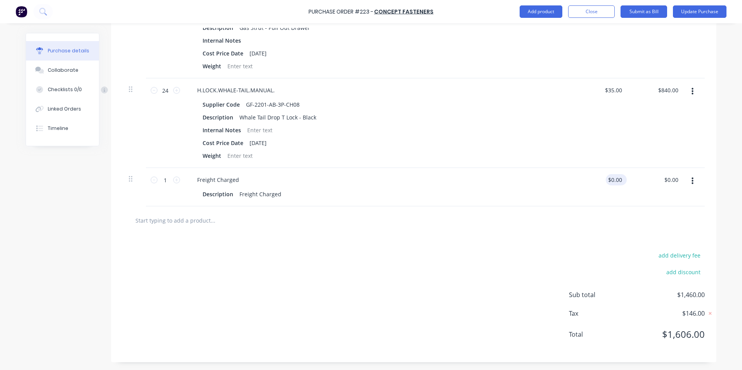
type textarea "x"
click at [619, 179] on input "0.00" at bounding box center [616, 179] width 15 height 11
type input "0"
type input "30.00"
type textarea "x"
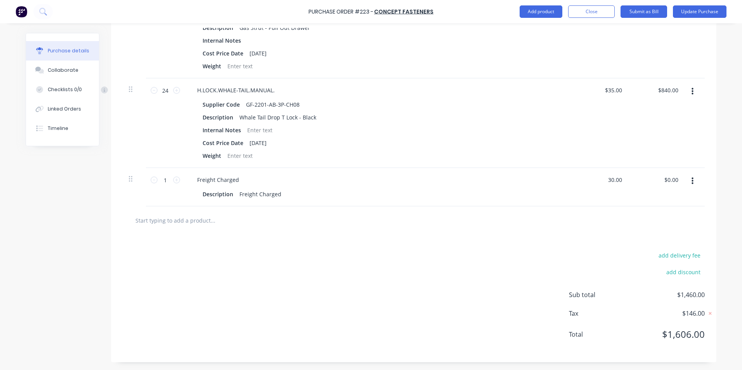
type input "$30.00"
click at [455, 244] on div "add delivery fee add discount Sub total $1,490.00 Tax $149.00 Total $1,639.00" at bounding box center [414, 299] width 606 height 128
type textarea "x"
click at [48, 69] on div "Collaborate" at bounding box center [63, 70] width 31 height 7
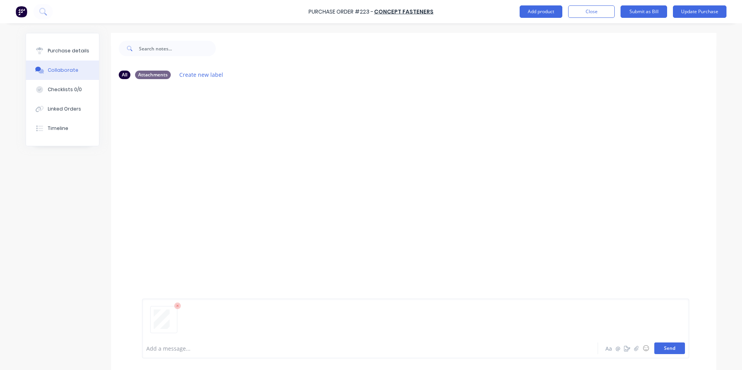
click at [671, 349] on button "Send" at bounding box center [669, 349] width 31 height 12
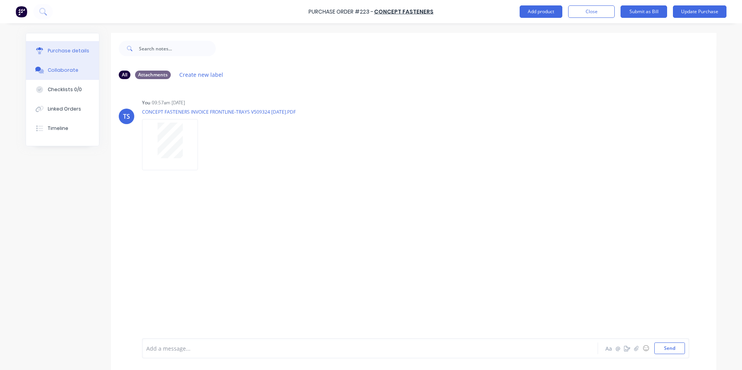
click at [66, 48] on div "Purchase details" at bounding box center [69, 50] width 42 height 7
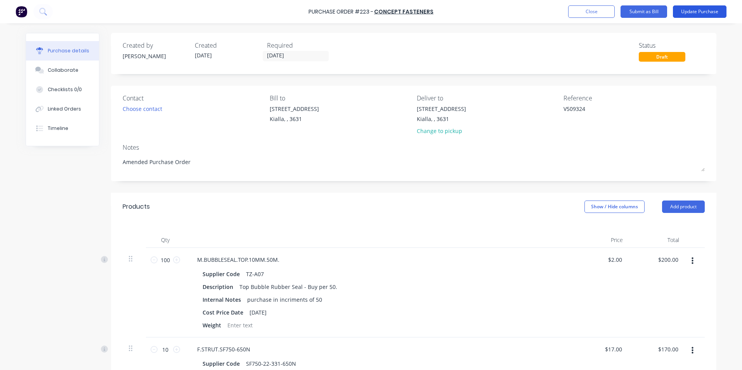
click at [700, 11] on button "Update Purchase" at bounding box center [700, 11] width 54 height 12
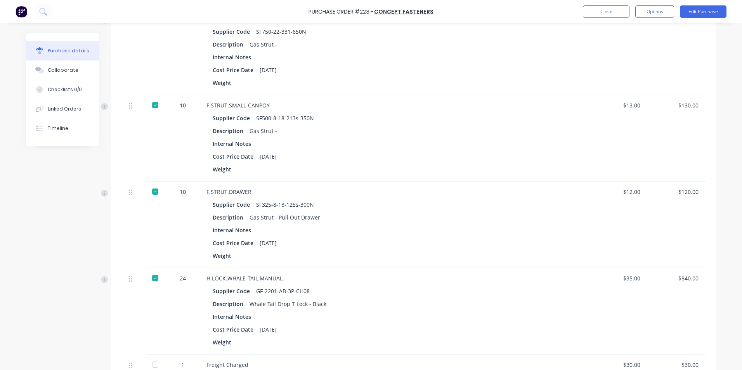
scroll to position [444, 0]
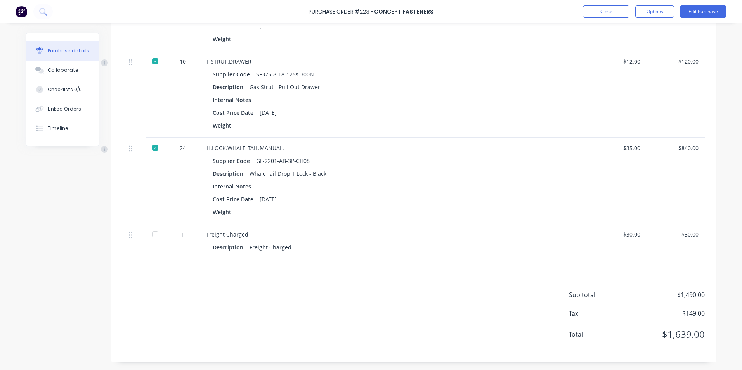
click at [153, 234] on div at bounding box center [155, 235] width 16 height 16
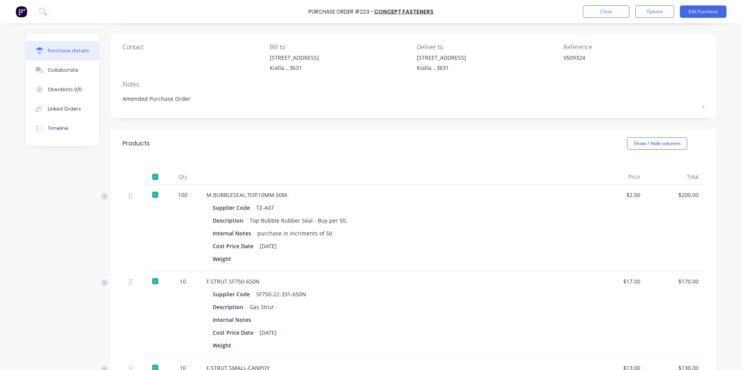
scroll to position [0, 0]
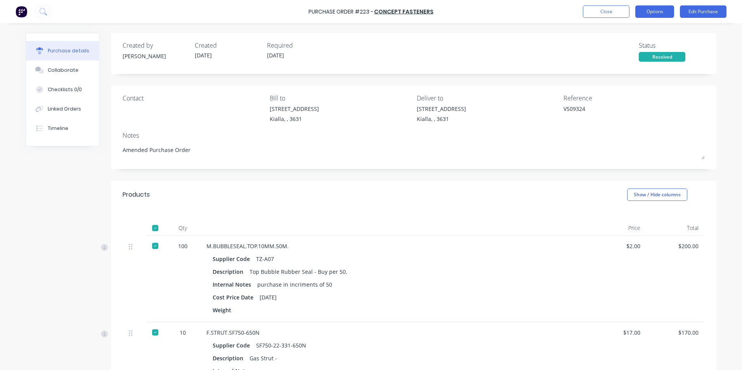
click at [660, 12] on button "Options" at bounding box center [654, 11] width 39 height 12
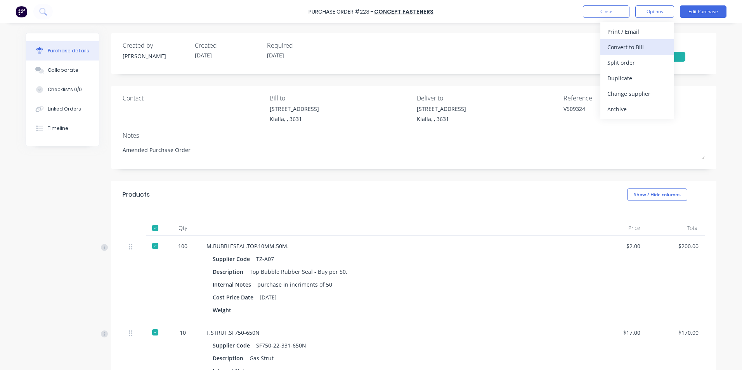
click at [639, 44] on div "Convert to Bill" at bounding box center [637, 47] width 60 height 11
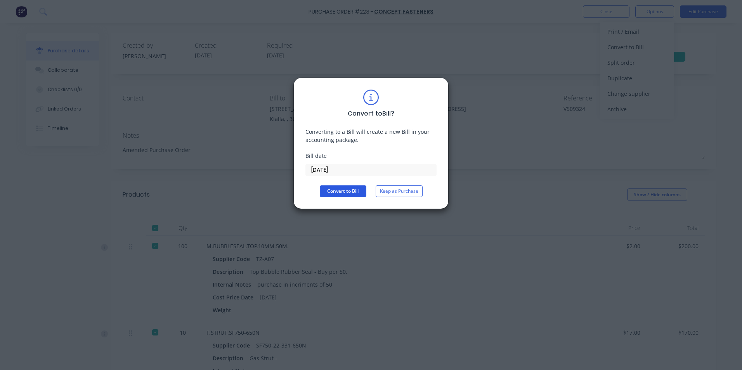
click at [356, 192] on button "Convert to Bill" at bounding box center [343, 192] width 47 height 12
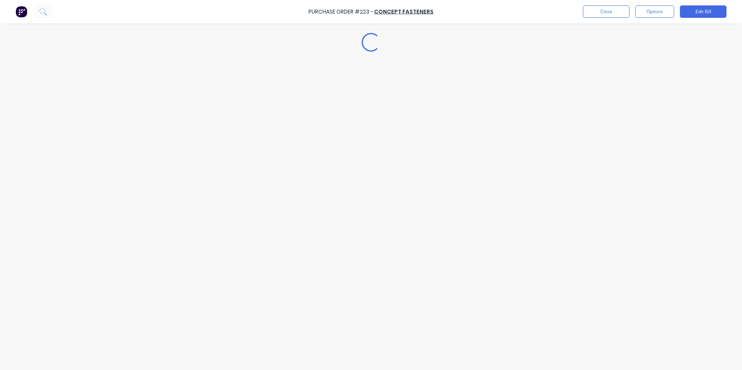
type textarea "x"
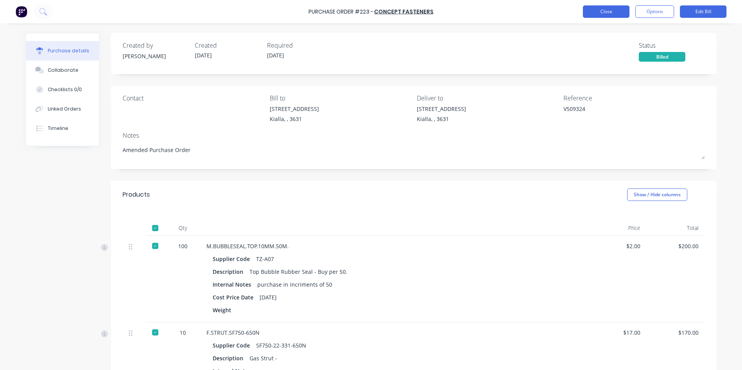
click at [605, 13] on button "Close" at bounding box center [606, 11] width 47 height 12
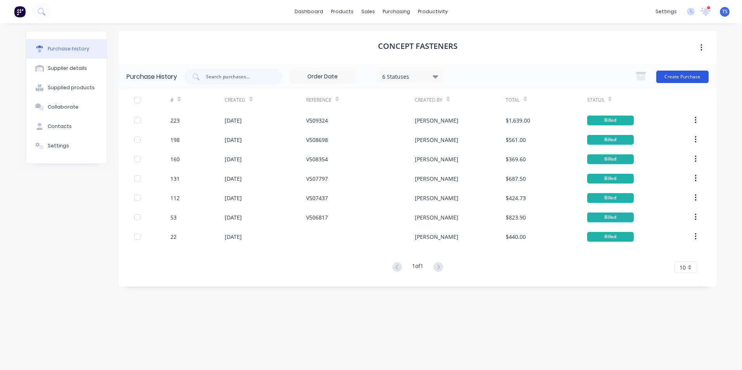
click at [680, 77] on button "Create Purchase" at bounding box center [682, 77] width 52 height 12
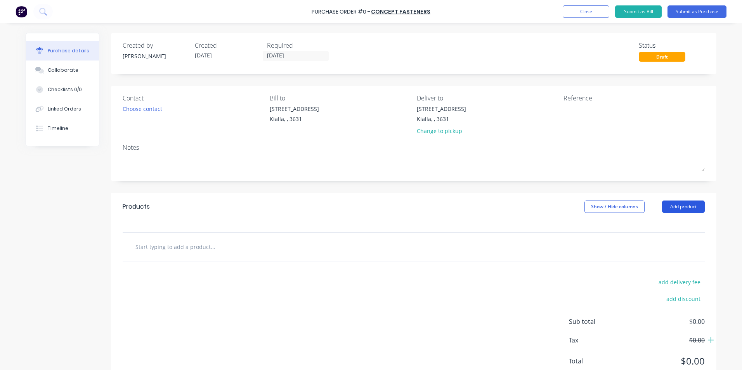
click at [684, 204] on button "Add product" at bounding box center [683, 207] width 43 height 12
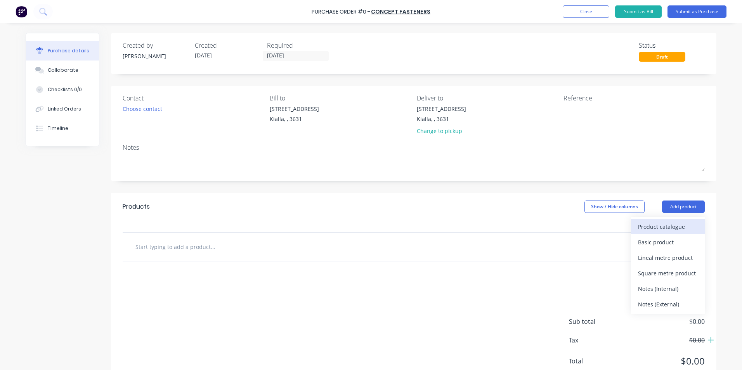
click at [657, 228] on div "Product catalogue" at bounding box center [668, 226] width 60 height 11
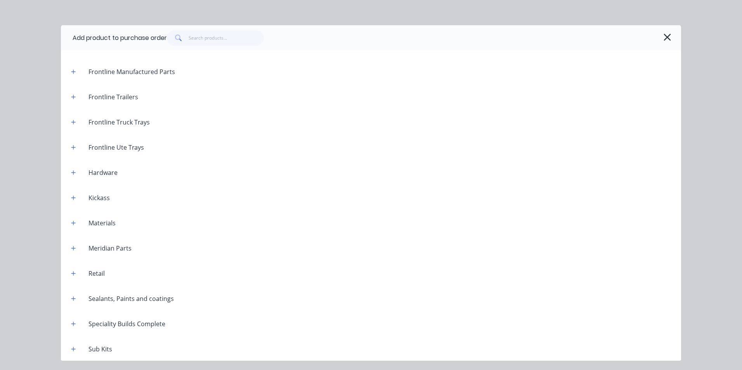
scroll to position [891, 0]
click at [74, 323] on icon "button" at bounding box center [73, 323] width 4 height 4
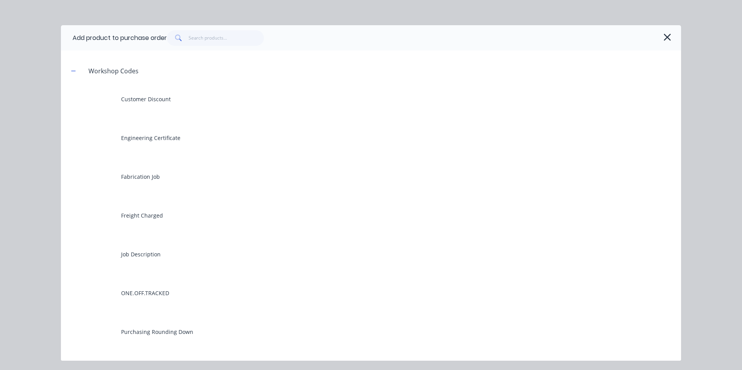
scroll to position [1124, 0]
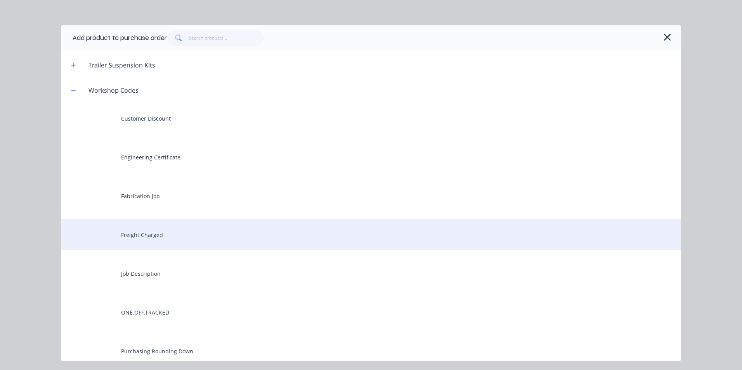
click at [147, 239] on div "Freight Charged" at bounding box center [371, 234] width 620 height 31
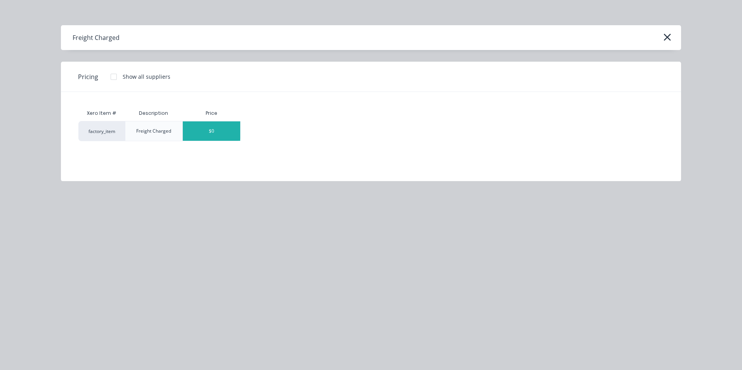
click at [227, 134] on div "$0" at bounding box center [211, 130] width 57 height 19
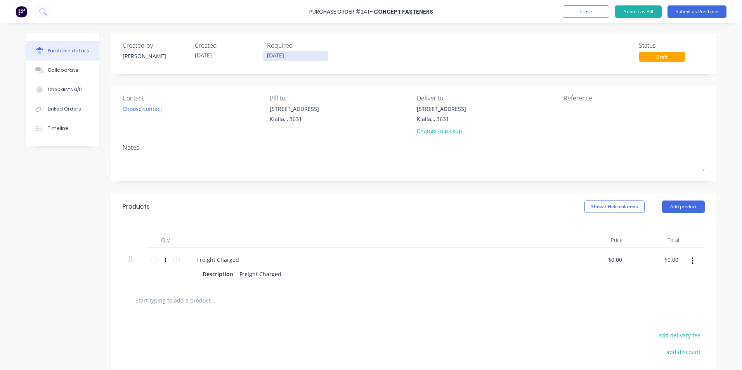
click at [299, 56] on input "[DATE]" at bounding box center [295, 56] width 65 height 10
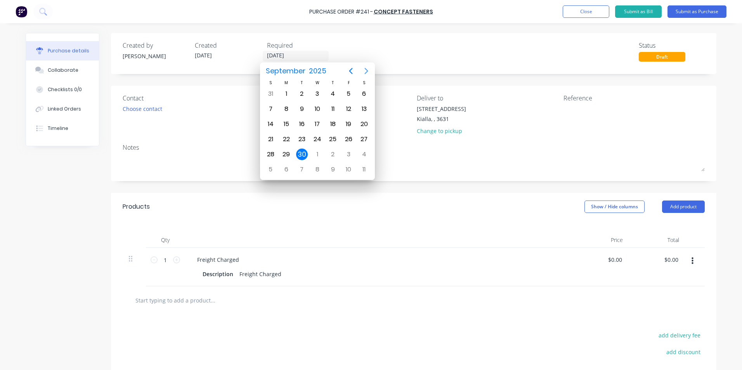
click at [365, 72] on icon "Next page" at bounding box center [366, 70] width 9 height 9
click at [347, 156] on div "31" at bounding box center [349, 155] width 12 height 12
type input "[DATE]"
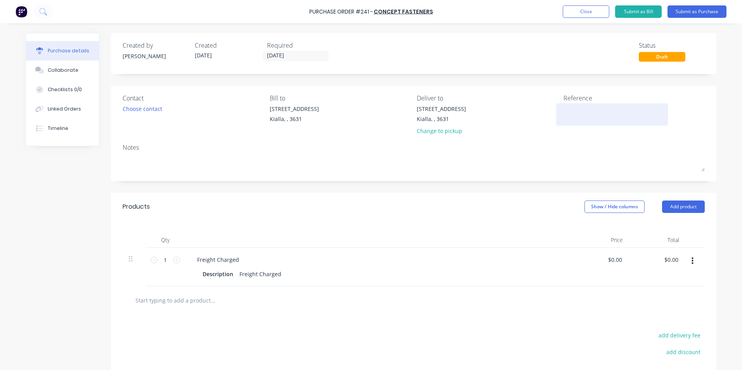
click at [569, 107] on textarea at bounding box center [612, 113] width 97 height 17
type textarea "V509327"
type textarea "x"
type textarea "V509327"
click at [619, 261] on input "0.00" at bounding box center [616, 259] width 15 height 11
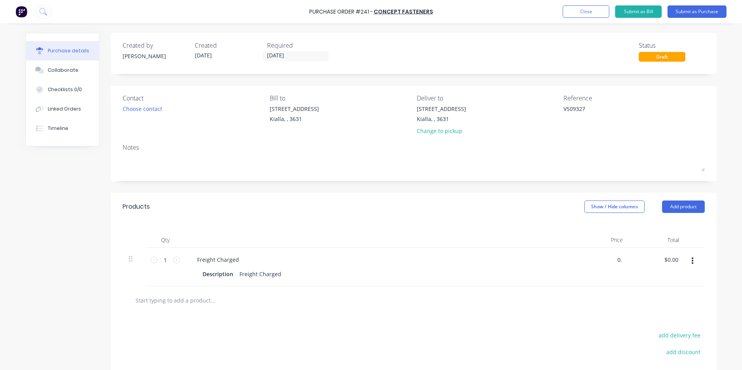
type input "0"
type input "22.00"
type textarea "x"
type input "$22.00"
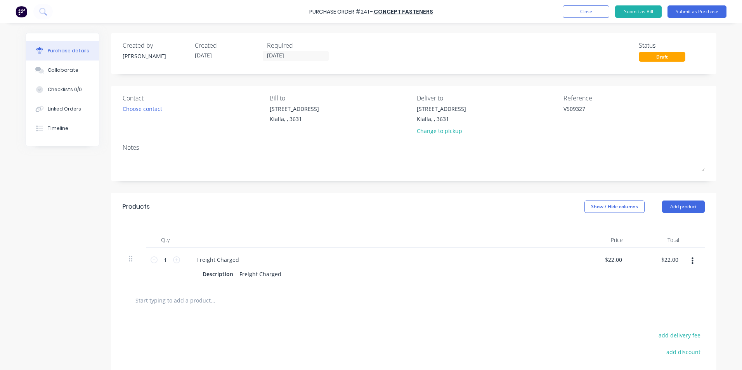
click at [666, 269] on div "$22.00 $22.00" at bounding box center [657, 267] width 56 height 38
click at [696, 13] on button "Submit as Purchase" at bounding box center [697, 11] width 59 height 12
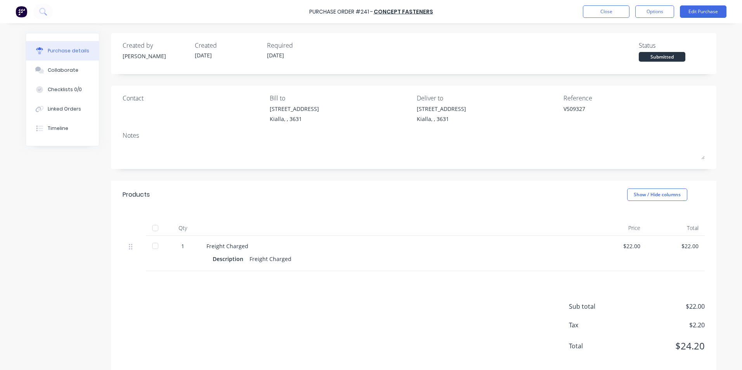
click at [151, 229] on div at bounding box center [155, 228] width 16 height 16
click at [656, 11] on button "Options" at bounding box center [654, 11] width 39 height 12
click at [632, 48] on div "Convert to Bill" at bounding box center [637, 47] width 60 height 11
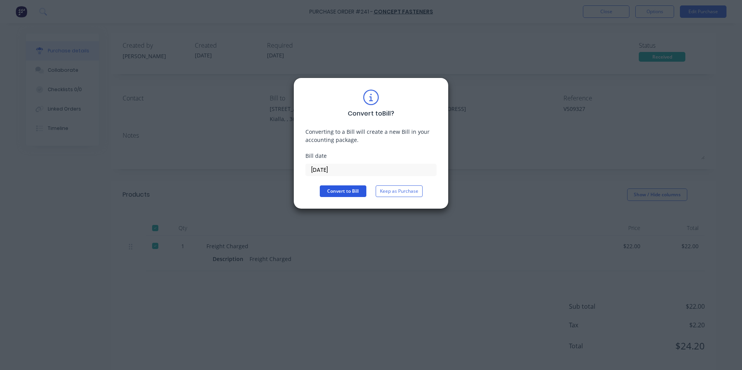
click at [345, 191] on button "Convert to Bill" at bounding box center [343, 192] width 47 height 12
type textarea "x"
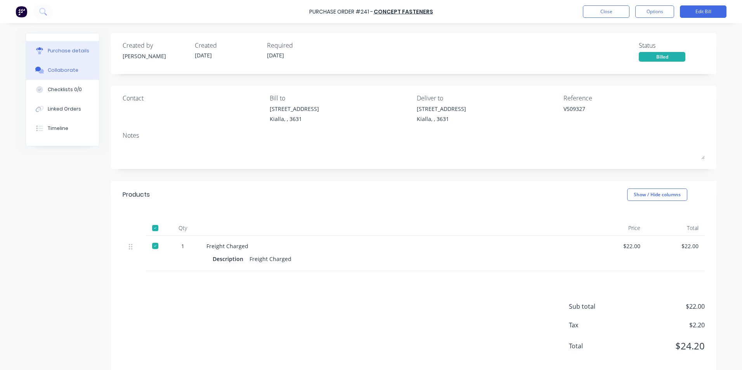
click at [54, 69] on div "Collaborate" at bounding box center [63, 70] width 31 height 7
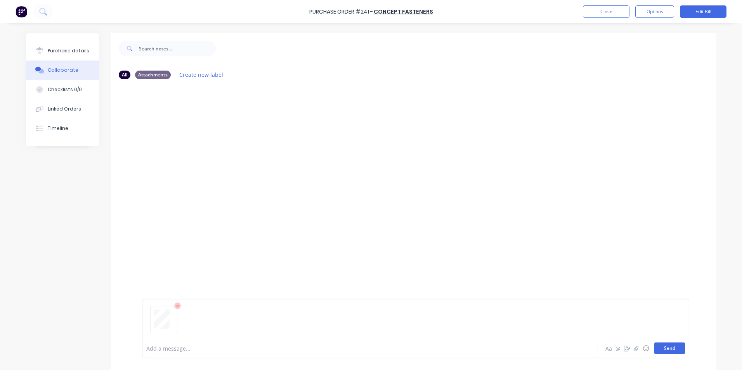
click at [675, 350] on button "Send" at bounding box center [669, 349] width 31 height 12
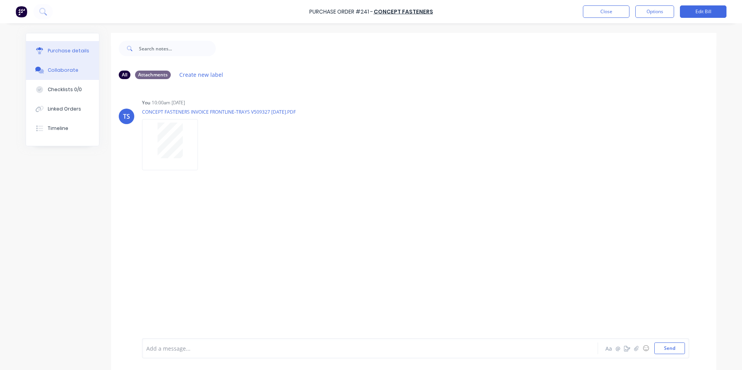
click at [57, 47] on button "Purchase details" at bounding box center [62, 50] width 73 height 19
type textarea "x"
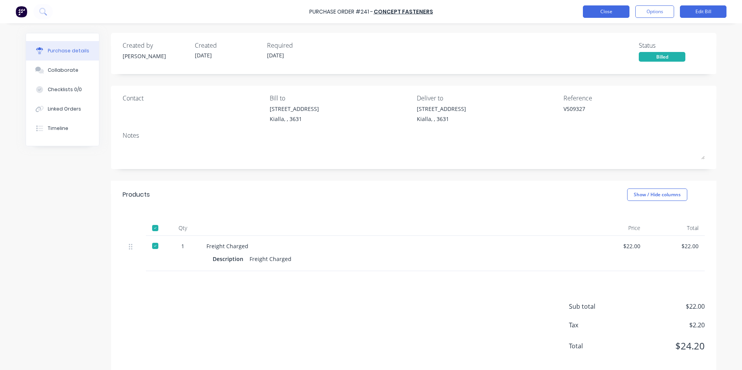
click at [611, 12] on button "Close" at bounding box center [606, 11] width 47 height 12
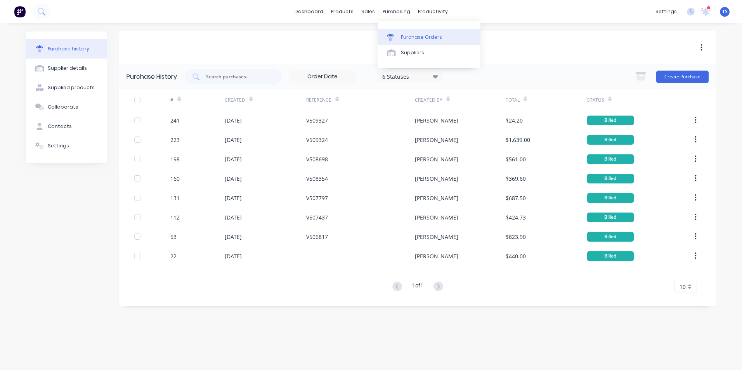
click at [406, 38] on div "Purchase Orders" at bounding box center [421, 37] width 41 height 7
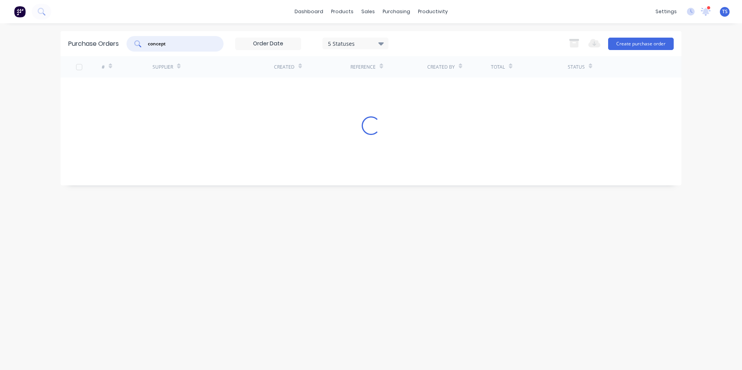
click at [172, 44] on input "concept" at bounding box center [179, 44] width 64 height 8
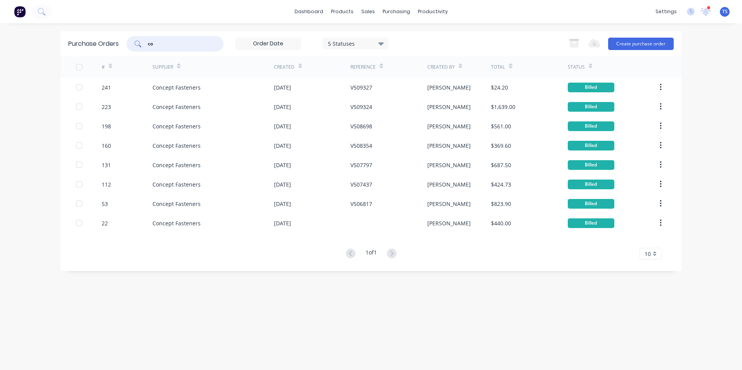
type input "c"
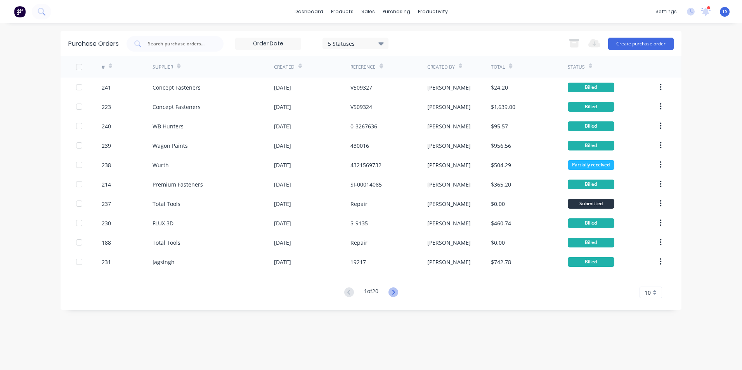
click at [394, 294] on icon at bounding box center [394, 293] width 10 height 10
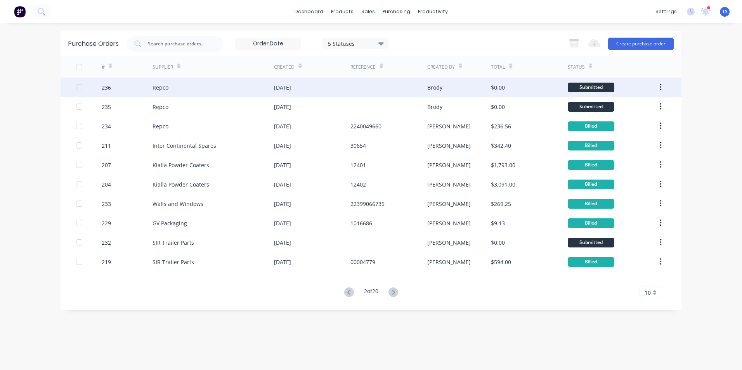
click at [163, 90] on div "Repco" at bounding box center [161, 87] width 16 height 8
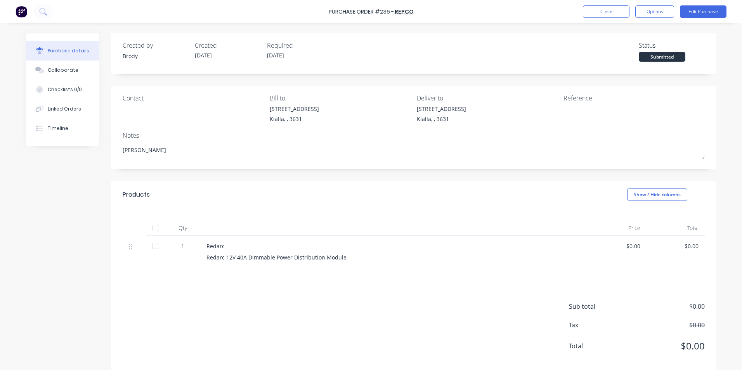
click at [154, 227] on div at bounding box center [155, 228] width 16 height 16
click at [706, 12] on button "Edit Purchase" at bounding box center [703, 11] width 47 height 12
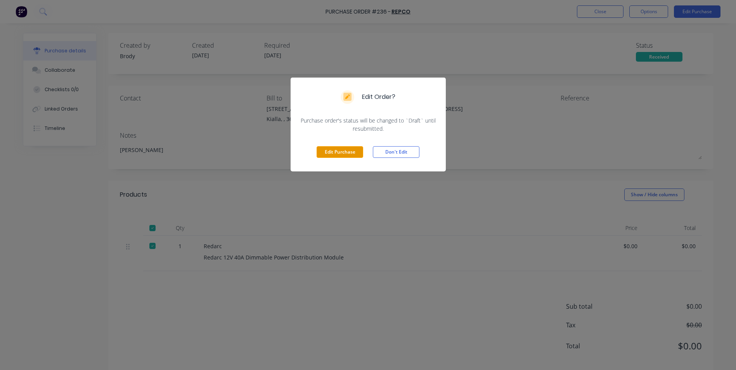
click at [347, 149] on button "Edit Purchase" at bounding box center [340, 152] width 47 height 12
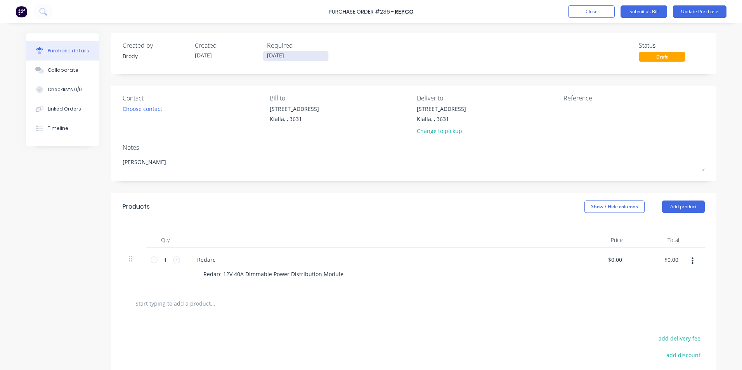
click at [309, 58] on input "[DATE]" at bounding box center [295, 56] width 65 height 10
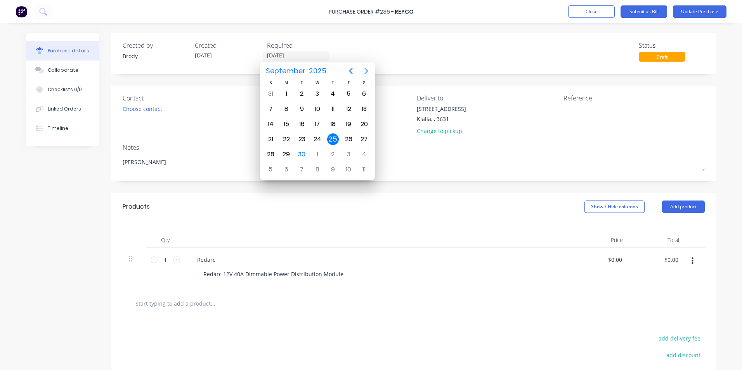
click at [366, 69] on icon "Next page" at bounding box center [366, 70] width 9 height 9
click at [348, 151] on div "31" at bounding box center [349, 155] width 12 height 12
type textarea "x"
type input "[DATE]"
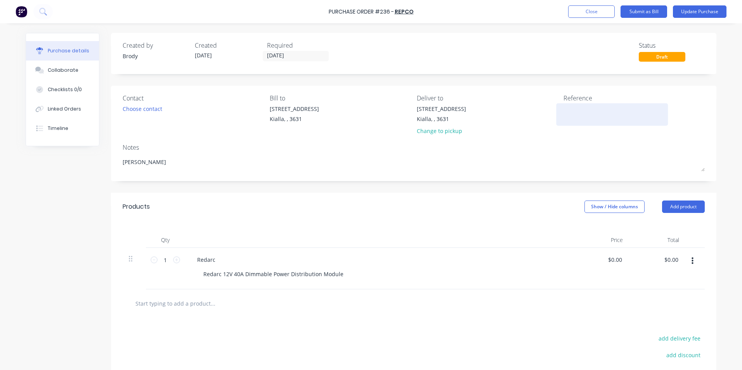
click at [570, 108] on textarea at bounding box center [612, 113] width 97 height 17
type textarea "2240050596"
type textarea "x"
type textarea "2240050596"
click at [622, 261] on div "$0.00 $0.00" at bounding box center [616, 259] width 21 height 11
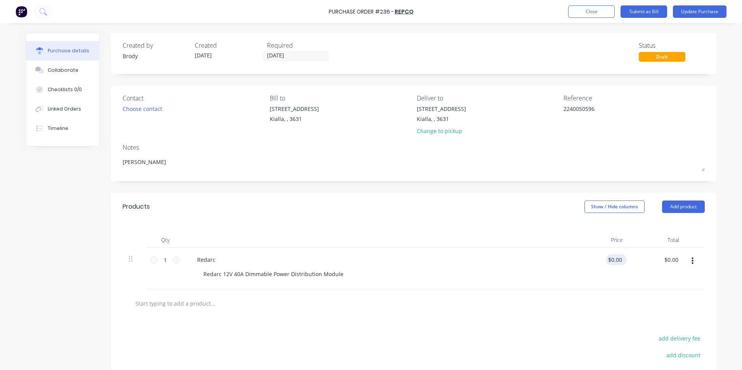
type textarea "x"
click at [619, 260] on input "0.00" at bounding box center [616, 259] width 15 height 11
type input "0"
type input "724.00"
type textarea "x"
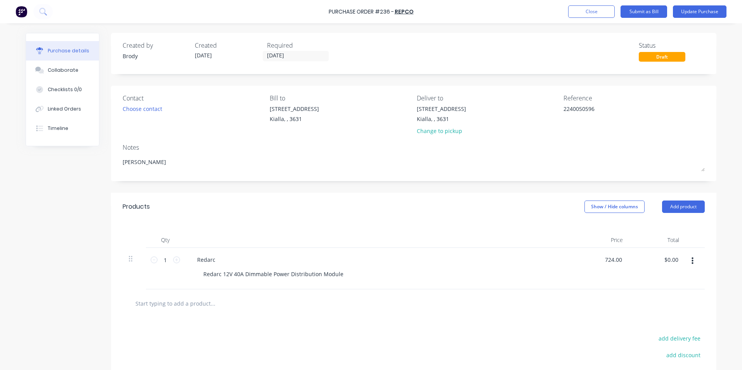
type input "$724.00"
click at [576, 354] on div "add discount" at bounding box center [637, 354] width 136 height 12
type textarea "x"
click at [62, 69] on div "Collaborate" at bounding box center [63, 70] width 31 height 7
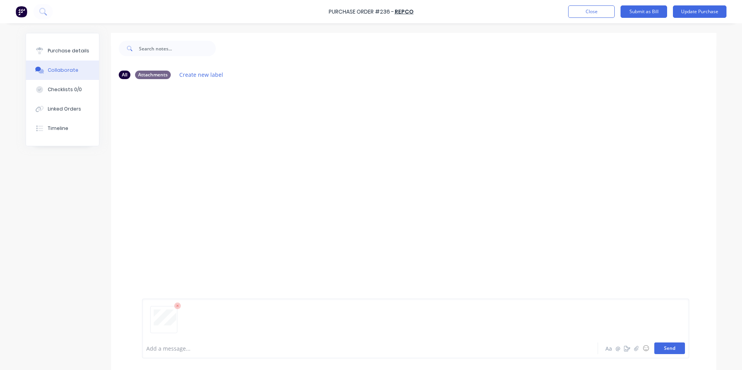
click at [663, 348] on button "Send" at bounding box center [669, 349] width 31 height 12
click at [79, 46] on button "Purchase details" at bounding box center [62, 50] width 73 height 19
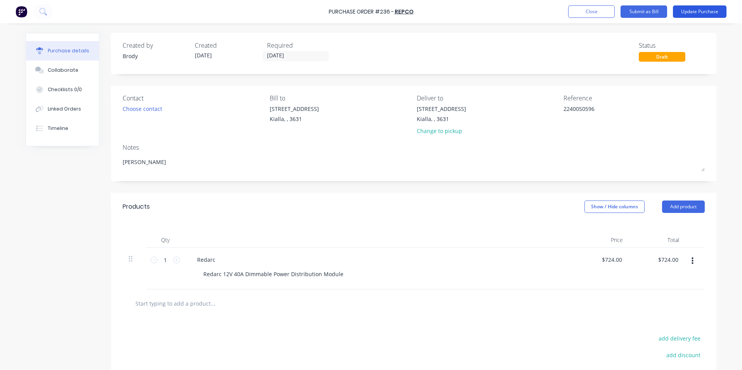
click at [704, 12] on button "Update Purchase" at bounding box center [700, 11] width 54 height 12
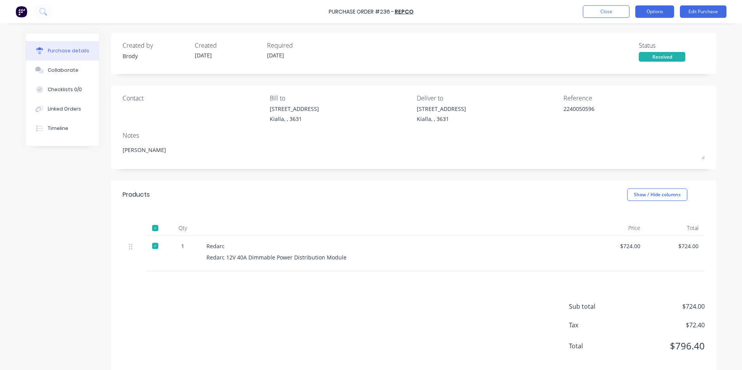
click at [658, 14] on button "Options" at bounding box center [654, 11] width 39 height 12
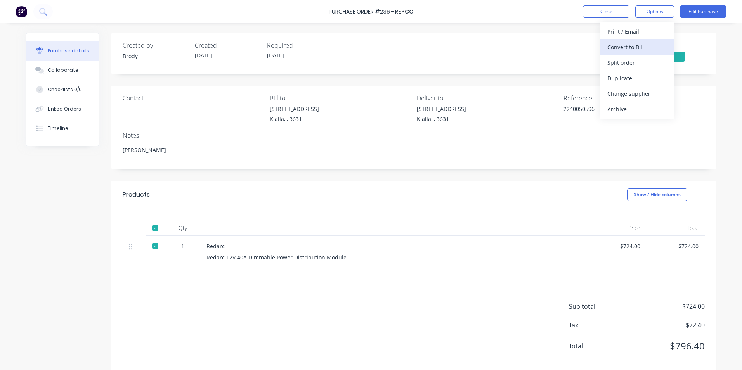
click at [631, 46] on div "Convert to Bill" at bounding box center [637, 47] width 60 height 11
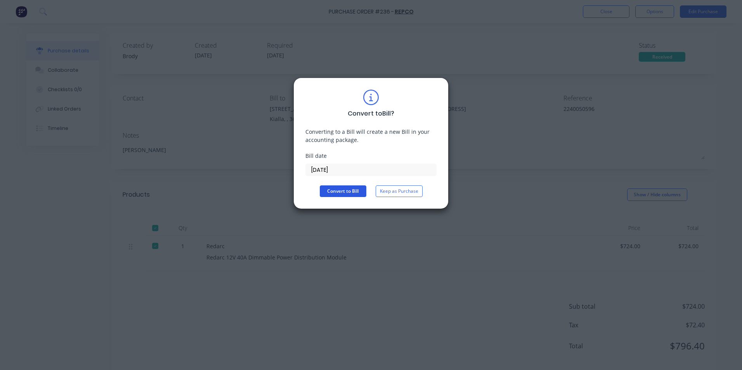
click at [346, 194] on button "Convert to Bill" at bounding box center [343, 192] width 47 height 12
type textarea "x"
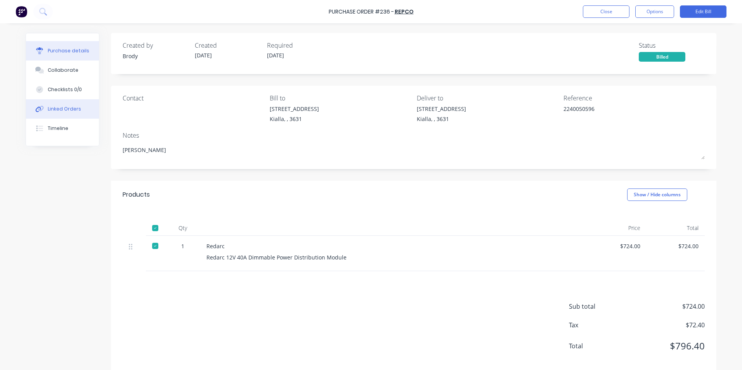
click at [69, 111] on div "Linked Orders" at bounding box center [64, 109] width 33 height 7
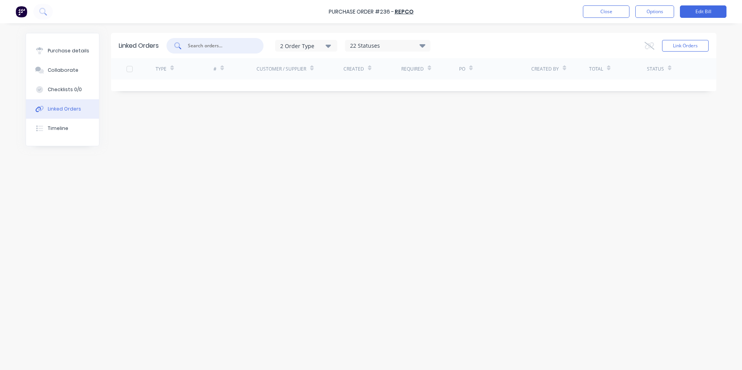
click at [201, 45] on input "text" at bounding box center [219, 46] width 64 height 8
type input "w"
click at [331, 47] on icon "button" at bounding box center [328, 46] width 5 height 9
click at [425, 46] on icon at bounding box center [423, 45] width 6 height 3
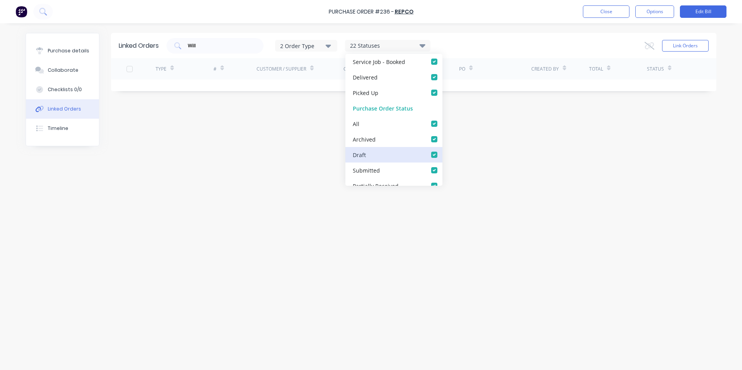
scroll to position [272, 0]
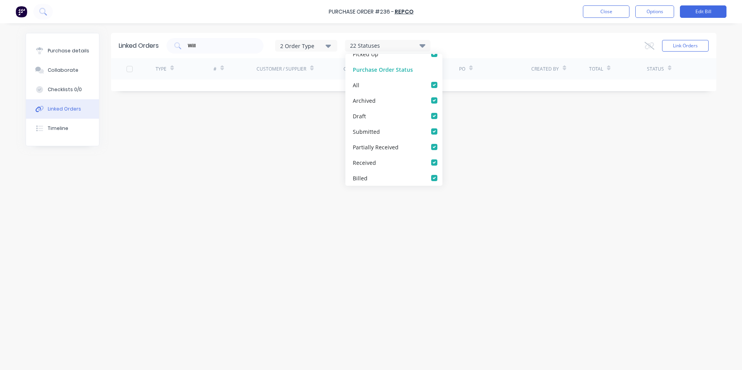
click at [476, 43] on div "Will 2 Order Type 22 Statuses Sales Order Status All Archived Draft Quote Submi…" at bounding box center [438, 46] width 542 height 16
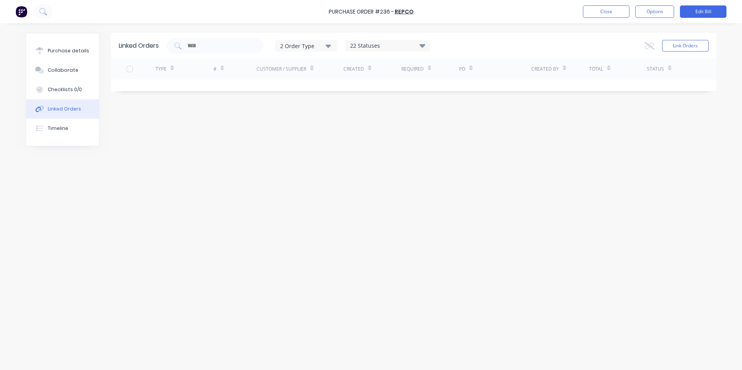
click at [312, 70] on icon at bounding box center [311, 69] width 3 height 2
click at [312, 66] on icon at bounding box center [311, 68] width 3 height 6
click at [267, 71] on div "Customer / Supplier" at bounding box center [282, 69] width 50 height 7
click at [205, 42] on input "Will" at bounding box center [219, 46] width 64 height 8
type input "W"
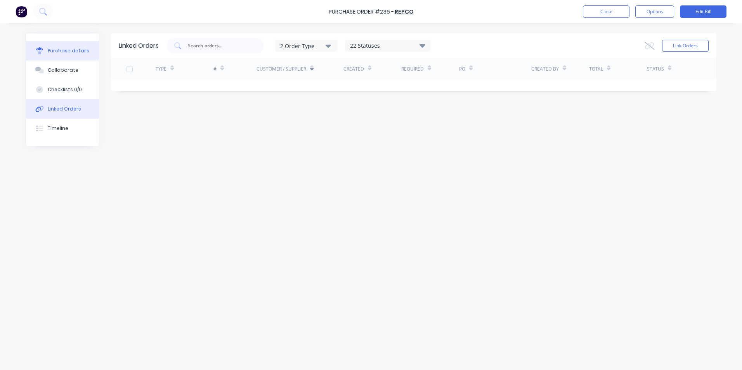
click at [64, 52] on div "Purchase details" at bounding box center [69, 50] width 42 height 7
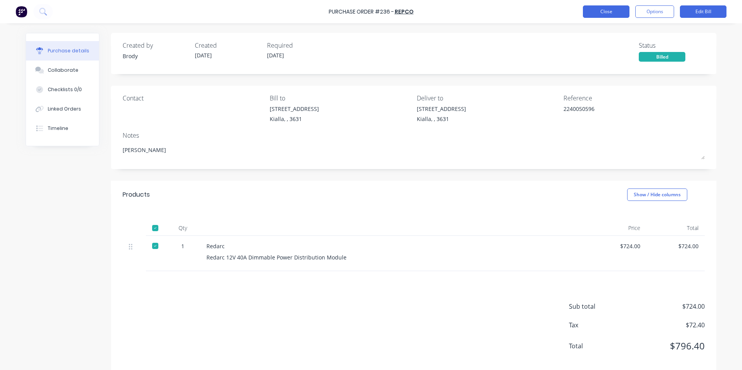
click at [612, 13] on button "Close" at bounding box center [606, 11] width 47 height 12
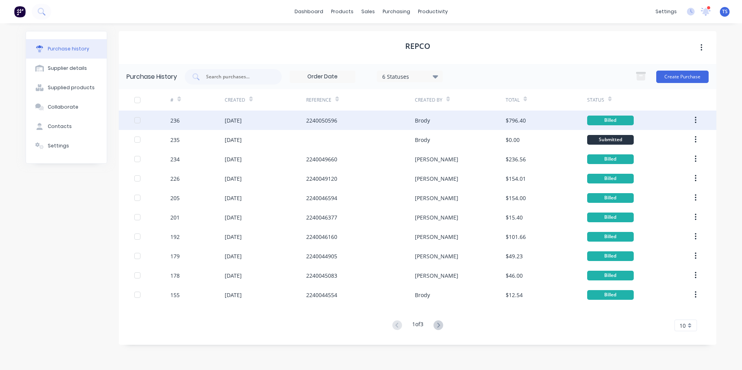
click at [696, 121] on icon "button" at bounding box center [696, 120] width 2 height 9
click at [256, 121] on div "[DATE]" at bounding box center [266, 120] width 82 height 19
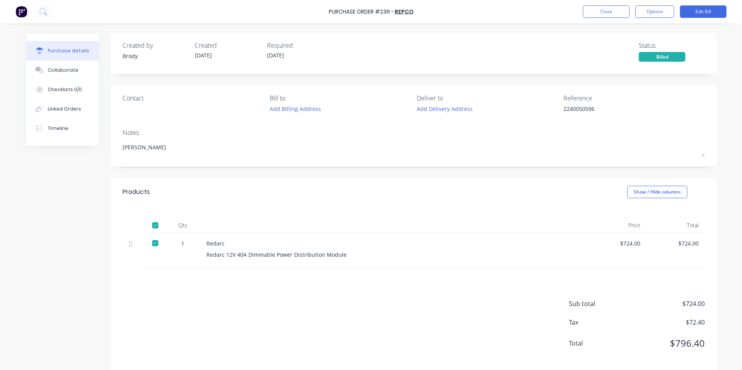
type textarea "x"
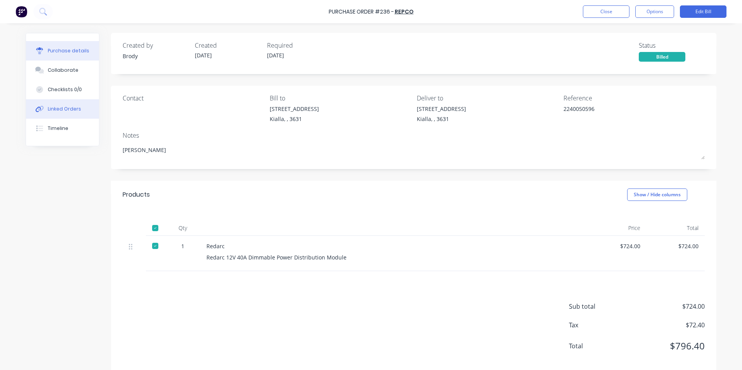
click at [60, 111] on div "Linked Orders" at bounding box center [64, 109] width 33 height 7
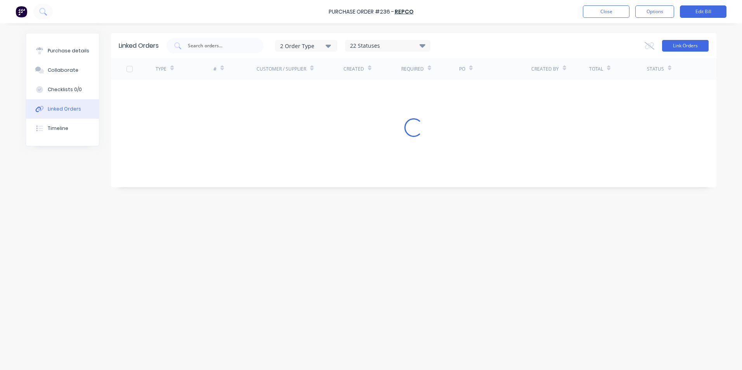
click at [679, 45] on button "Link Orders" at bounding box center [685, 46] width 47 height 12
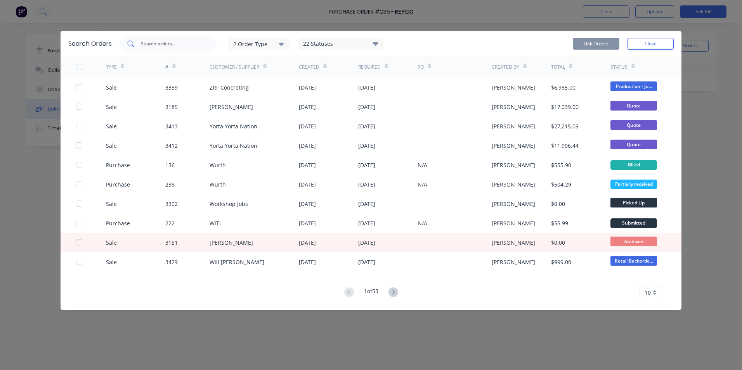
click at [147, 44] on input "text" at bounding box center [172, 44] width 64 height 8
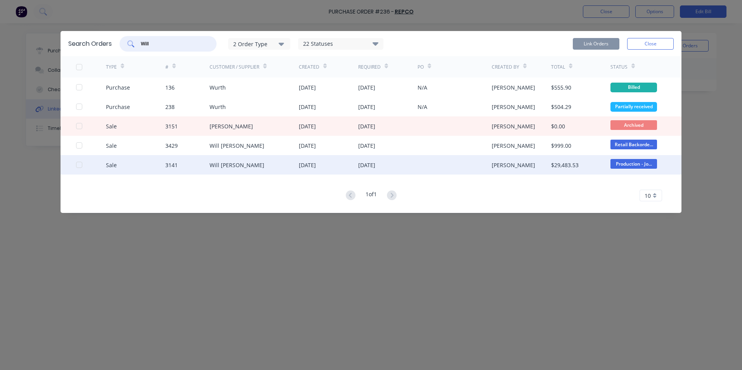
type input "Will"
click at [118, 166] on div "Sale" at bounding box center [135, 164] width 59 height 19
click at [79, 165] on div at bounding box center [79, 165] width 16 height 16
click at [602, 45] on button "Link Orders" at bounding box center [596, 44] width 47 height 12
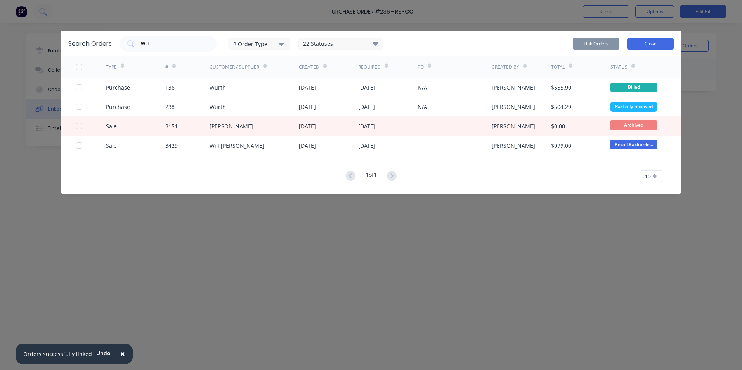
click at [643, 46] on button "Close" at bounding box center [650, 44] width 47 height 12
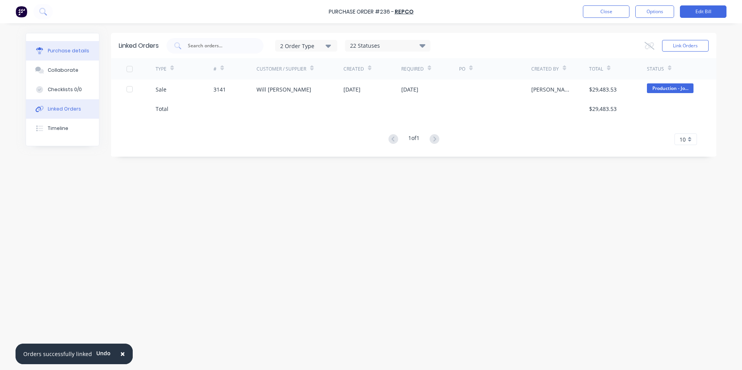
click at [72, 52] on div "Purchase details" at bounding box center [69, 50] width 42 height 7
type textarea "x"
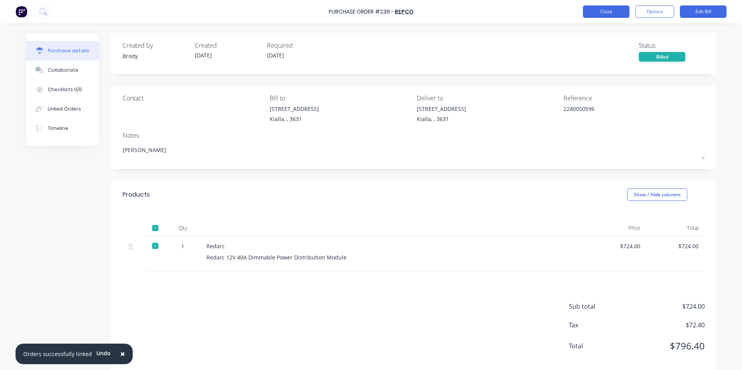
click at [603, 13] on button "Close" at bounding box center [606, 11] width 47 height 12
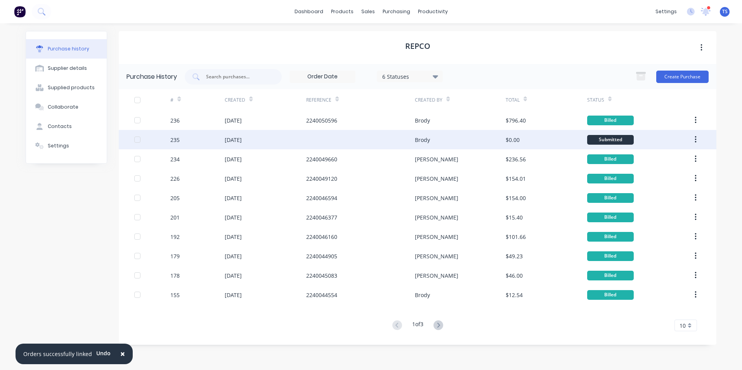
click at [198, 144] on div "235" at bounding box center [197, 139] width 54 height 19
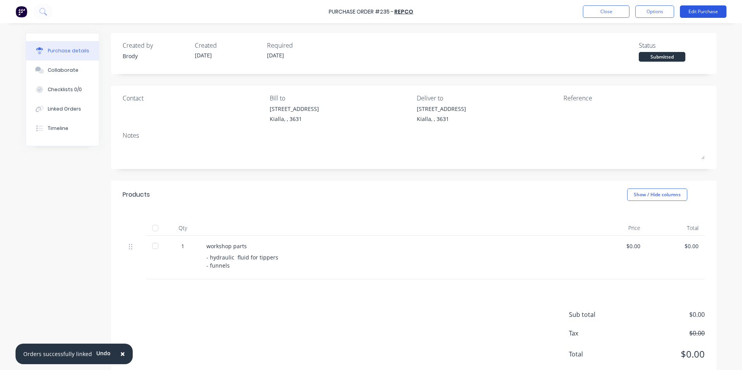
click at [706, 11] on button "Edit Purchase" at bounding box center [703, 11] width 47 height 12
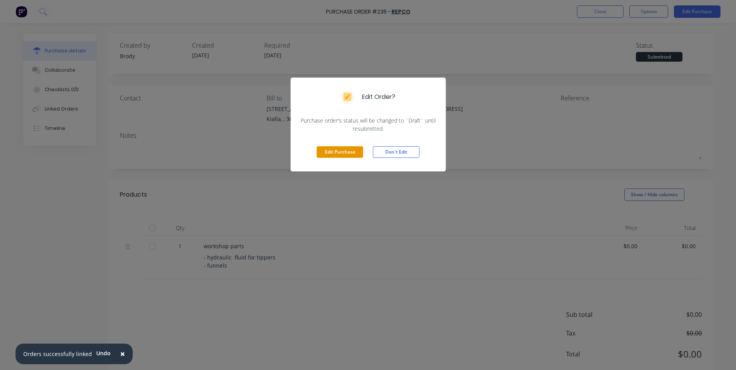
click at [347, 149] on button "Edit Purchase" at bounding box center [340, 152] width 47 height 12
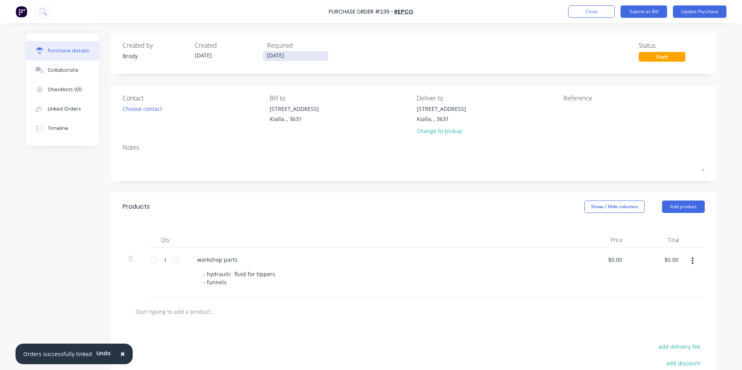
click at [295, 56] on input "[DATE]" at bounding box center [295, 56] width 65 height 10
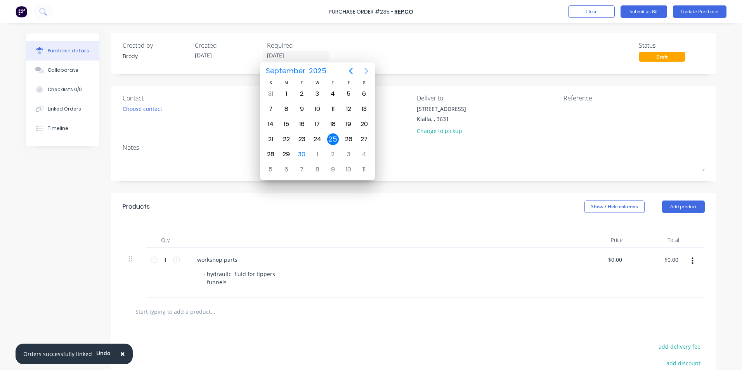
click at [366, 71] on icon "Next page" at bounding box center [366, 70] width 9 height 9
click at [348, 156] on div "31" at bounding box center [349, 155] width 12 height 12
type input "[DATE]"
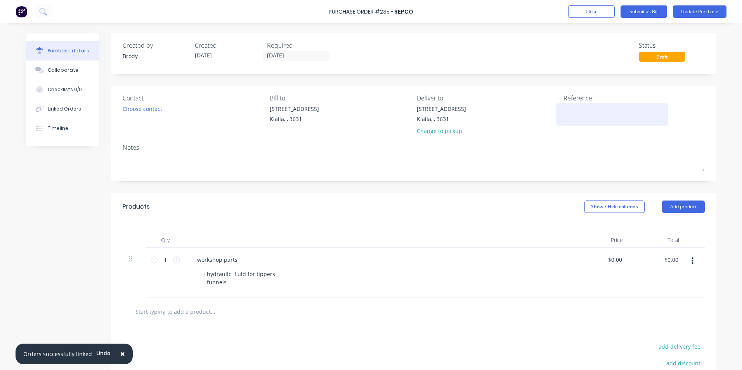
click at [564, 109] on div at bounding box center [612, 114] width 97 height 19
click at [564, 107] on textarea at bounding box center [612, 113] width 97 height 17
type textarea "2240049804"
type textarea "x"
type textarea "2240049804"
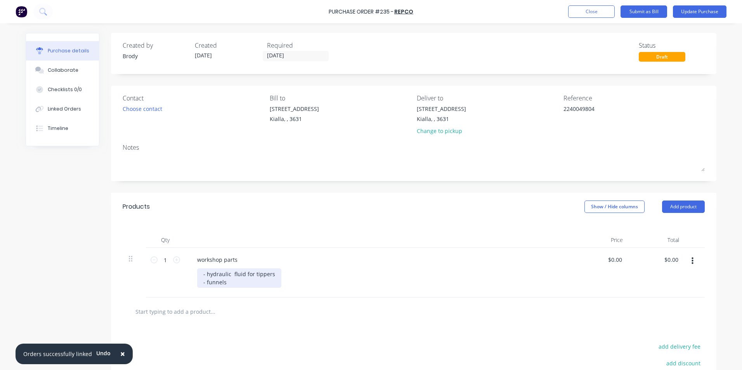
click at [230, 281] on div "- hydraulic fluid for tippers - funnels" at bounding box center [239, 278] width 84 height 19
click at [322, 276] on div "- hydraulic fluid for tippers" at bounding box center [382, 274] width 370 height 11
click at [174, 262] on icon at bounding box center [176, 260] width 7 height 7
type textarea "x"
type input "2"
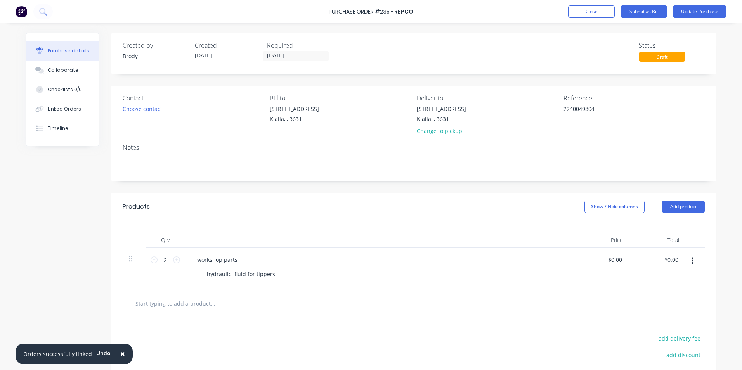
click at [278, 275] on div "- hydraulic fluid for tippers" at bounding box center [382, 274] width 370 height 11
click at [271, 275] on div "- hydraulic fluid for tippers" at bounding box center [239, 274] width 84 height 11
type textarea "x"
click at [618, 262] on input "0.00" at bounding box center [616, 259] width 15 height 11
type input "0"
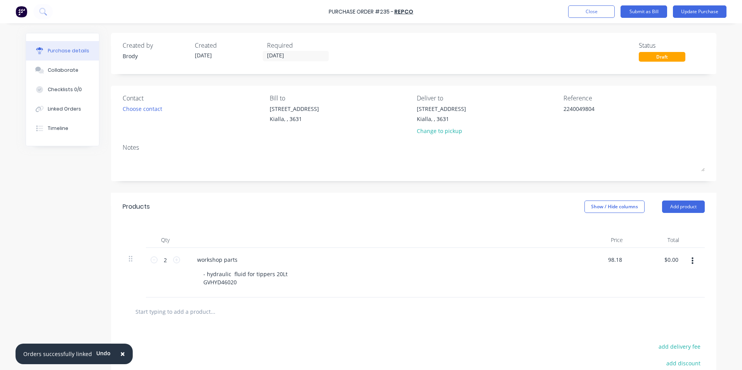
type input "98.18"
type textarea "x"
type input "$98.18"
type input "$196.36"
click at [596, 272] on div "$98.18 $98.18" at bounding box center [601, 273] width 56 height 50
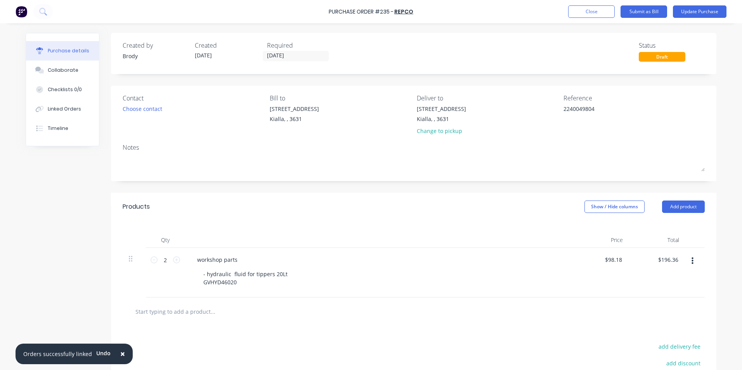
click at [164, 312] on input "text" at bounding box center [212, 312] width 155 height 16
click at [166, 314] on input "text" at bounding box center [212, 312] width 155 height 16
type textarea "x"
type input "M"
type textarea "x"
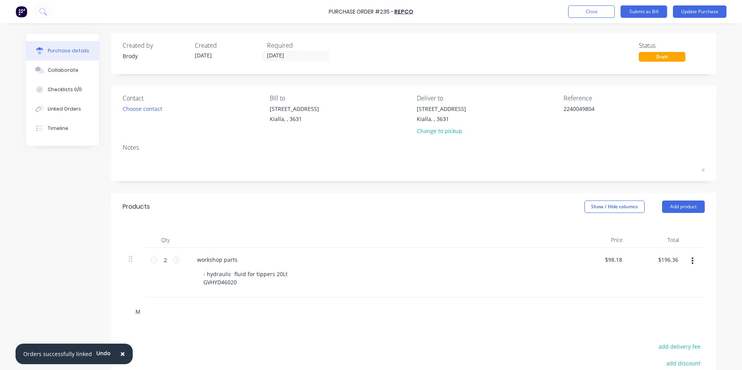
type input "Mu"
type textarea "x"
type input "Mul"
type textarea "x"
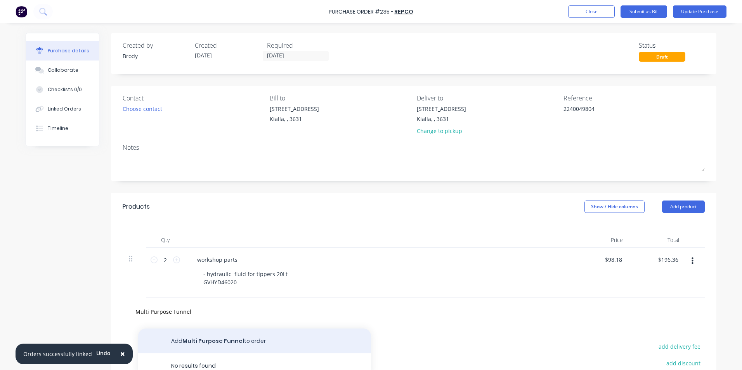
click at [219, 339] on button "Add Multi Purpose Funnel to order" at bounding box center [254, 341] width 233 height 25
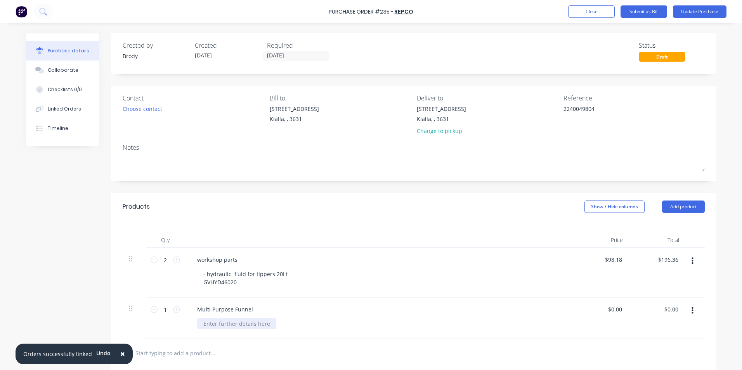
click at [215, 326] on div at bounding box center [236, 323] width 79 height 11
click at [619, 309] on input "0.00" at bounding box center [615, 309] width 18 height 11
click at [659, 324] on div "$5.90 $5.90" at bounding box center [657, 319] width 56 height 42
click at [57, 71] on div "Collaborate" at bounding box center [63, 70] width 31 height 7
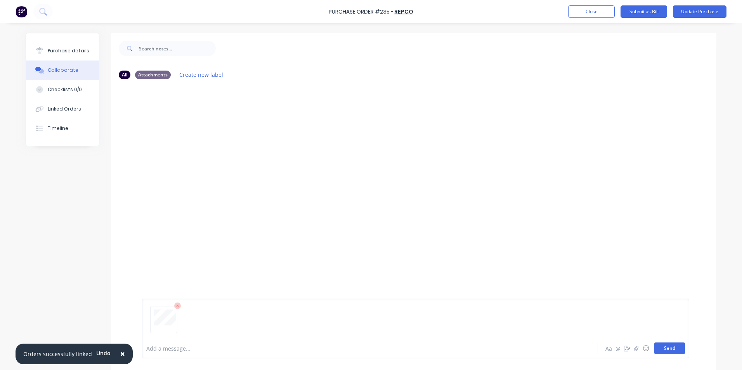
click at [673, 349] on button "Send" at bounding box center [669, 349] width 31 height 12
click at [65, 49] on div "Purchase details" at bounding box center [69, 50] width 42 height 7
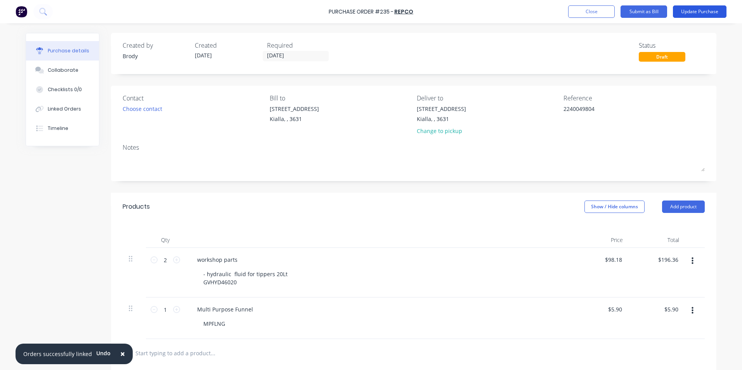
click at [705, 12] on button "Update Purchase" at bounding box center [700, 11] width 54 height 12
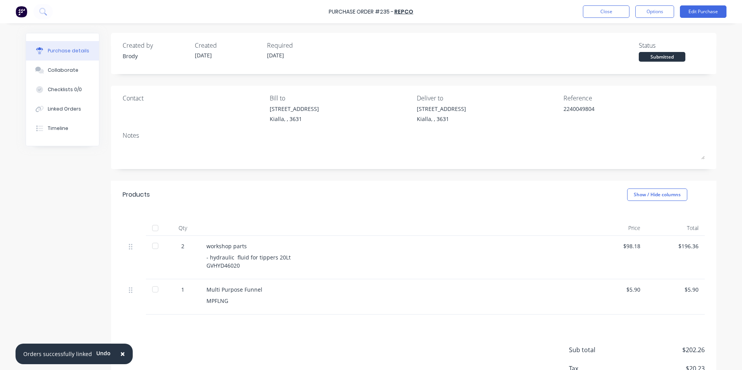
click at [153, 227] on div at bounding box center [155, 228] width 16 height 16
click at [656, 12] on button "Options" at bounding box center [654, 11] width 39 height 12
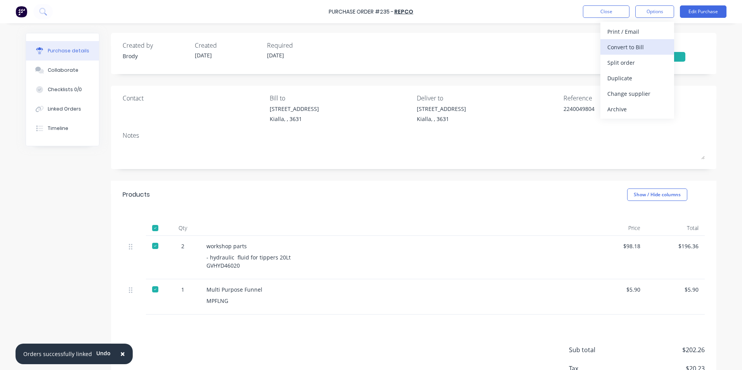
click at [637, 45] on div "Convert to Bill" at bounding box center [637, 47] width 60 height 11
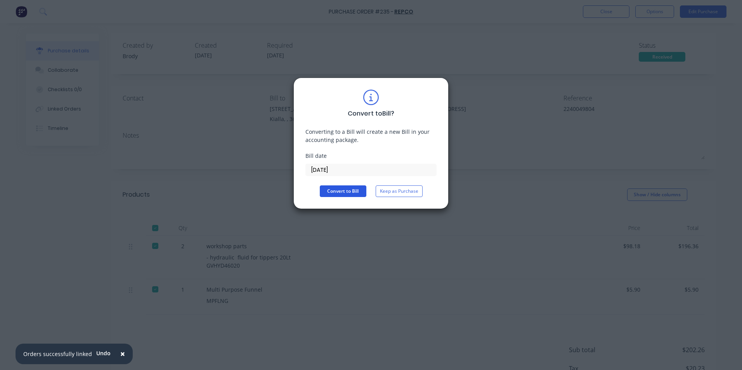
click at [345, 189] on button "Convert to Bill" at bounding box center [343, 192] width 47 height 12
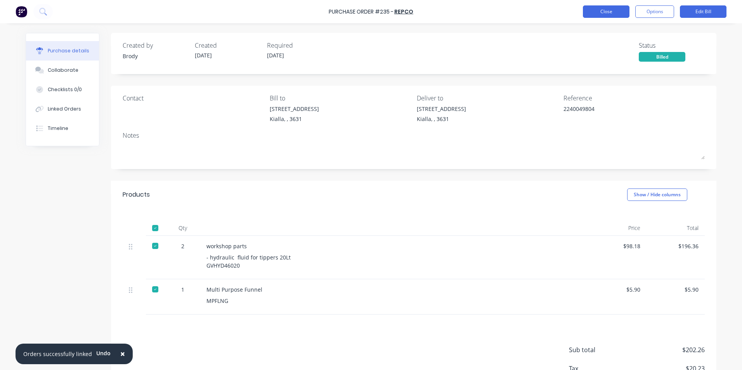
click at [611, 11] on button "Close" at bounding box center [606, 11] width 47 height 12
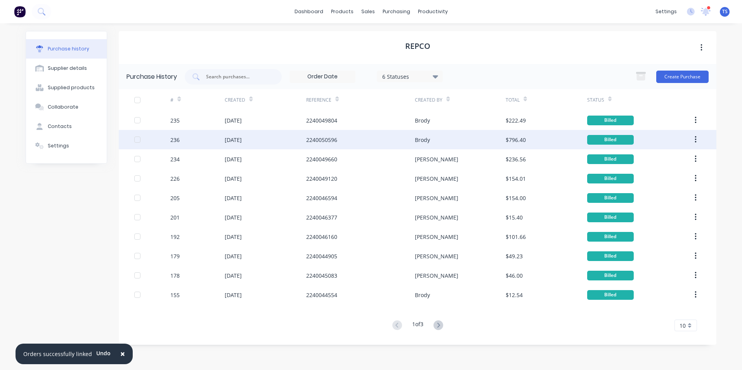
click at [187, 142] on div "236" at bounding box center [197, 139] width 54 height 19
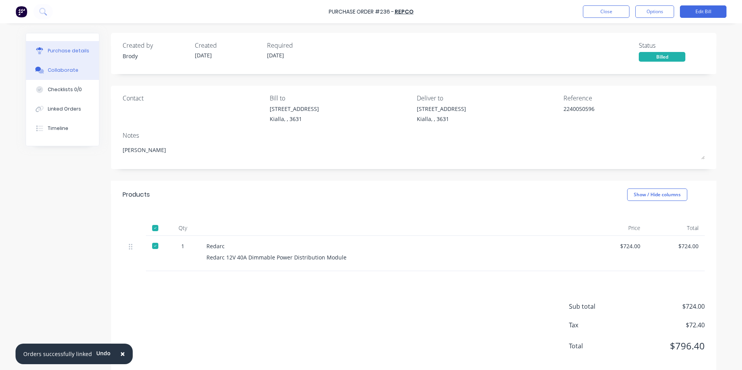
click at [70, 68] on div "Collaborate" at bounding box center [63, 70] width 31 height 7
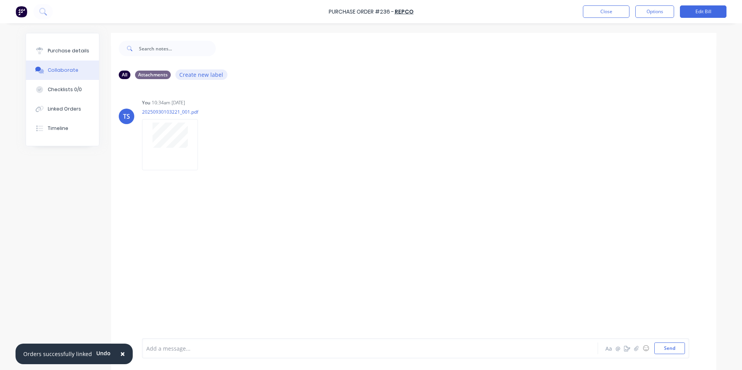
click at [194, 76] on button "Create new label" at bounding box center [201, 74] width 52 height 10
click at [386, 54] on div at bounding box center [466, 48] width 501 height 31
click at [158, 347] on div at bounding box center [349, 349] width 404 height 8
click at [673, 350] on button "Send" at bounding box center [669, 349] width 31 height 12
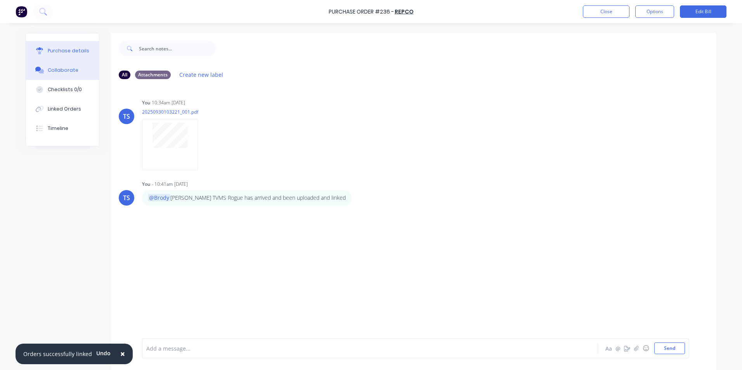
click at [83, 49] on div "Purchase details" at bounding box center [69, 50] width 42 height 7
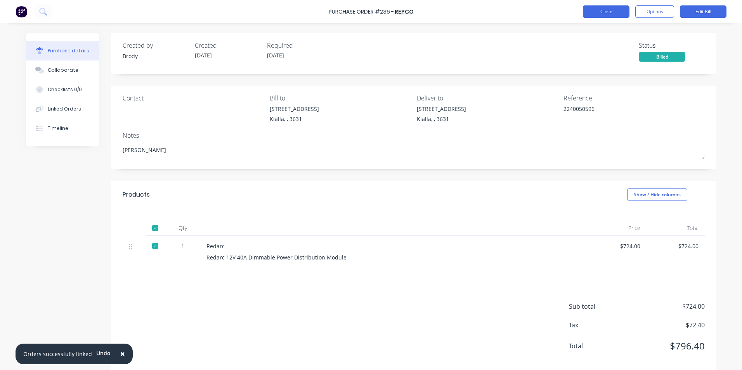
click at [609, 13] on button "Close" at bounding box center [606, 11] width 47 height 12
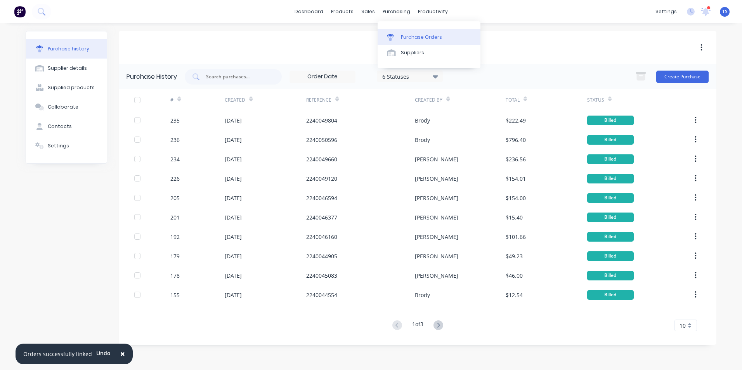
click at [409, 38] on div "Purchase Orders" at bounding box center [421, 37] width 41 height 7
